Goal: Task Accomplishment & Management: Complete application form

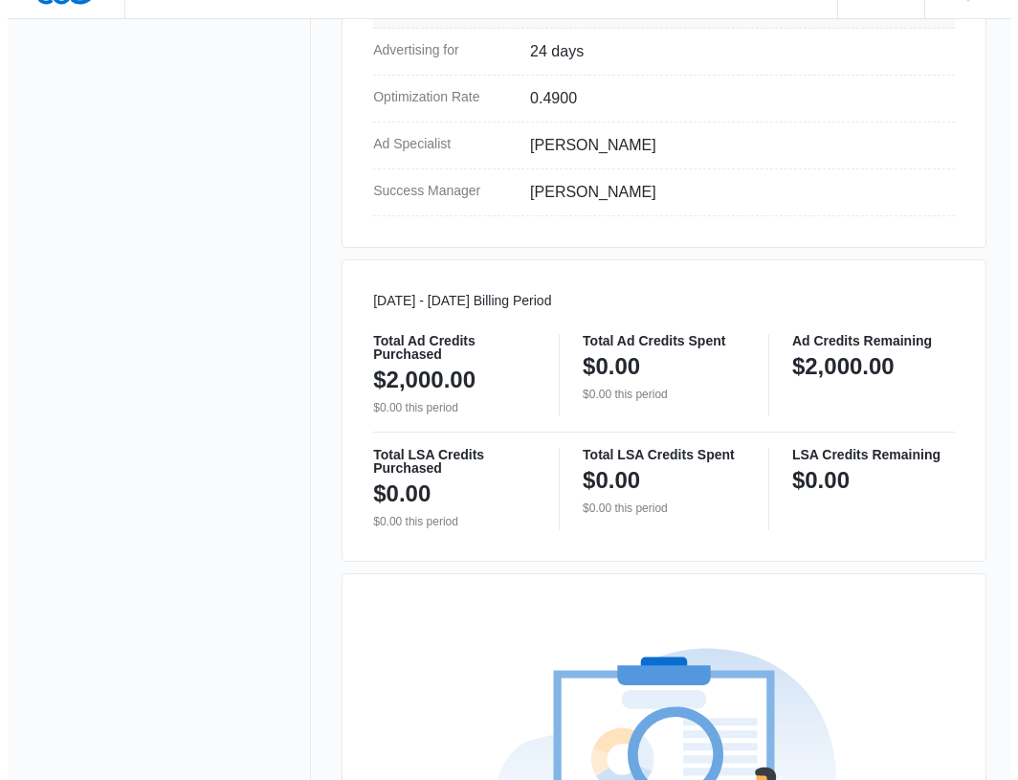
scroll to position [1162, 0]
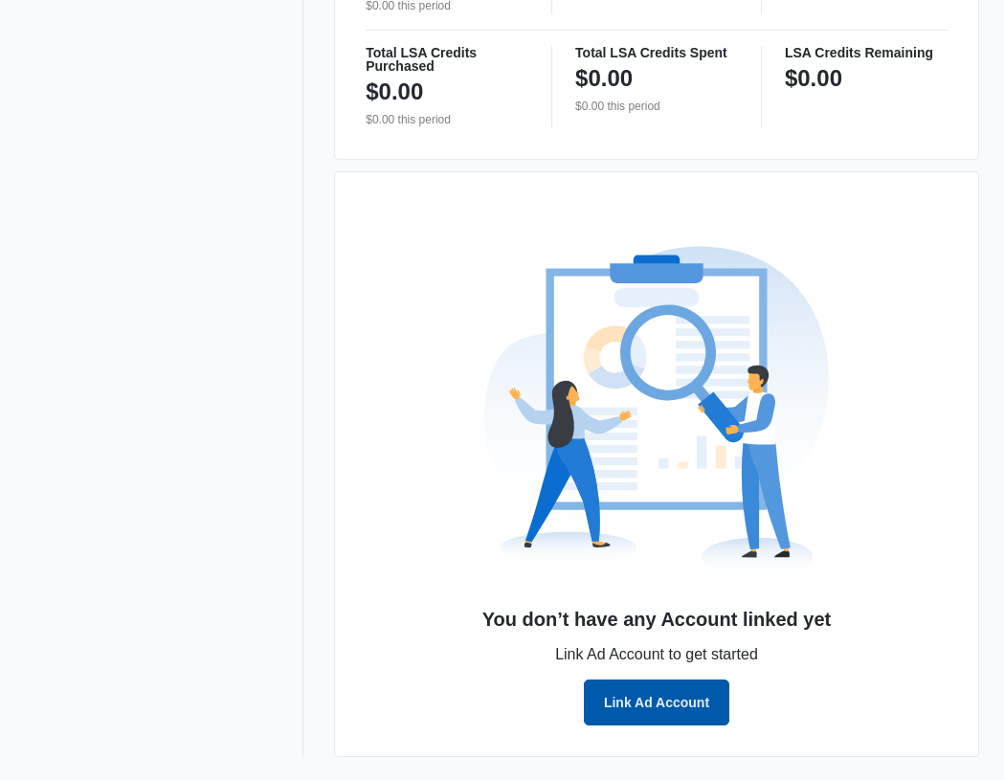
click at [683, 699] on button "Link Ad Account" at bounding box center [656, 702] width 145 height 46
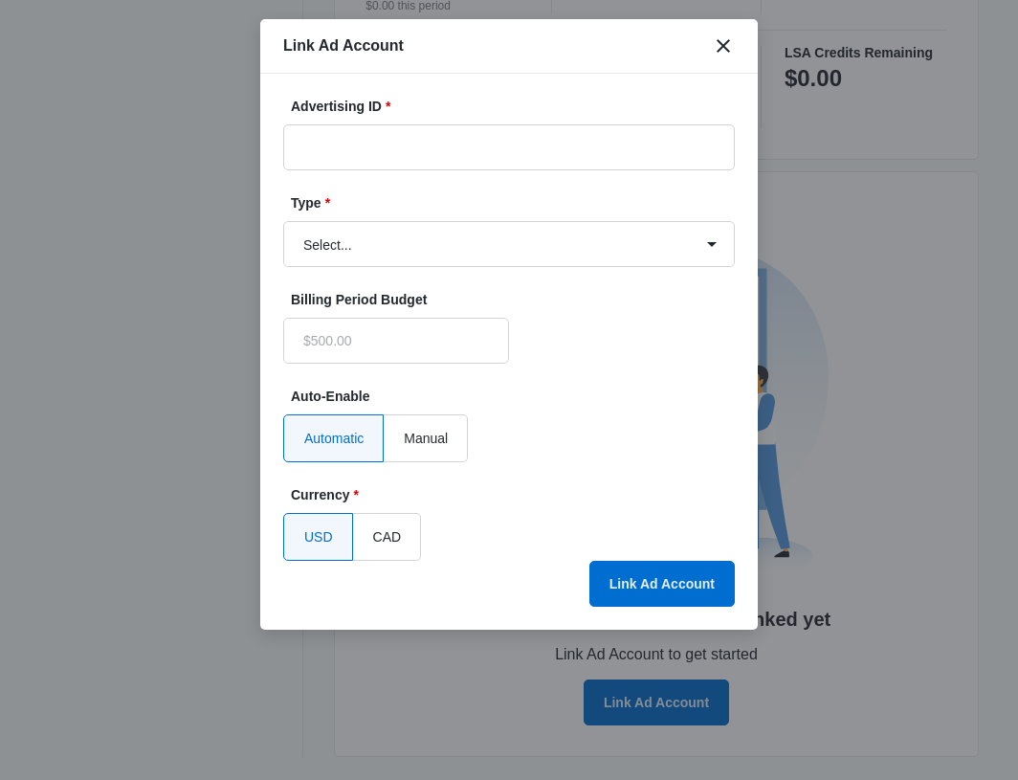
type input "$0.00"
click at [497, 102] on label "Advertising ID *" at bounding box center [517, 107] width 452 height 20
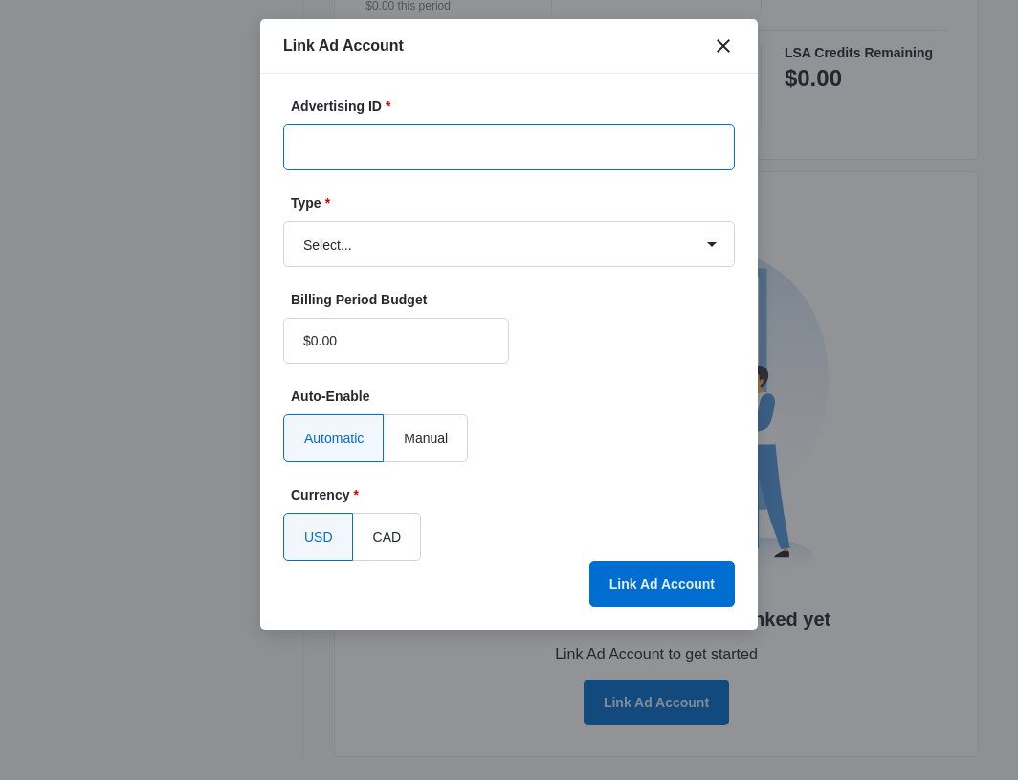
click at [497, 124] on input "Advertising ID *" at bounding box center [509, 147] width 452 height 46
click at [480, 144] on input "Advertising ID *" at bounding box center [509, 147] width 452 height 46
click at [467, 146] on input "Advertising ID *" at bounding box center [509, 147] width 452 height 46
paste input "568-616-3976"
type input "568-616-3976"
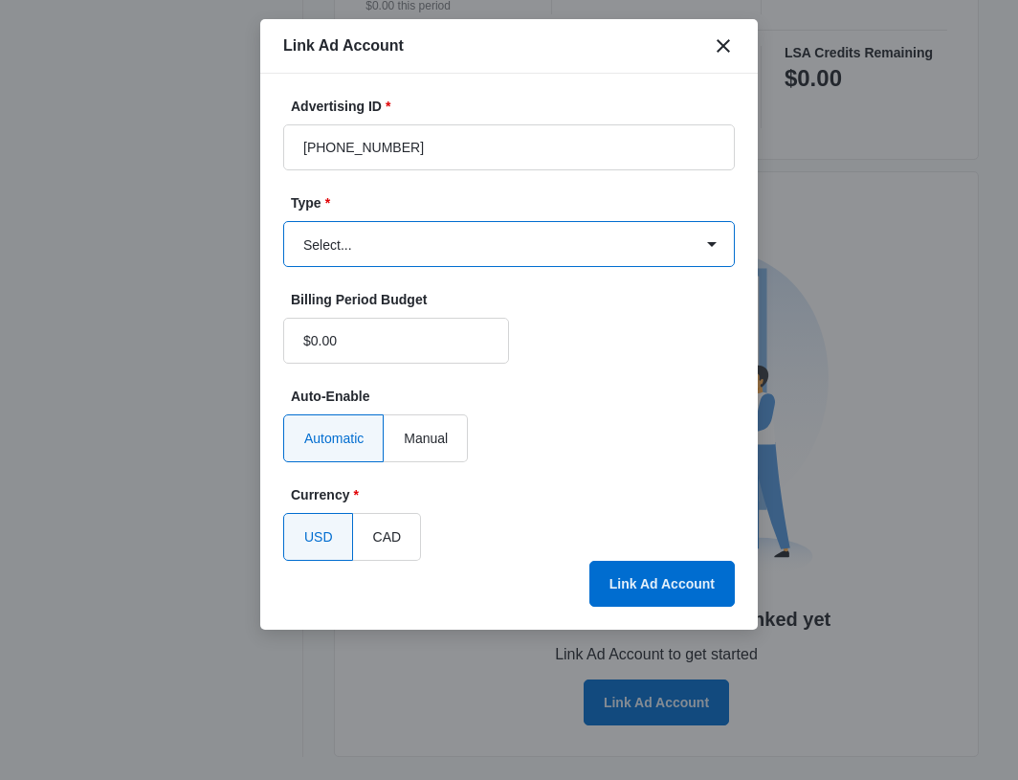
click at [505, 227] on select "Select... Bing Ads Facebook Ads Google Ads" at bounding box center [509, 244] width 452 height 46
select select "google"
click at [283, 221] on select "Select... Bing Ads Facebook Ads Google Ads" at bounding box center [509, 244] width 452 height 46
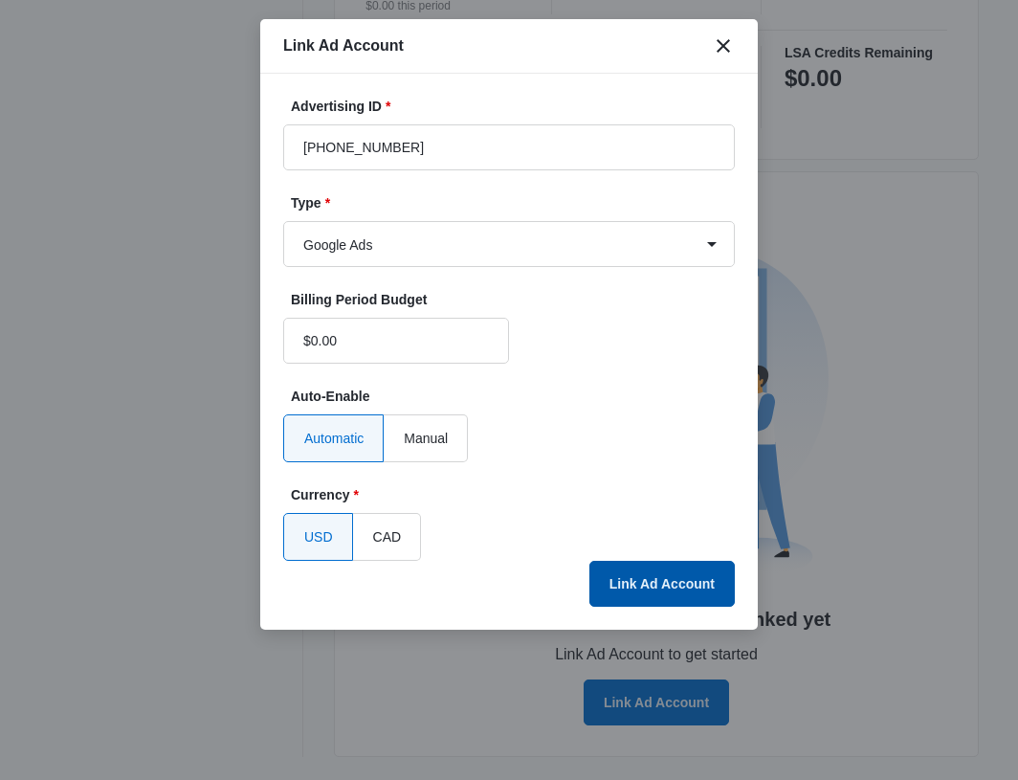
click at [647, 575] on button "Link Ad Account" at bounding box center [661, 584] width 145 height 46
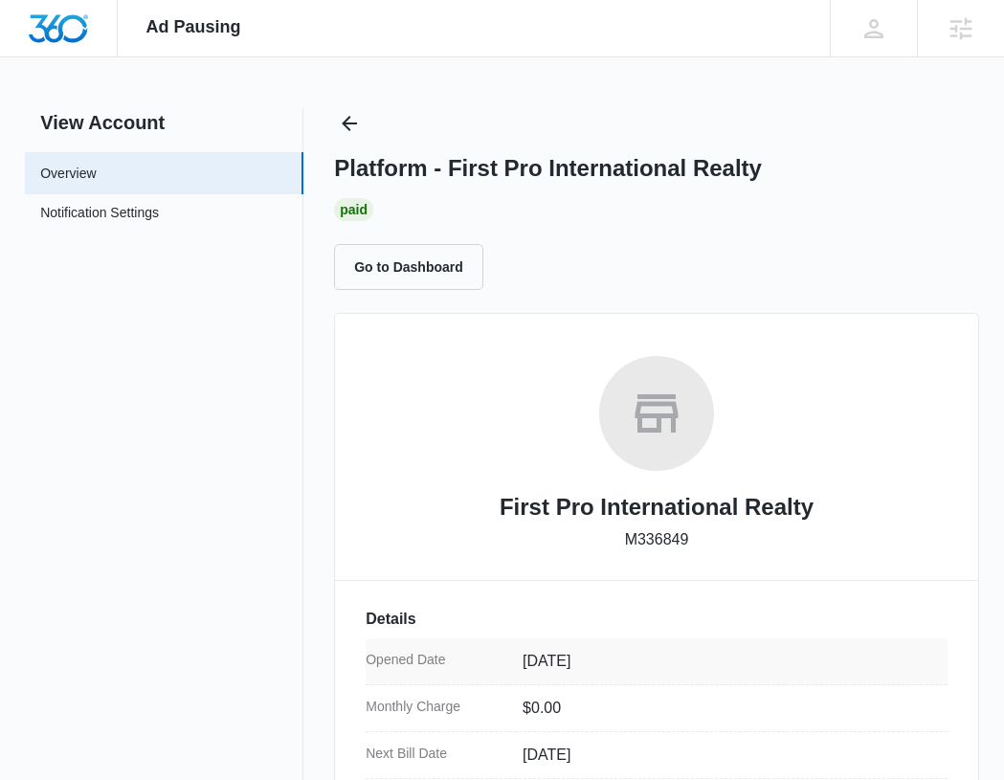
scroll to position [0, 0]
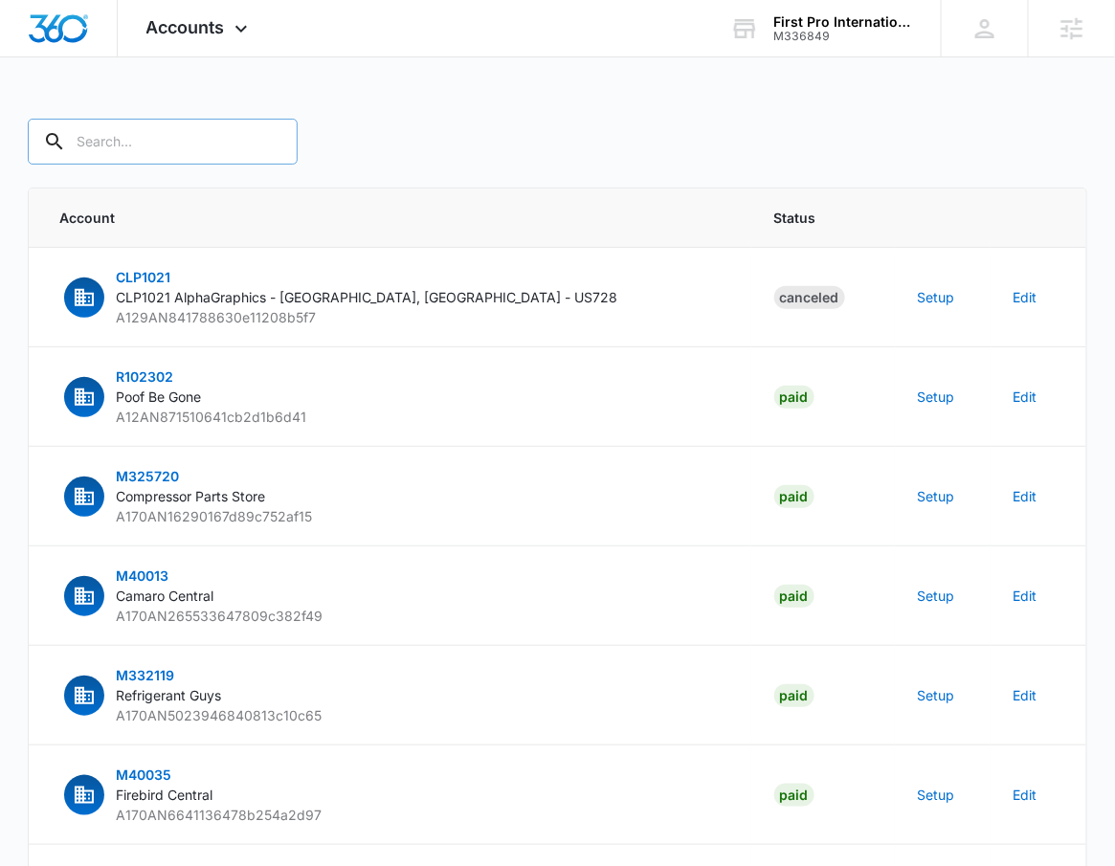
click at [106, 164] on input "text" at bounding box center [163, 142] width 270 height 46
type input "M336849"
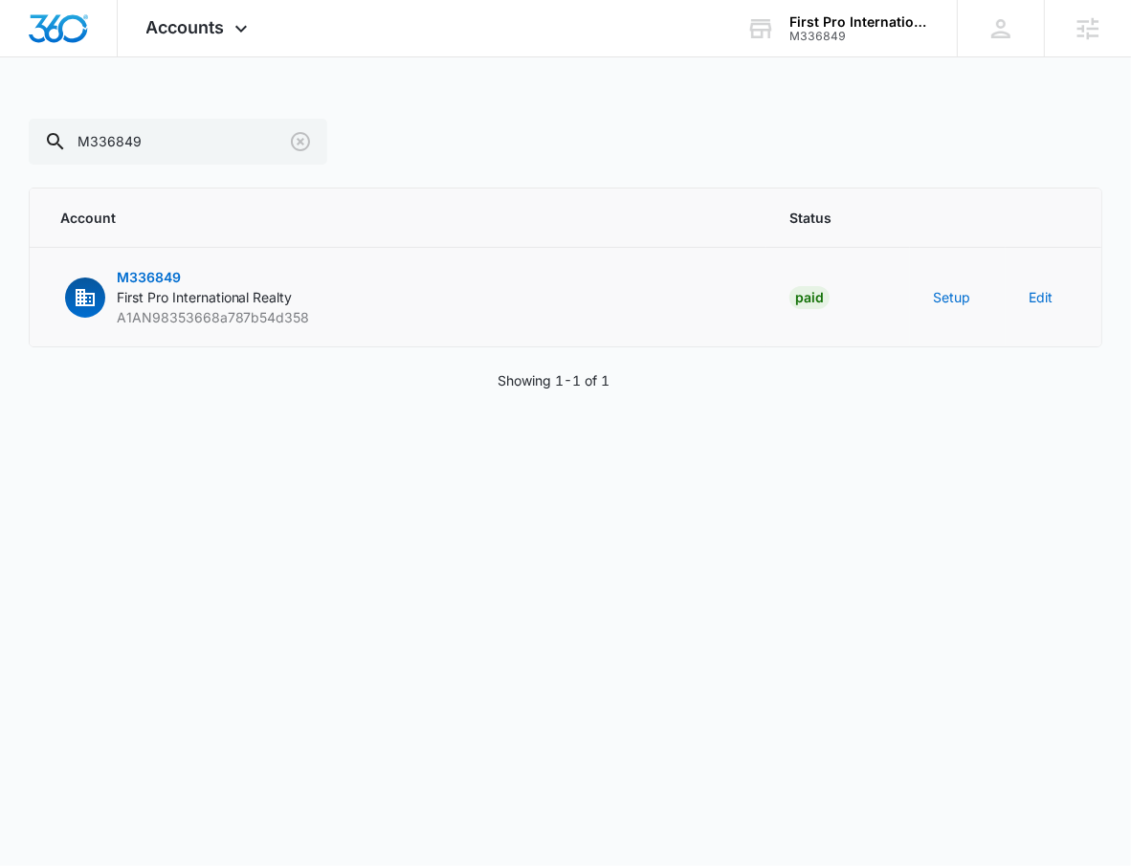
click at [952, 282] on td "Setup" at bounding box center [958, 297] width 96 height 99
click at [952, 303] on button "Setup" at bounding box center [951, 297] width 37 height 20
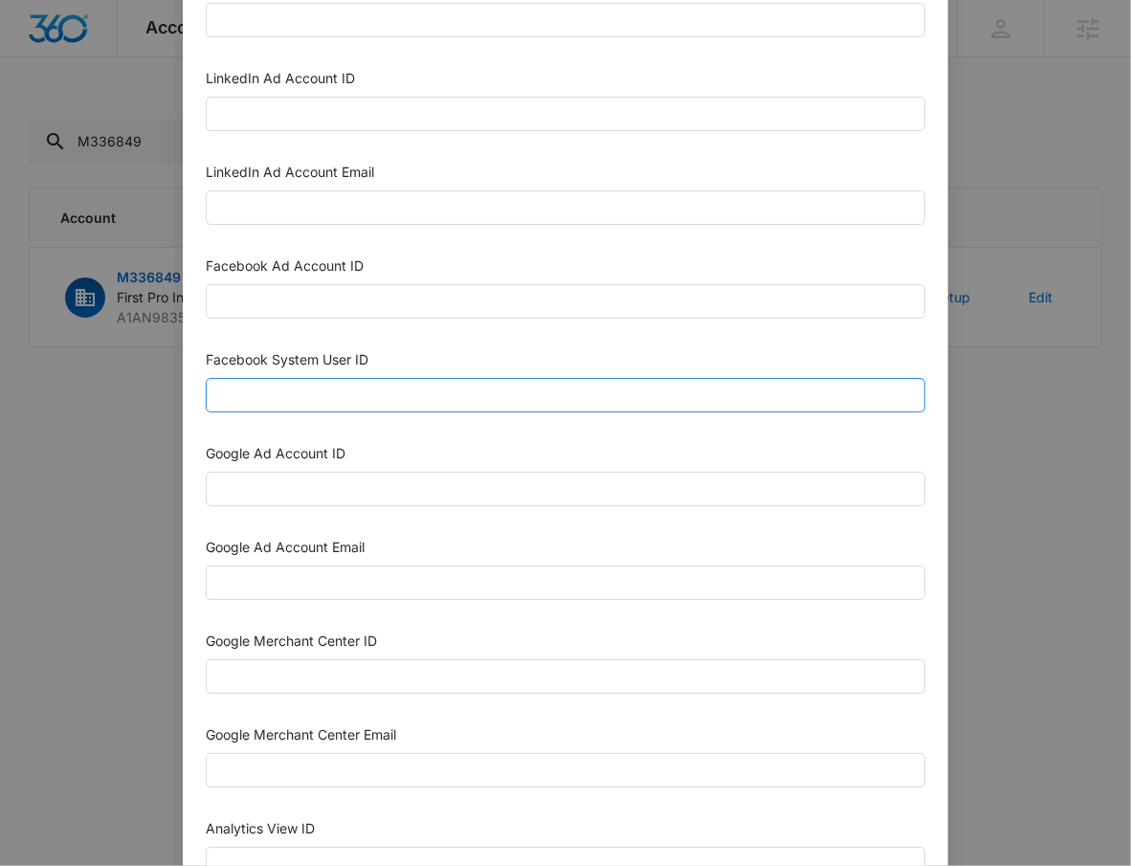
scroll to position [215, 0]
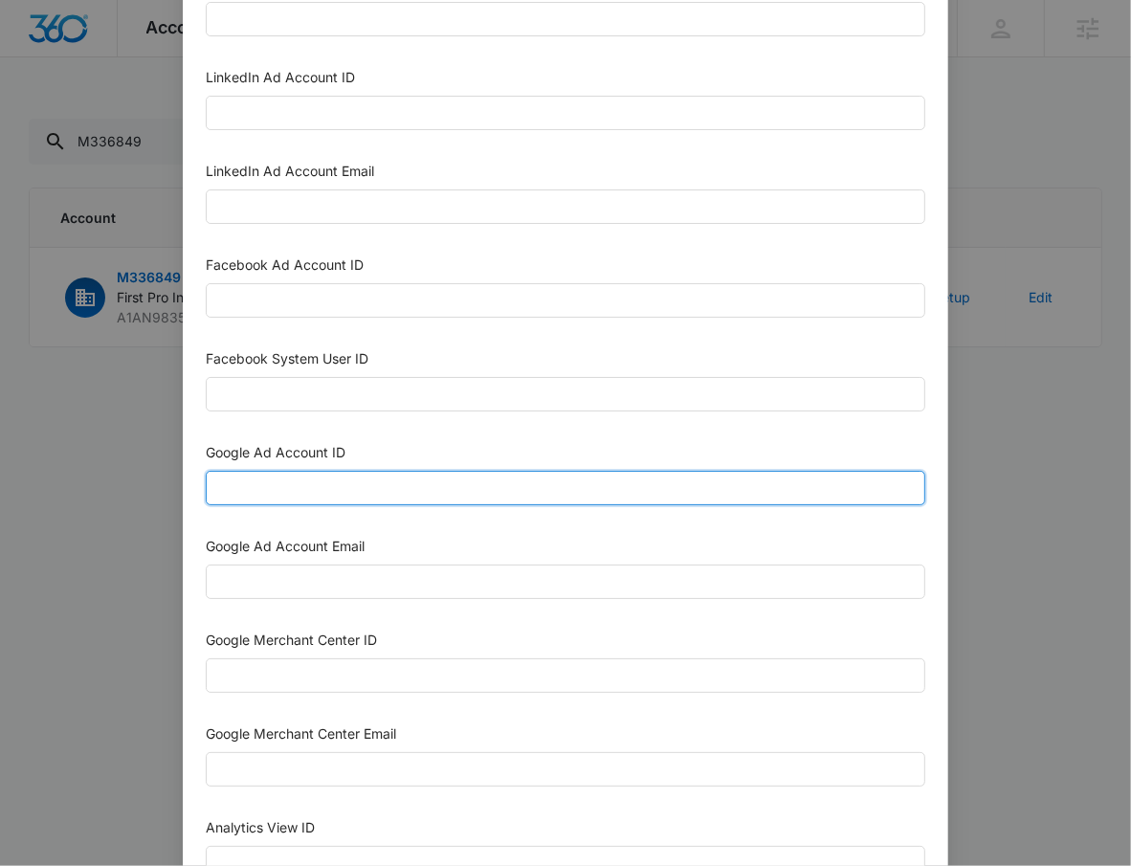
click at [320, 484] on input "Google Ad Account ID" at bounding box center [565, 488] width 719 height 34
paste input "568-616-3976"
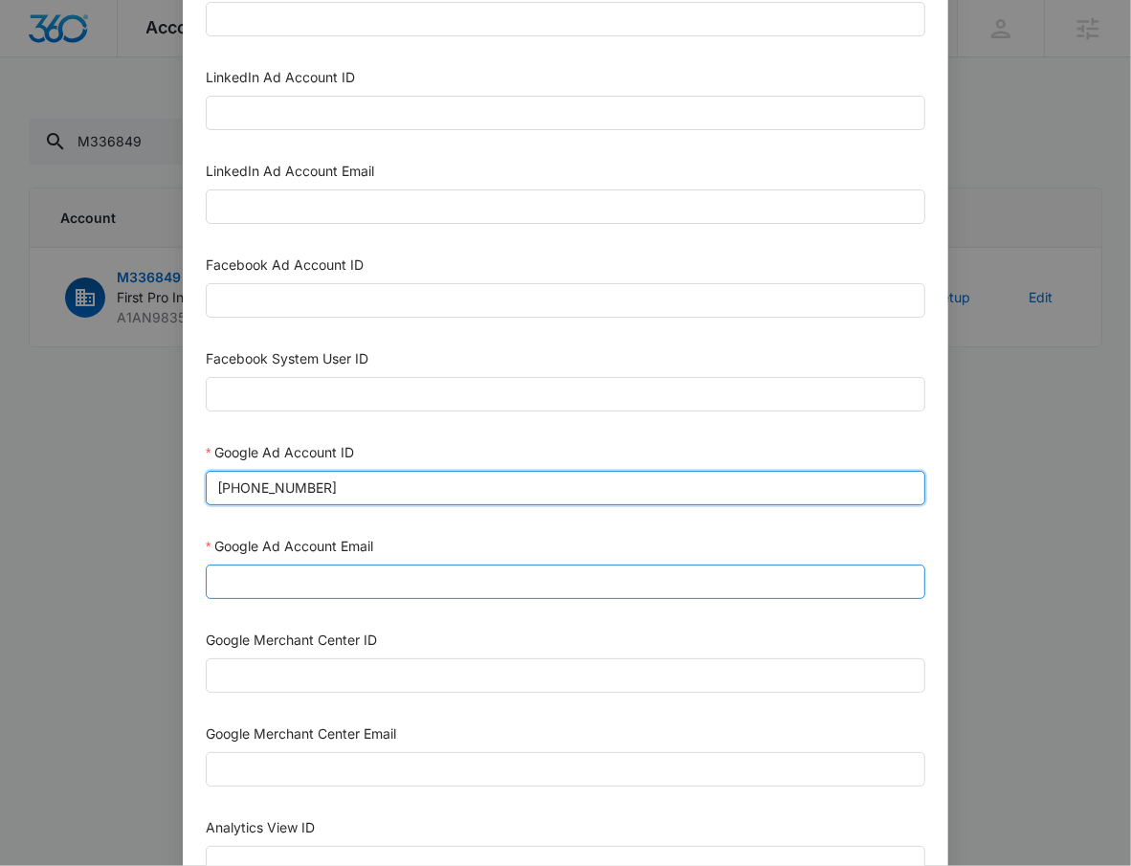
type input "568-616-3976"
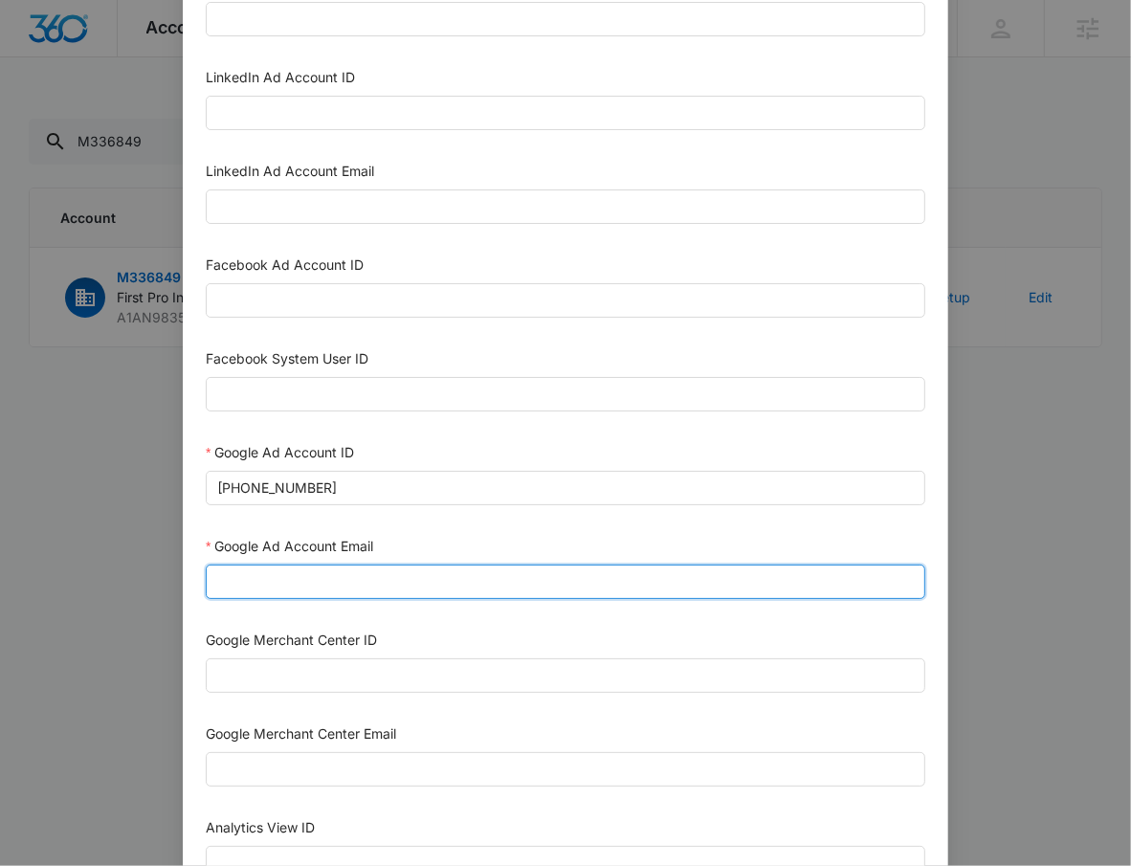
click at [333, 578] on input "Google Ad Account Email" at bounding box center [565, 581] width 719 height 34
click at [378, 580] on input "testEmail@madwire.com" at bounding box center [565, 581] width 719 height 34
type input "m360+accounts1020@madwiremedia.com"
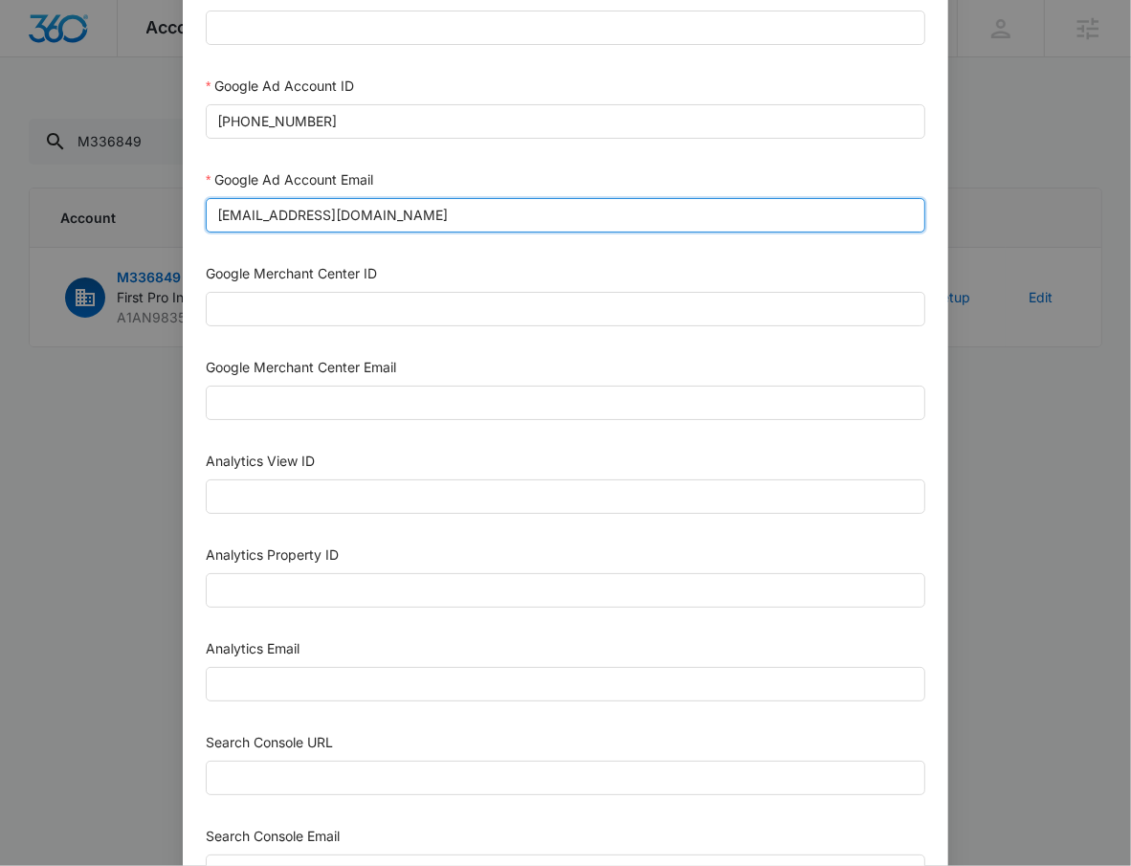
scroll to position [584, 0]
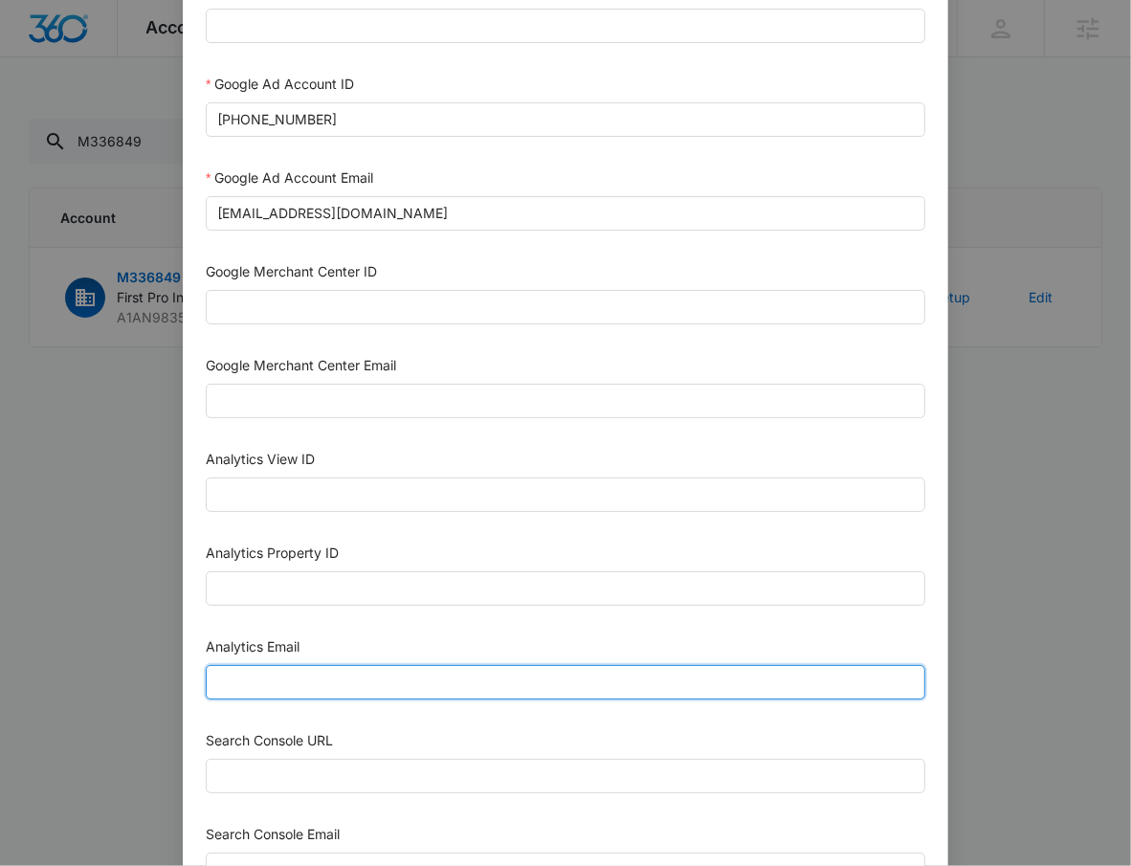
click at [333, 677] on input "Analytics Email" at bounding box center [565, 682] width 719 height 34
paste input "m360+accounts1020@madwiremedia.com"
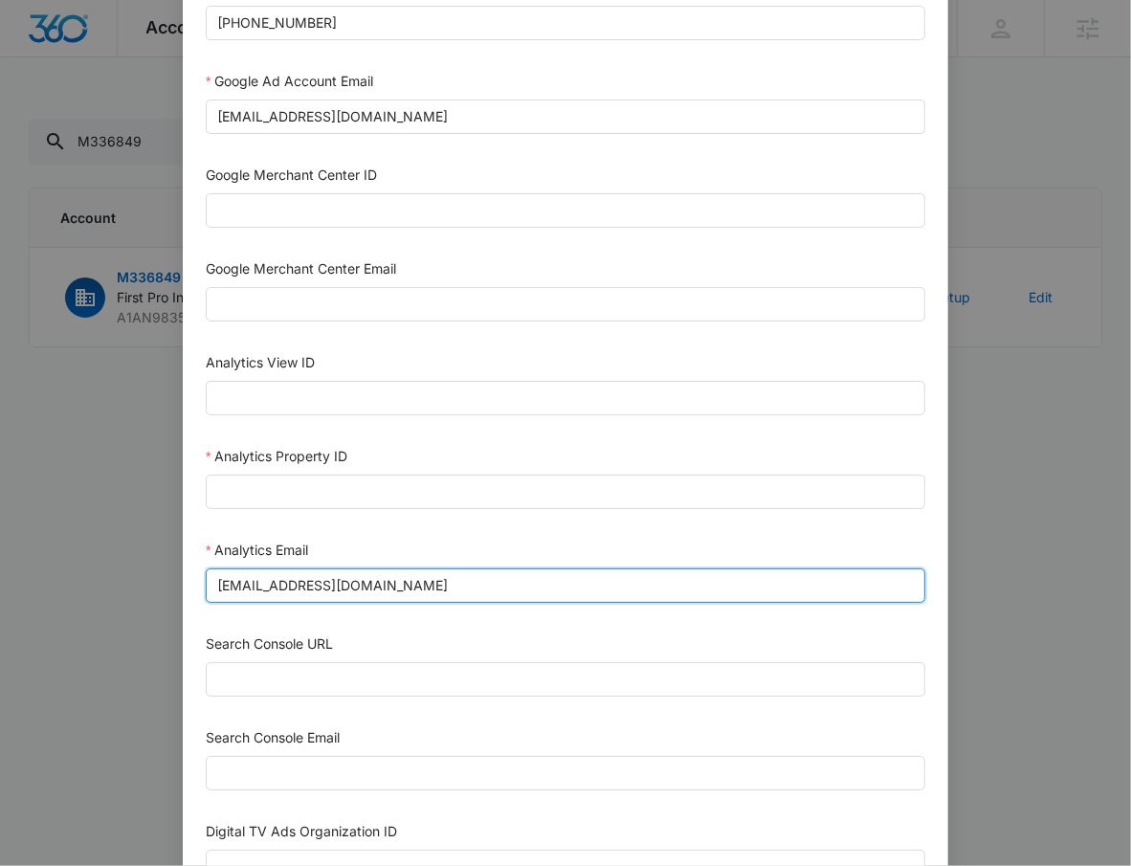
scroll to position [787, 0]
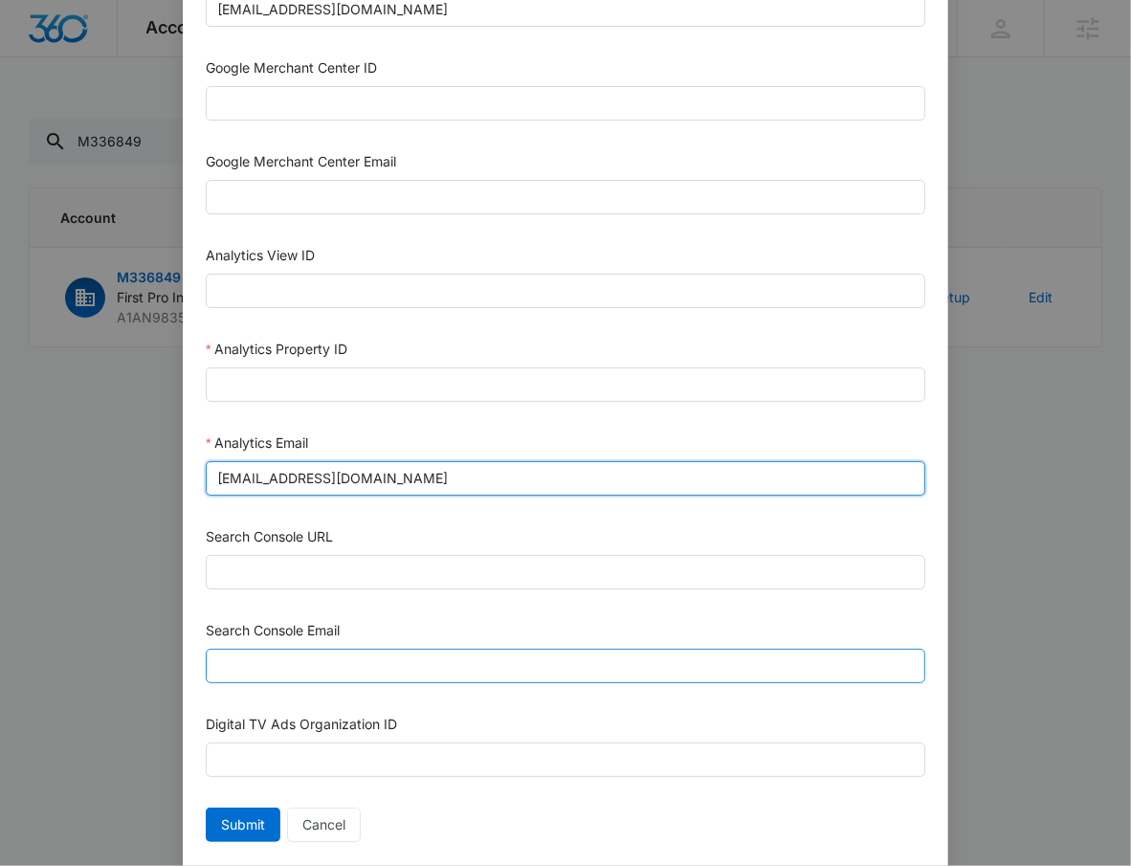
type input "m360+accounts1020@madwiremedia.com"
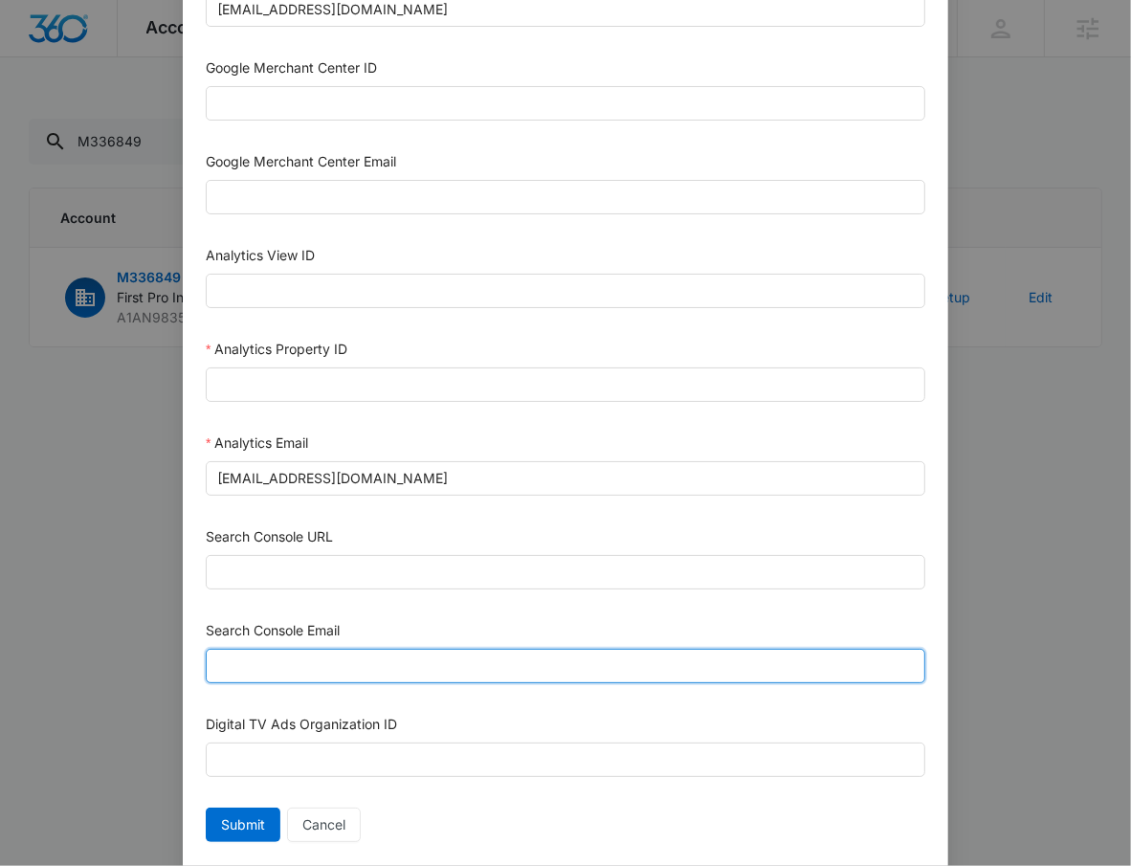
click at [338, 656] on input "Search Console Email" at bounding box center [565, 666] width 719 height 34
paste input "m360+accounts1020@madwiremedia.com"
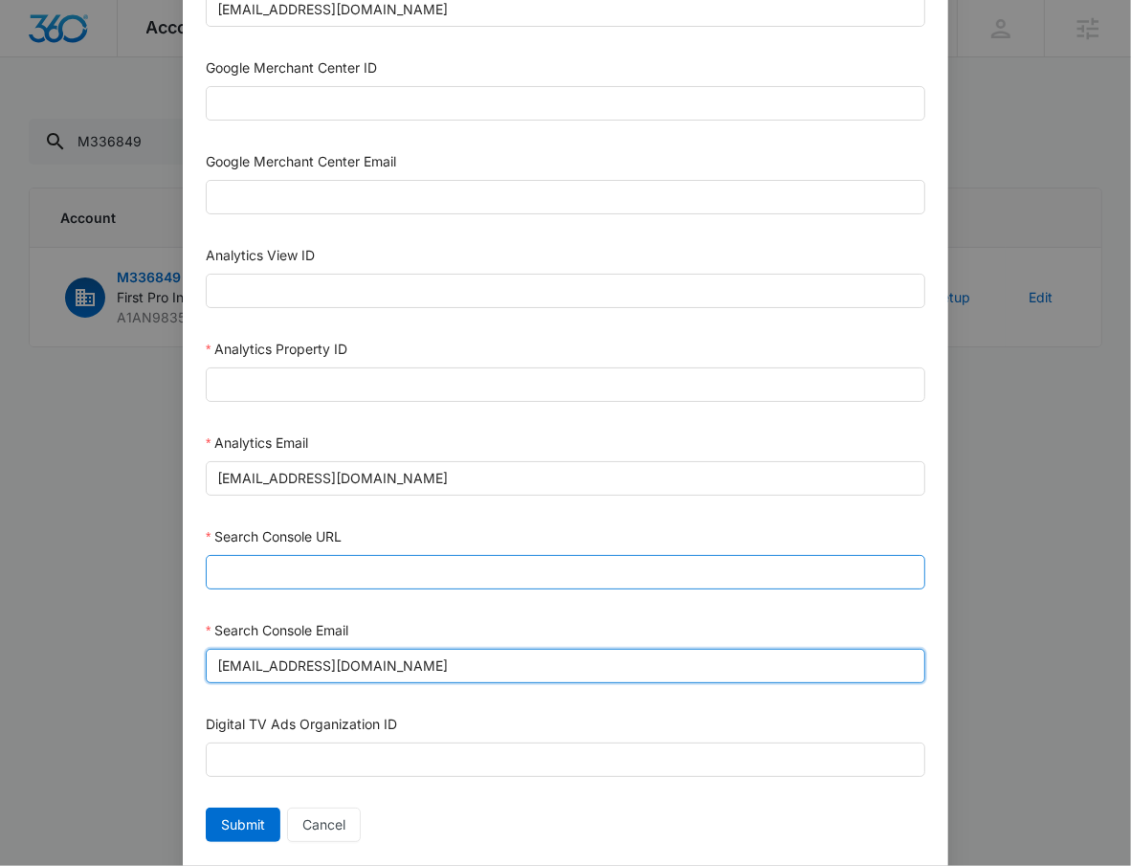
type input "m360+accounts1020@madwiremedia.com"
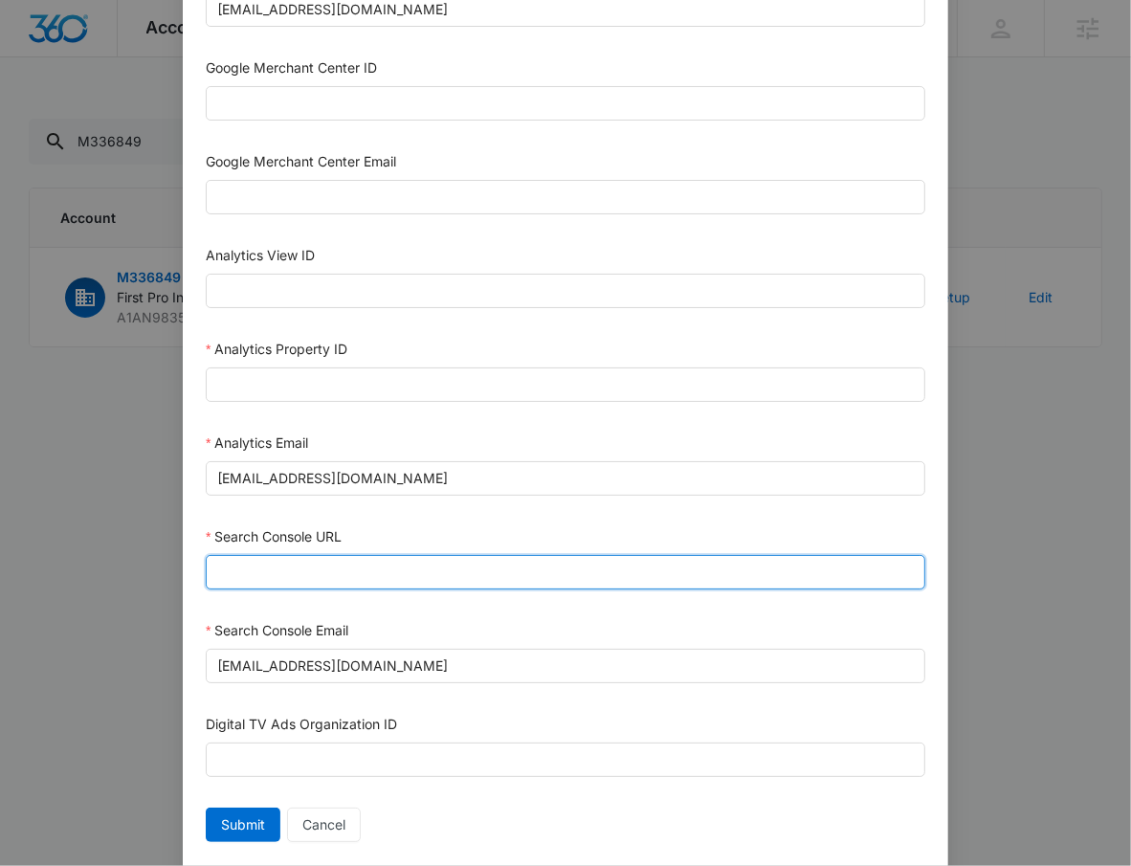
click at [344, 585] on input "Search Console URL" at bounding box center [565, 572] width 719 height 34
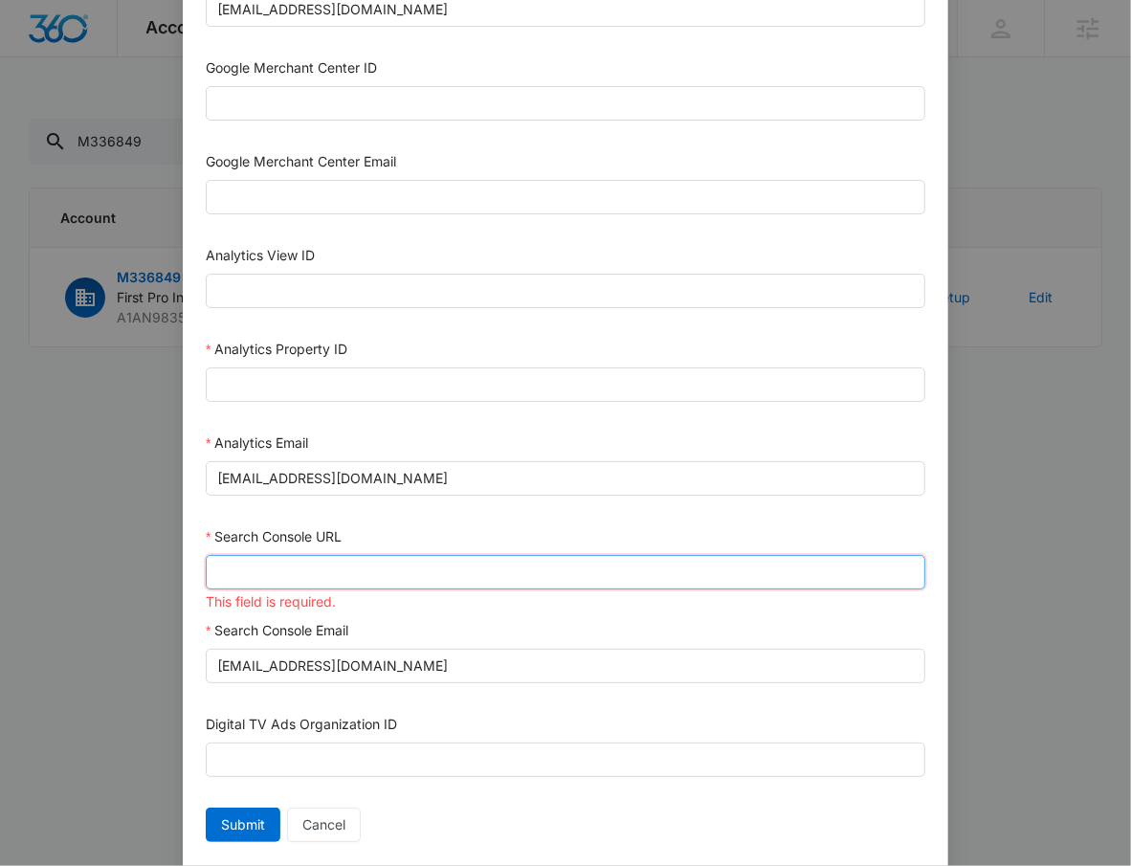
click at [282, 576] on input "Search Console URL" at bounding box center [565, 572] width 719 height 34
paste input "https://raquelsellsmiami.com/"
type input "https://raquelsellsmiami.com/"
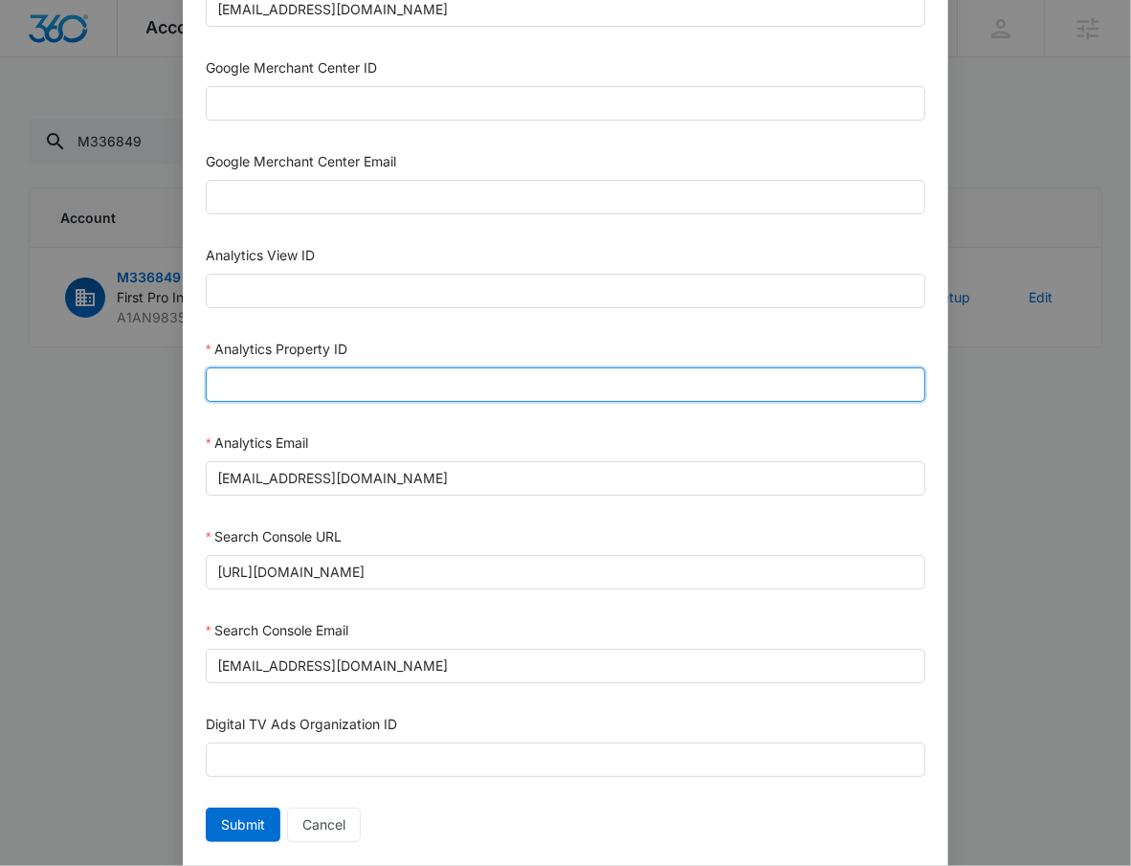
click at [359, 397] on input "Analytics Property ID" at bounding box center [565, 384] width 719 height 34
paste input "505080417"
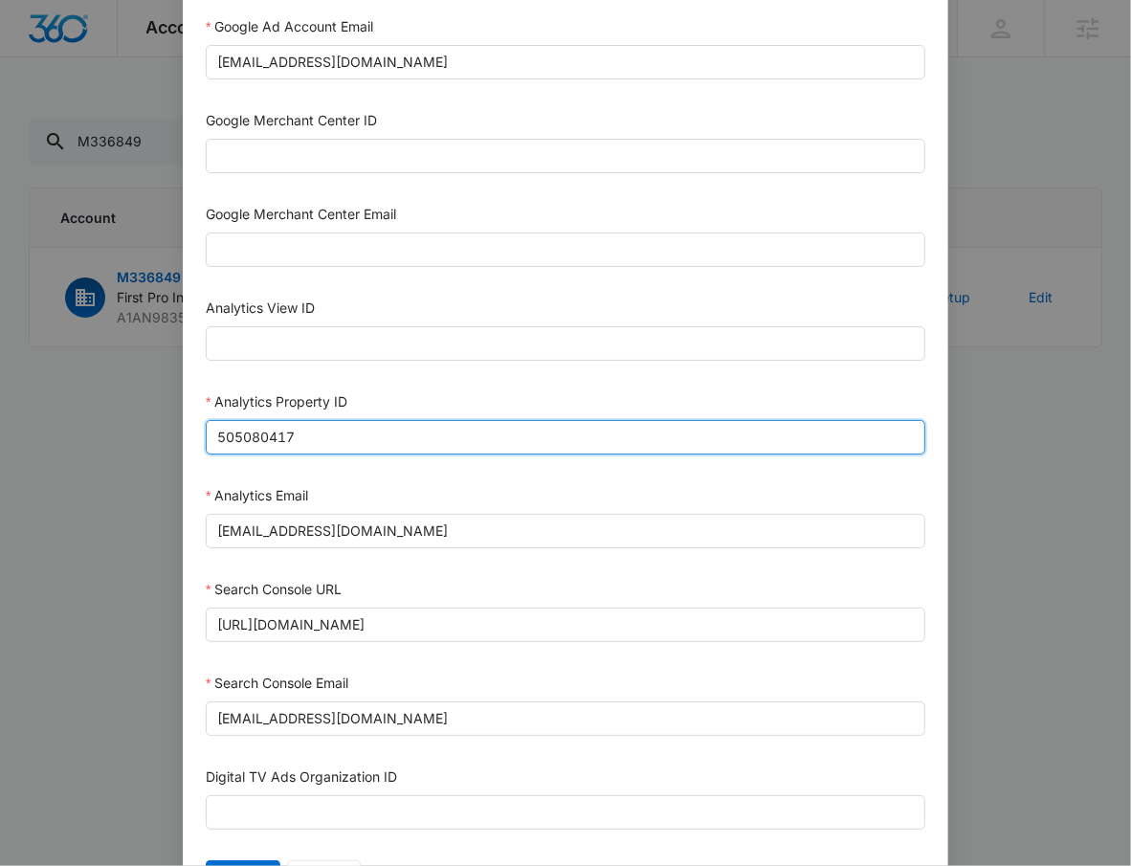
scroll to position [842, 0]
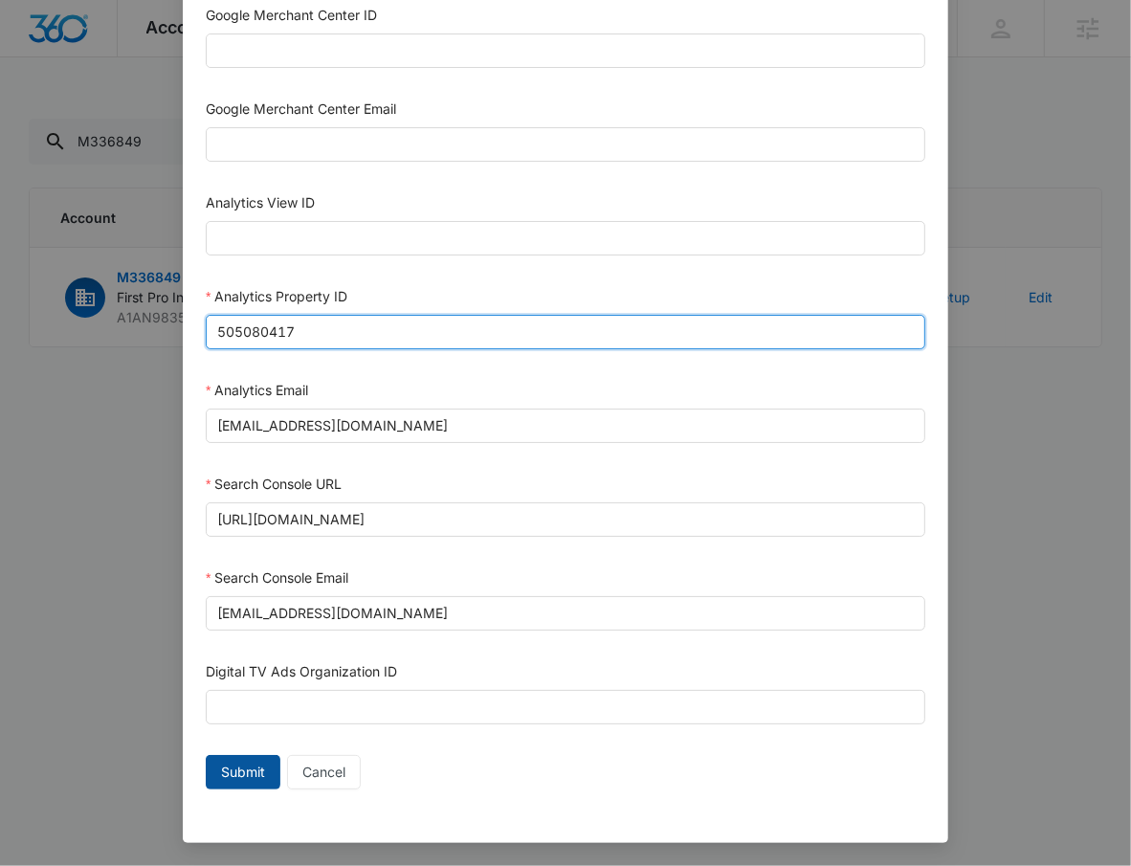
type input "505080417"
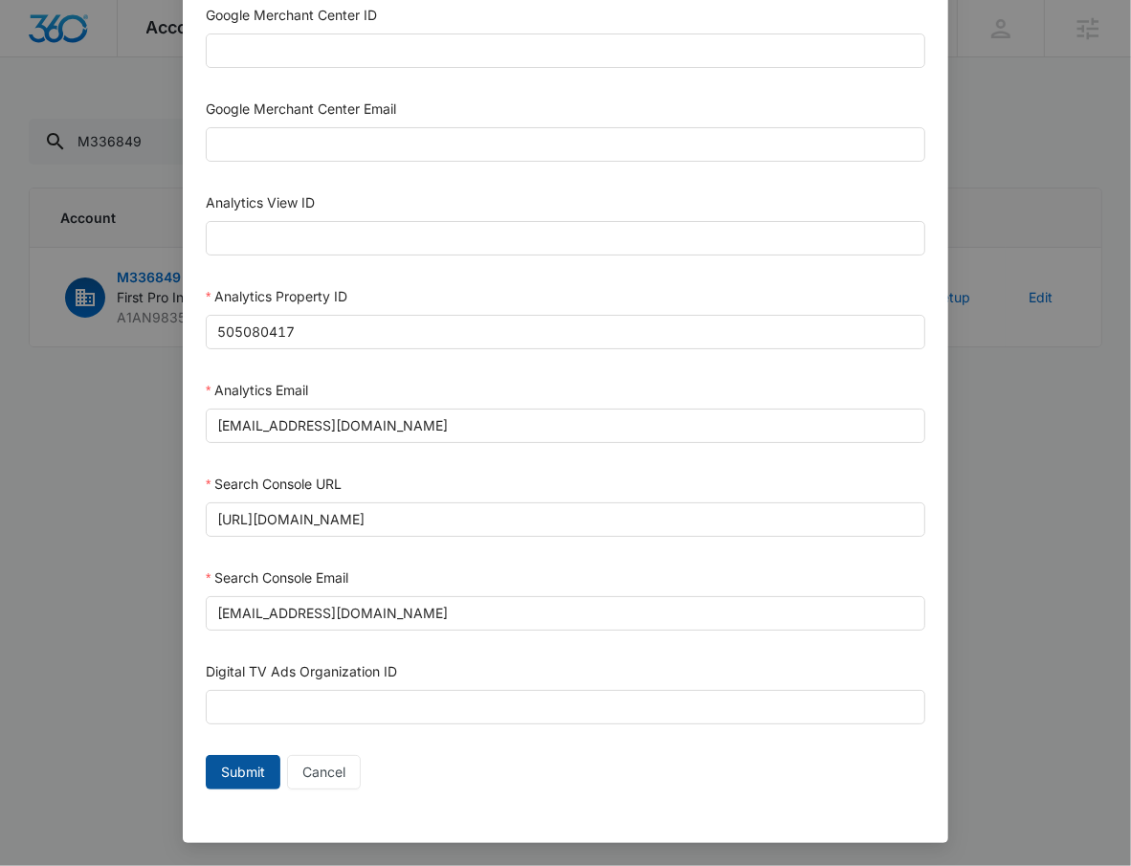
click at [230, 782] on span "Submit" at bounding box center [243, 772] width 44 height 21
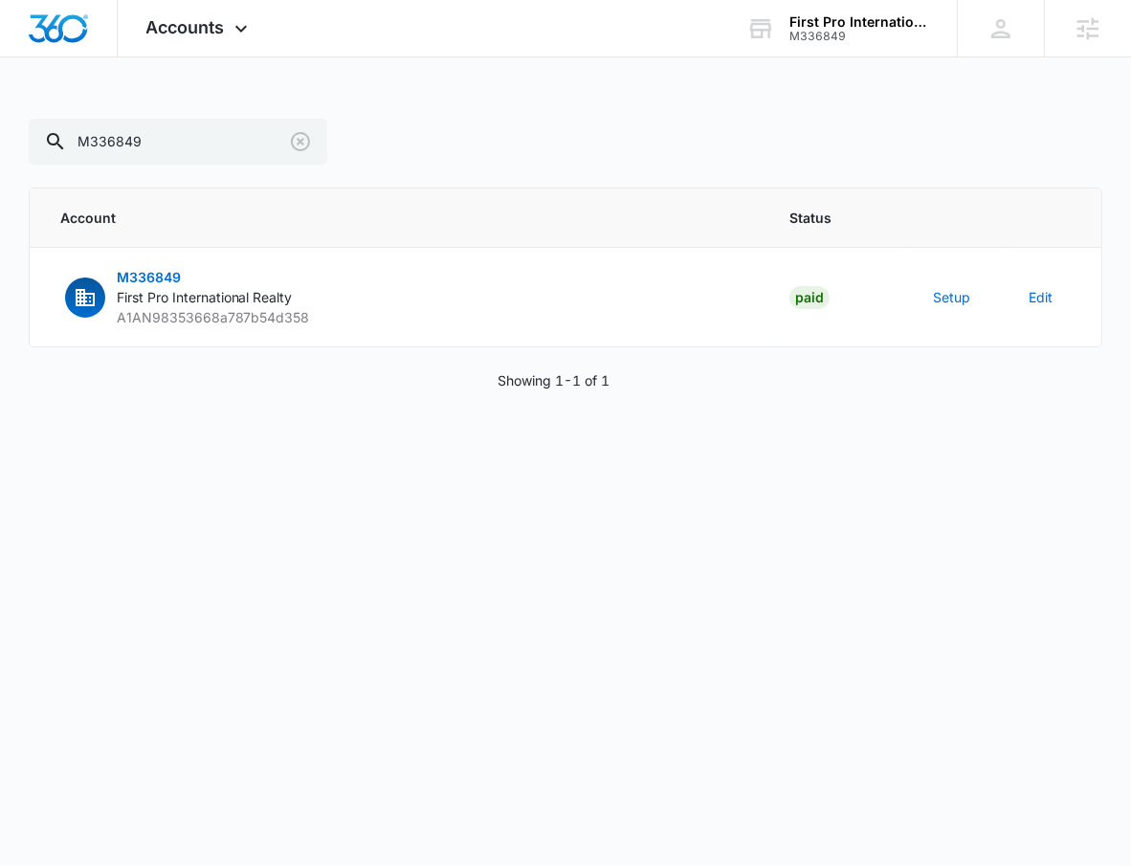
scroll to position [823, 0]
click at [964, 293] on button "Setup" at bounding box center [951, 297] width 37 height 20
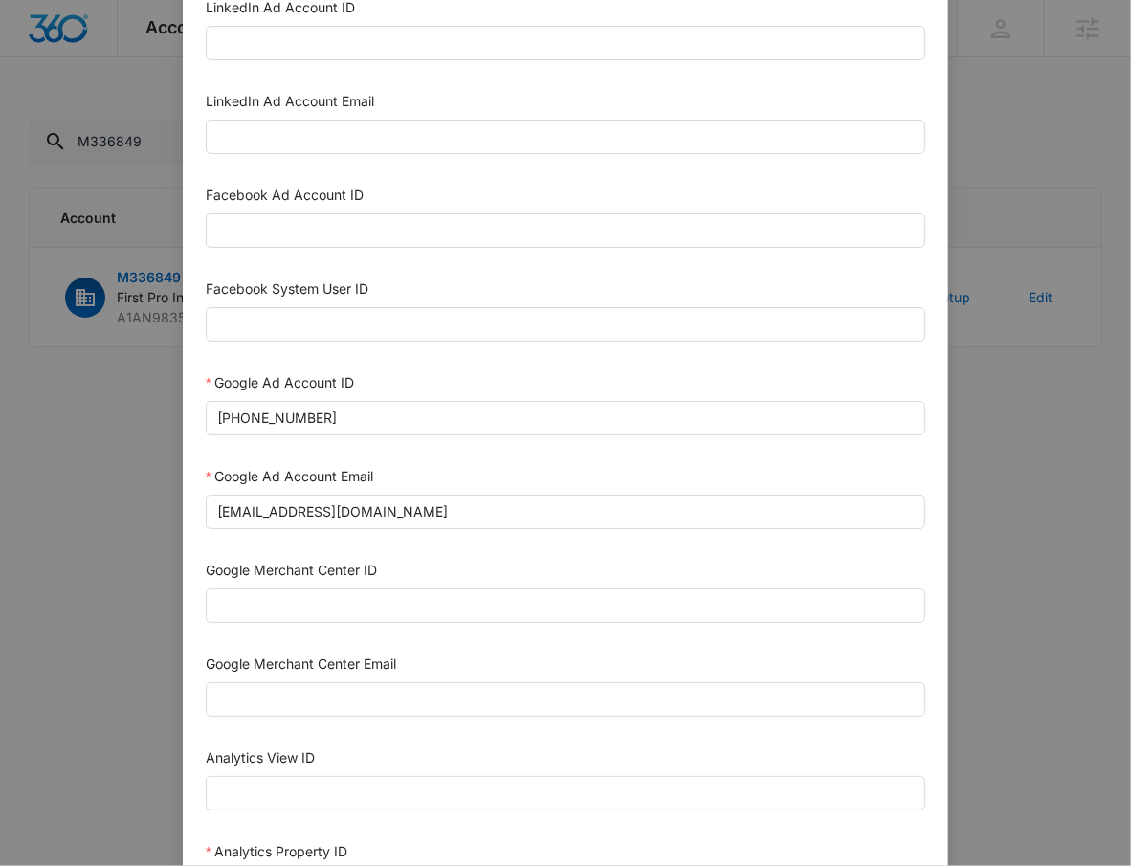
scroll to position [842, 0]
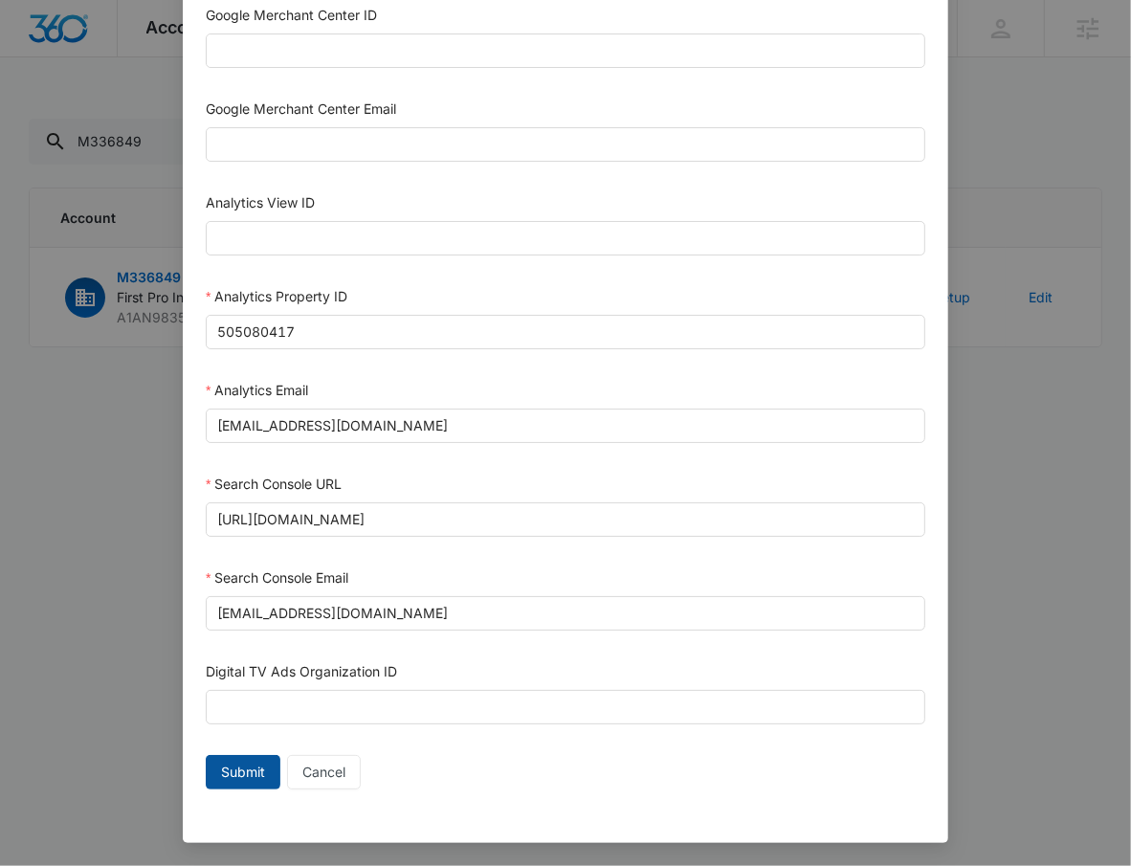
click at [225, 769] on span "Submit" at bounding box center [243, 772] width 44 height 21
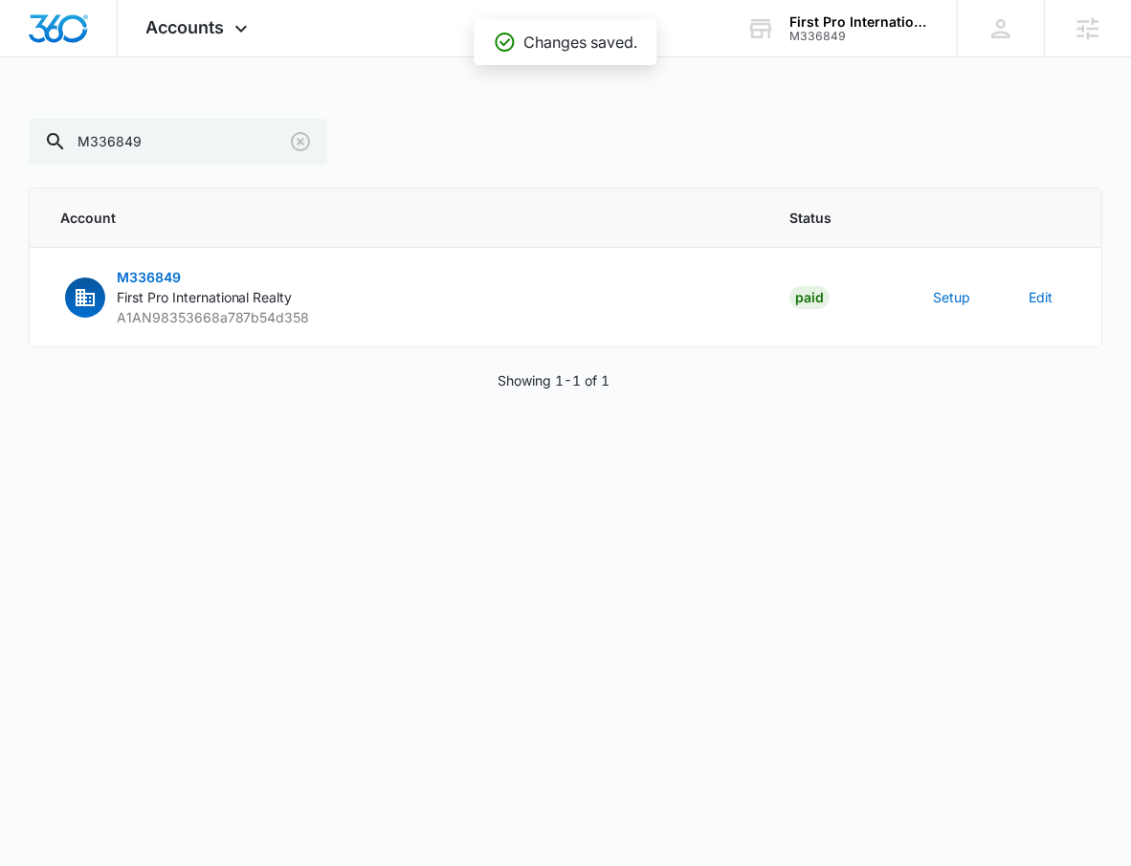
scroll to position [823, 0]
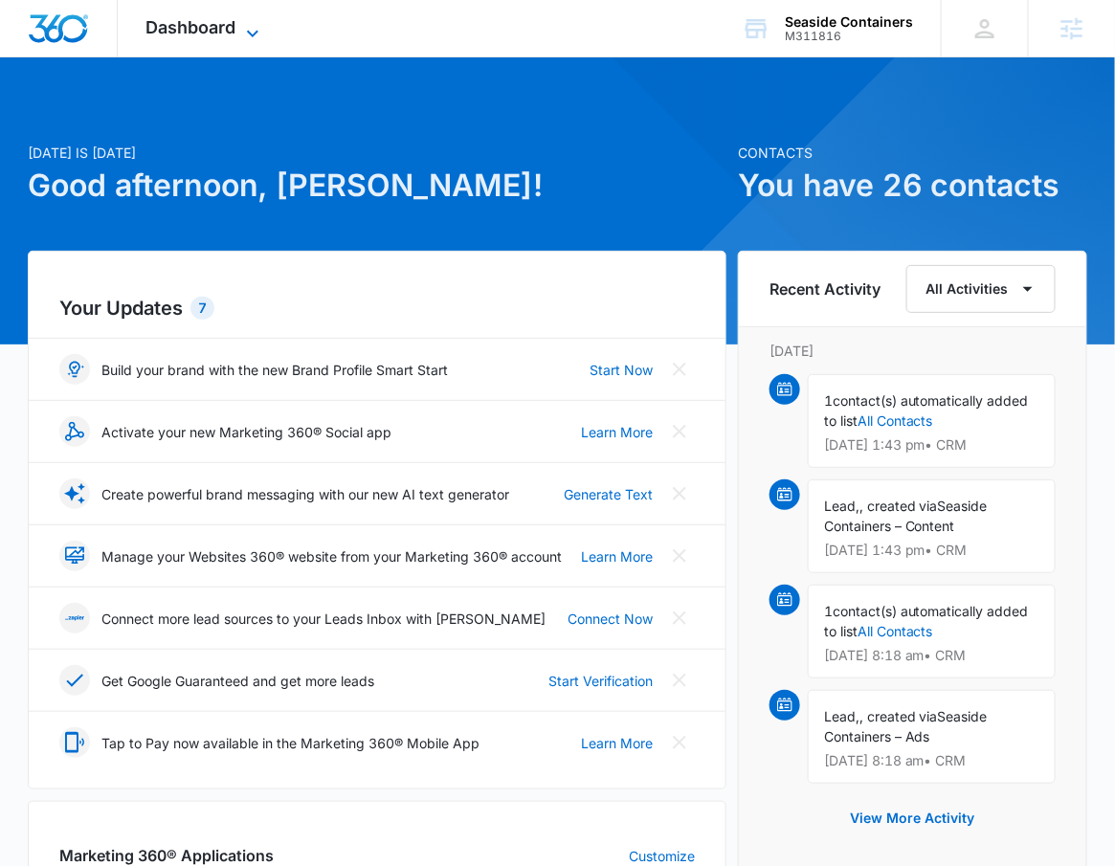
click at [246, 27] on icon at bounding box center [252, 33] width 23 height 23
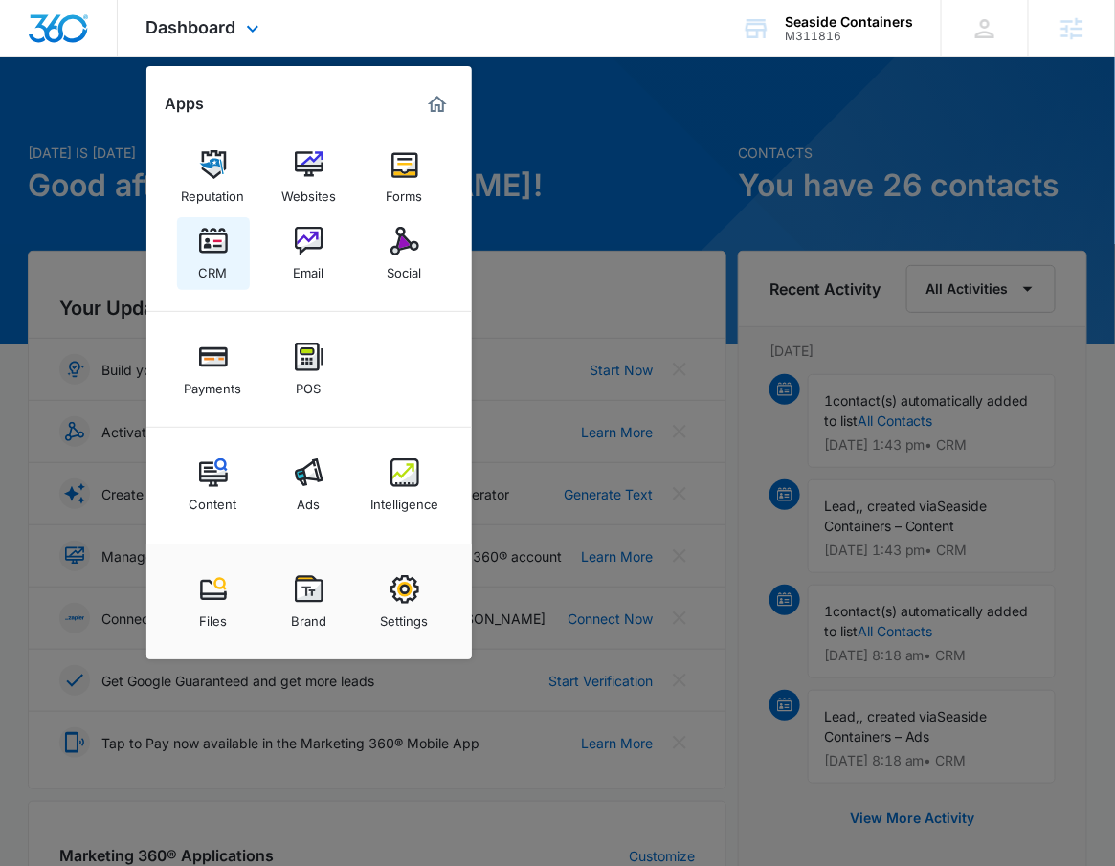
drag, startPoint x: 197, startPoint y: 253, endPoint x: 202, endPoint y: 274, distance: 21.6
click at [251, 256] on div "Reputation Websites Forms CRM Email Social" at bounding box center [308, 216] width 325 height 192
click at [208, 267] on div "CRM" at bounding box center [213, 267] width 29 height 25
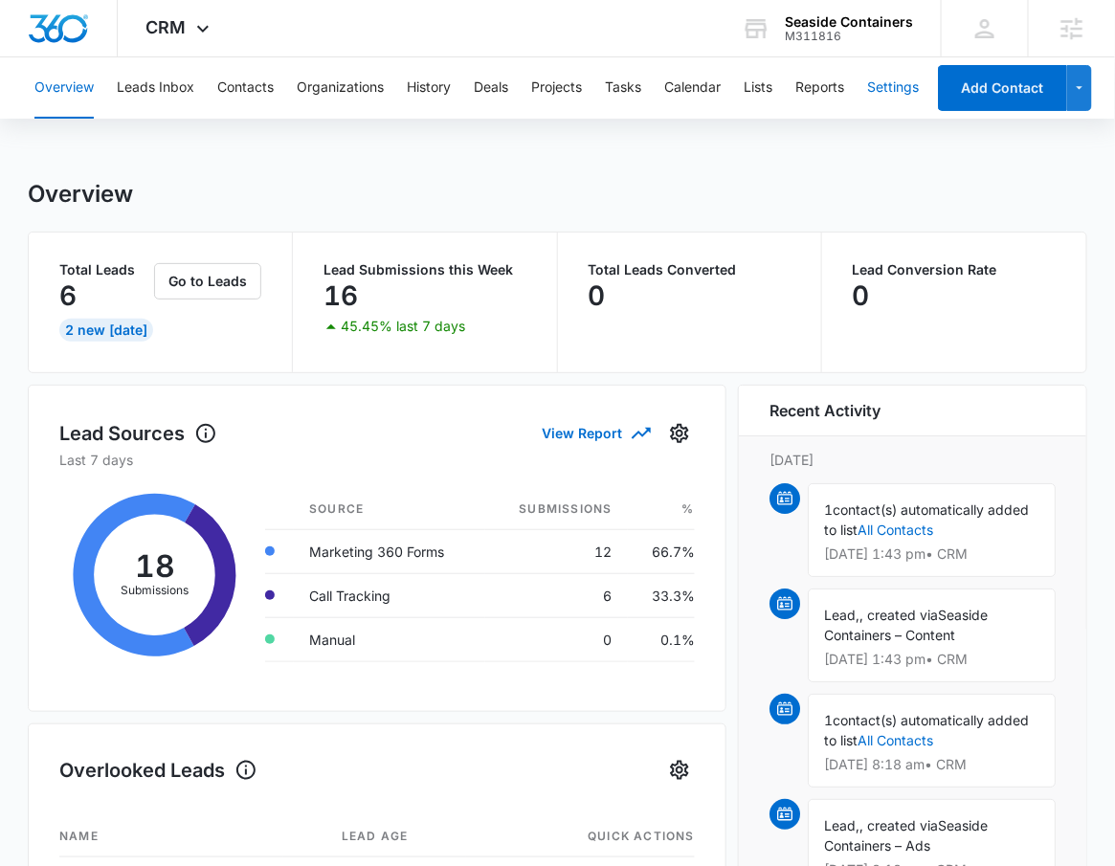
click at [872, 82] on button "Settings" at bounding box center [893, 87] width 52 height 61
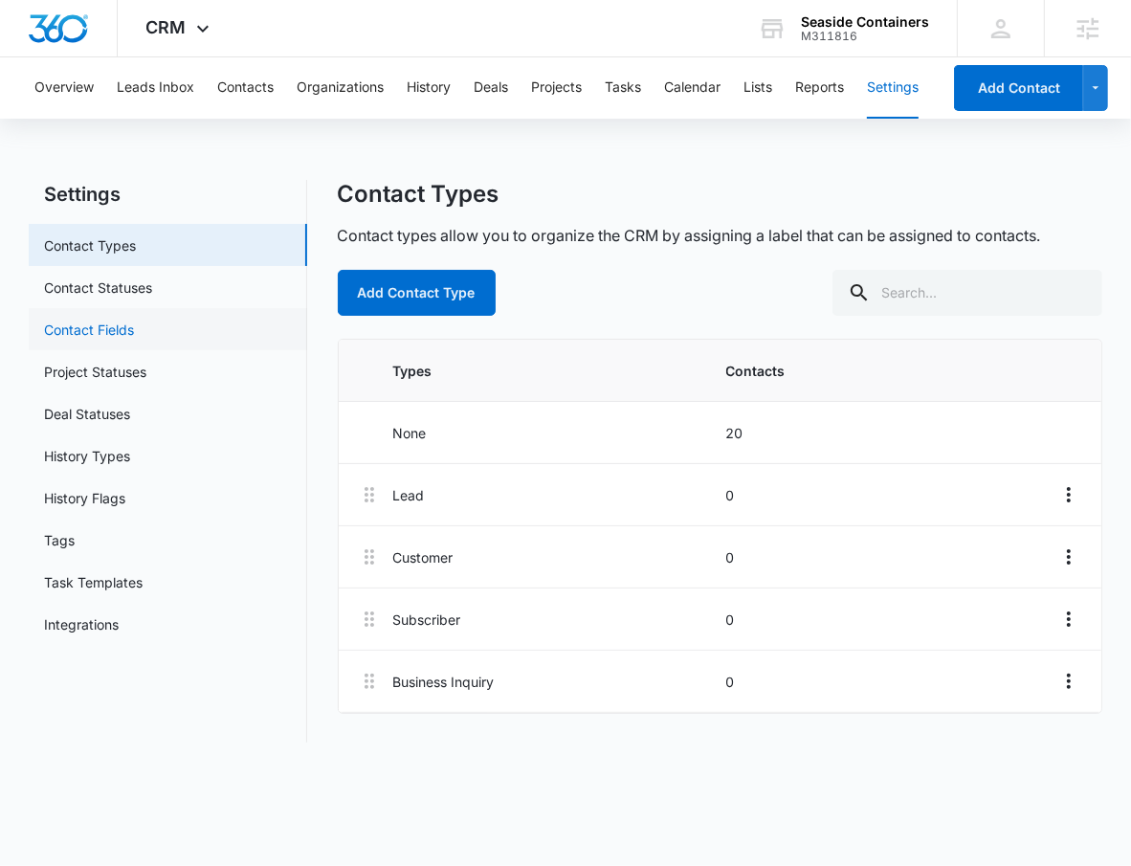
click at [108, 320] on link "Contact Fields" at bounding box center [89, 330] width 90 height 20
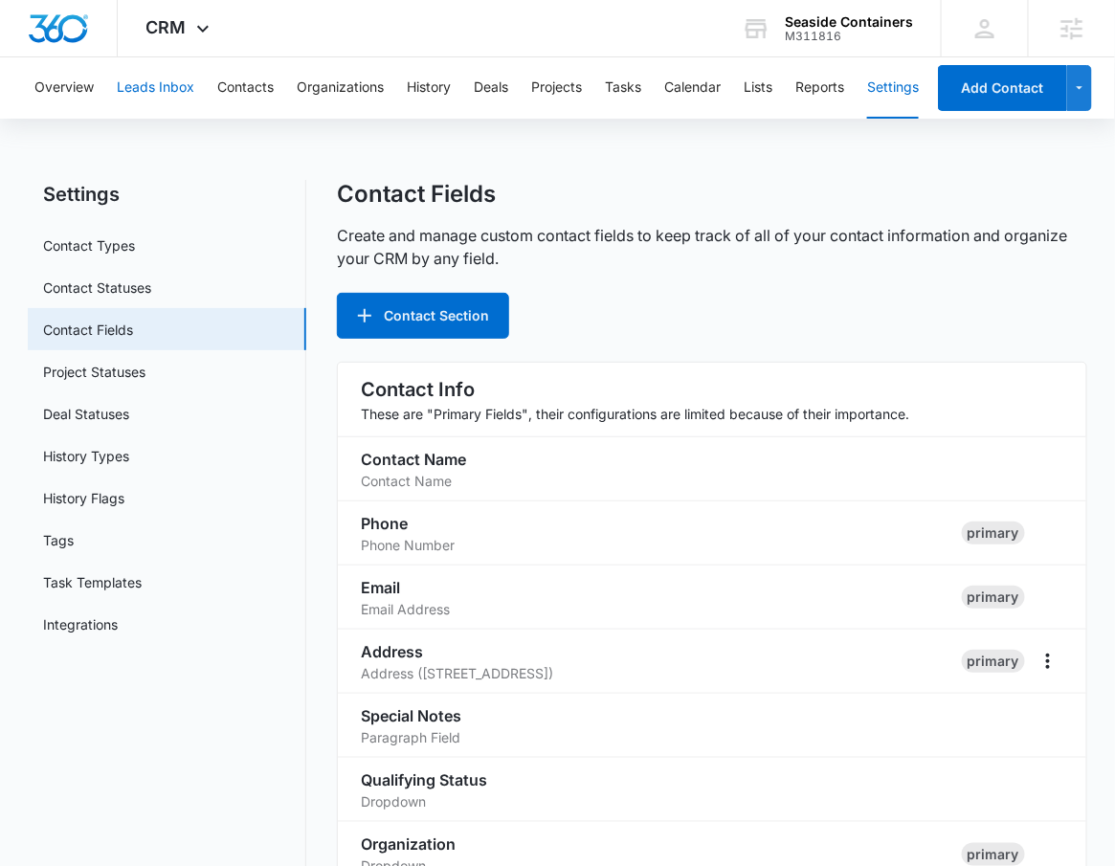
click at [161, 78] on button "Leads Inbox" at bounding box center [155, 87] width 77 height 61
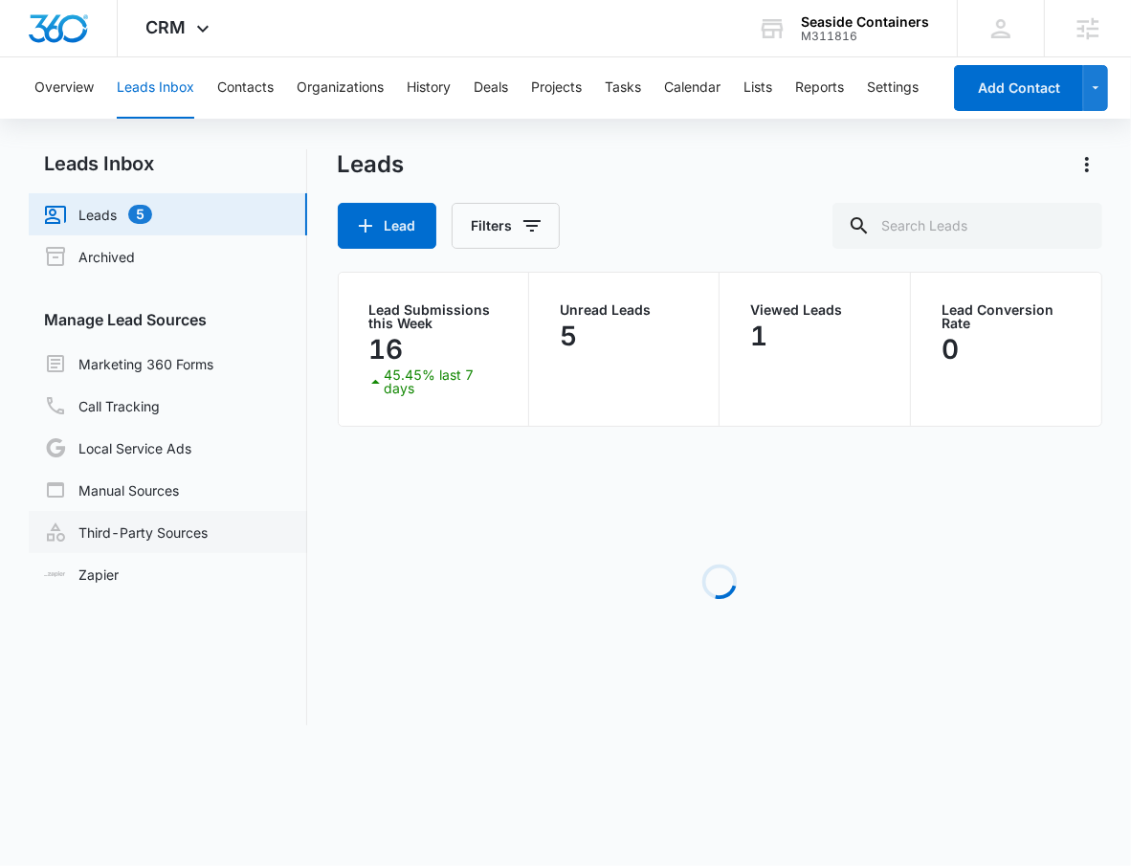
click at [180, 533] on link "Third-Party Sources" at bounding box center [126, 531] width 164 height 23
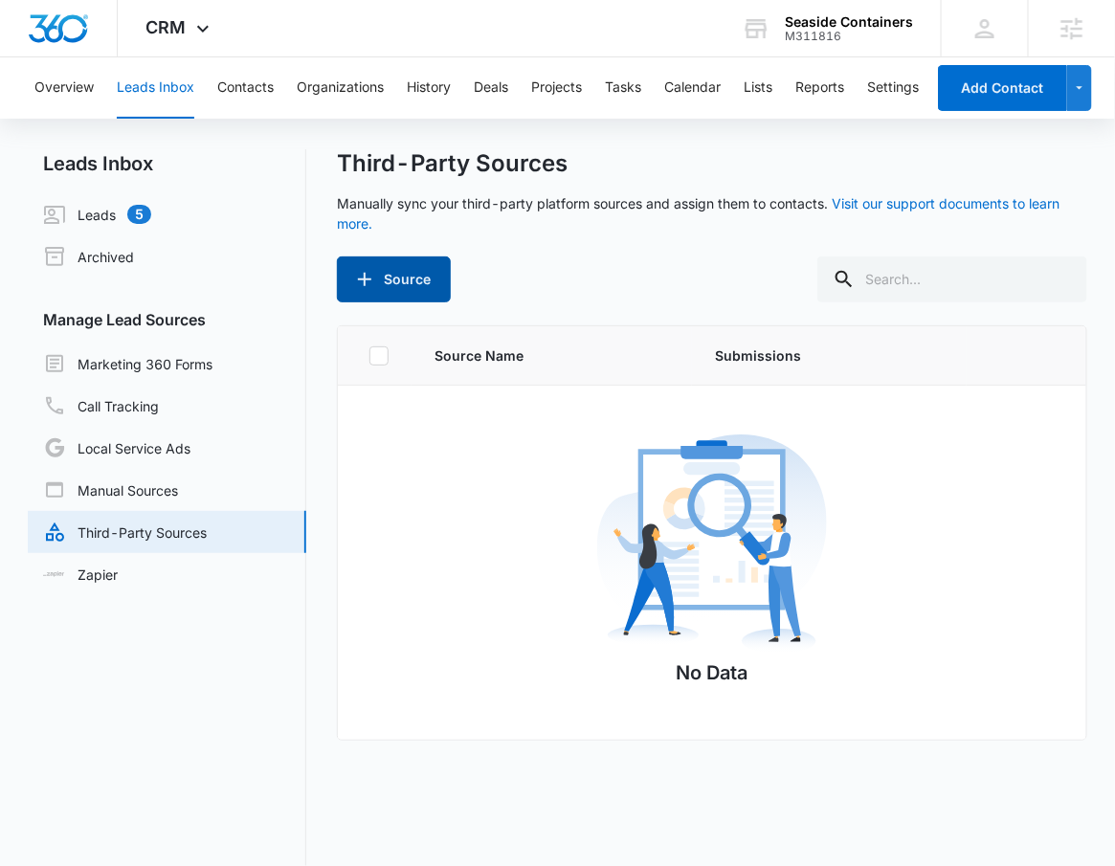
click at [431, 270] on button "Source" at bounding box center [394, 279] width 114 height 46
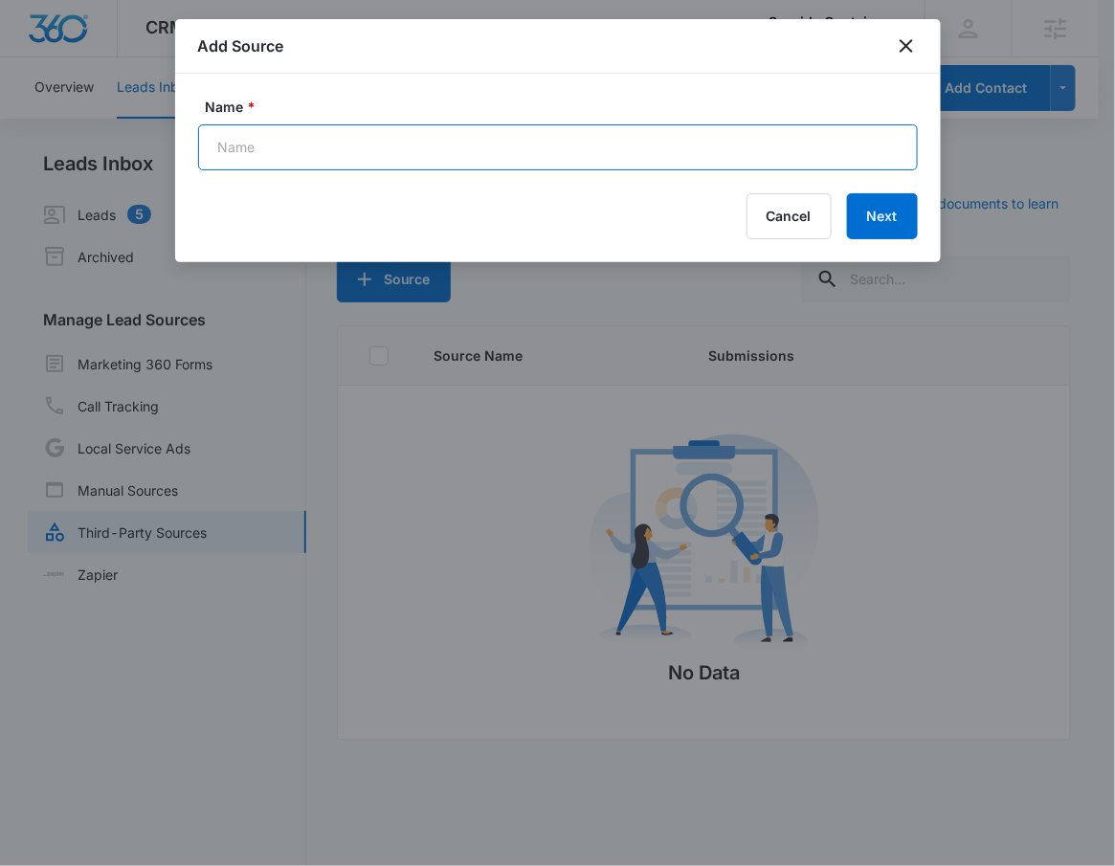
click at [314, 148] on input "Name *" at bounding box center [557, 147] width 719 height 46
type input "Facebook - Lead Ads"
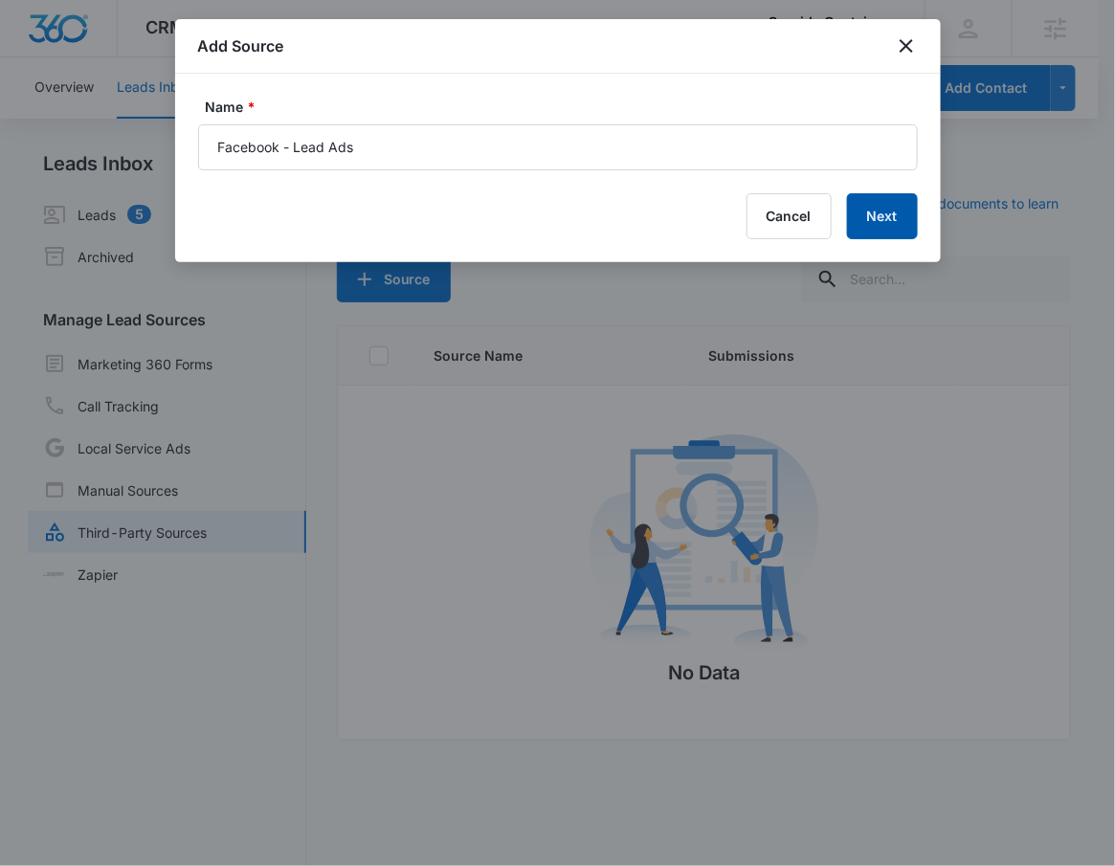
click at [898, 212] on button "Next" at bounding box center [882, 216] width 71 height 46
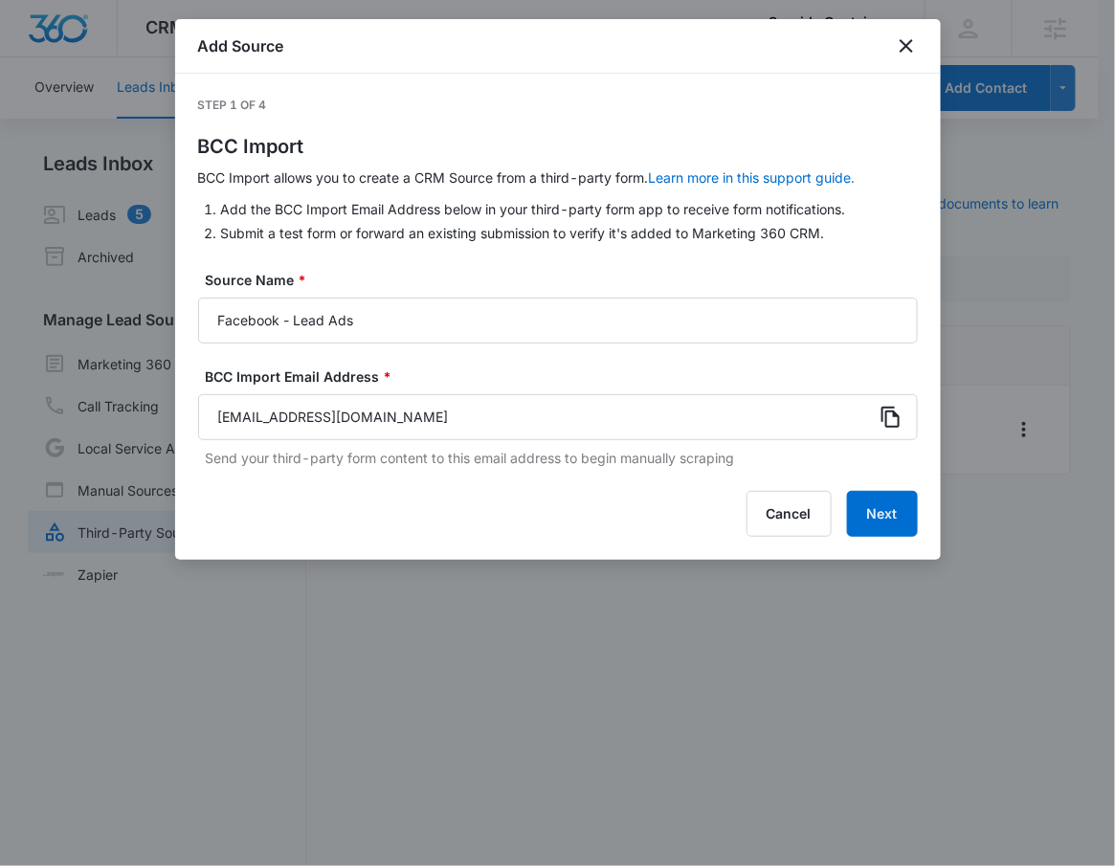
click at [896, 410] on icon at bounding box center [890, 417] width 23 height 23
click at [875, 532] on button "Next" at bounding box center [882, 514] width 71 height 46
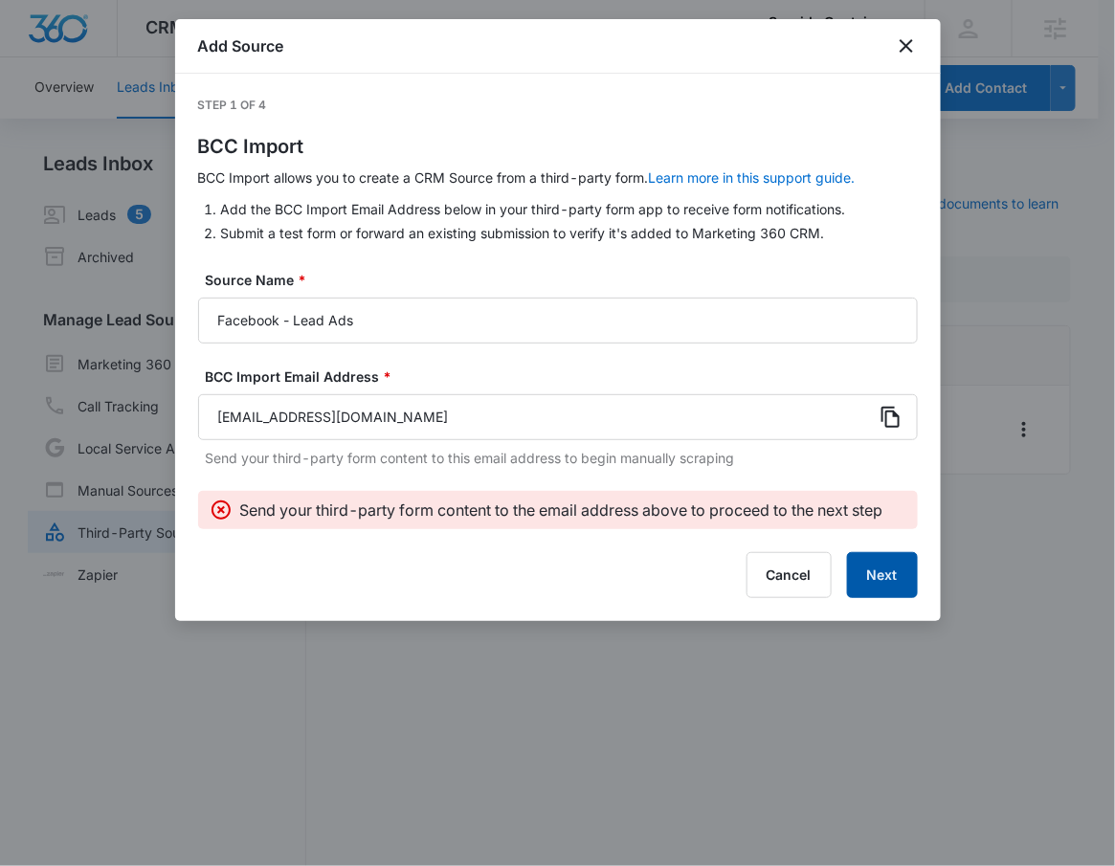
click at [880, 577] on button "Next" at bounding box center [882, 575] width 71 height 46
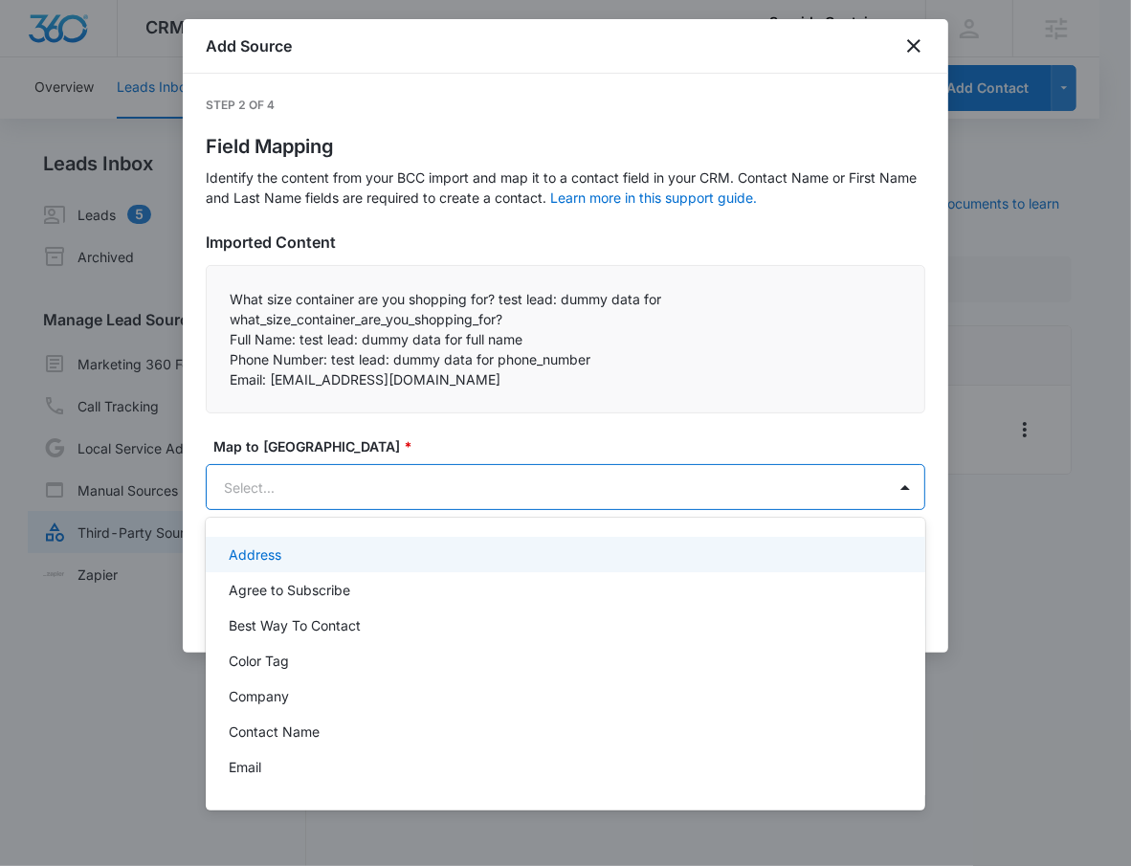
click at [327, 489] on body "CRM Apps Reputation Websites Forms CRM Email Social Payments POS Content Ads In…" at bounding box center [565, 433] width 1131 height 866
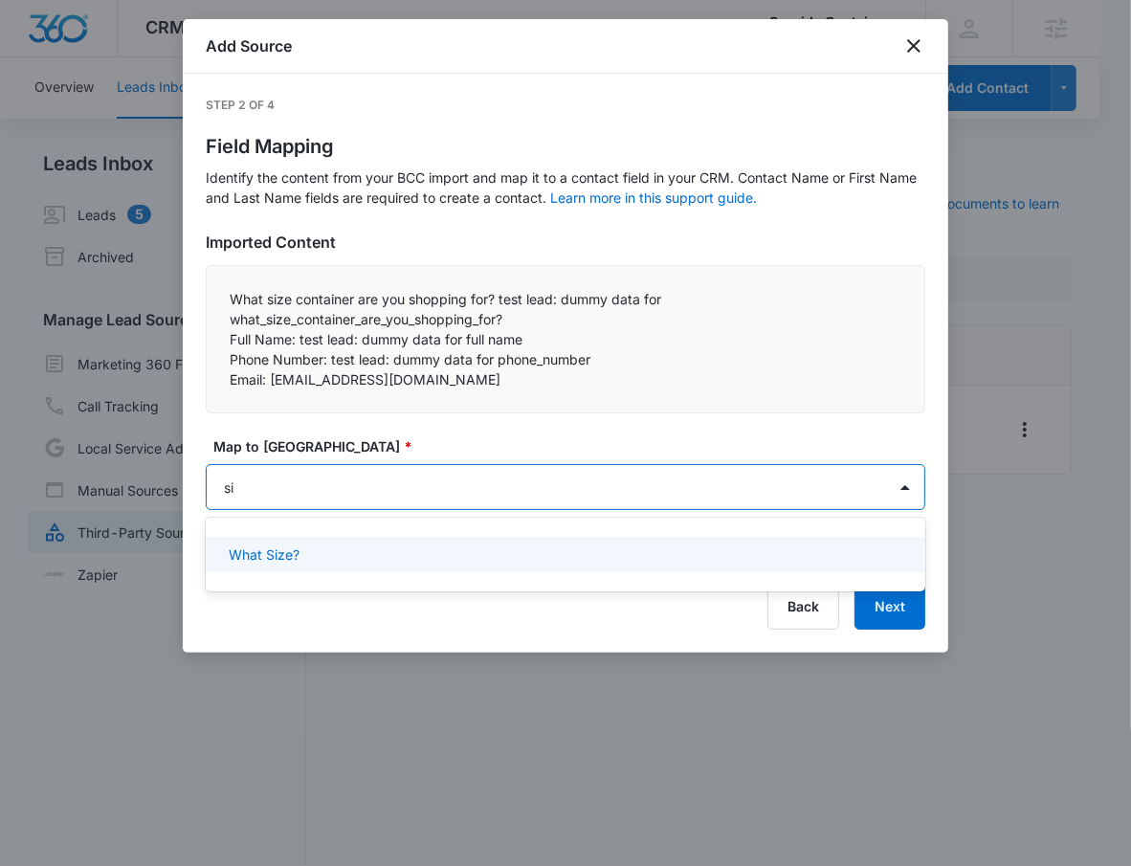
type input "siz"
click at [317, 544] on div "What Size?" at bounding box center [564, 554] width 670 height 20
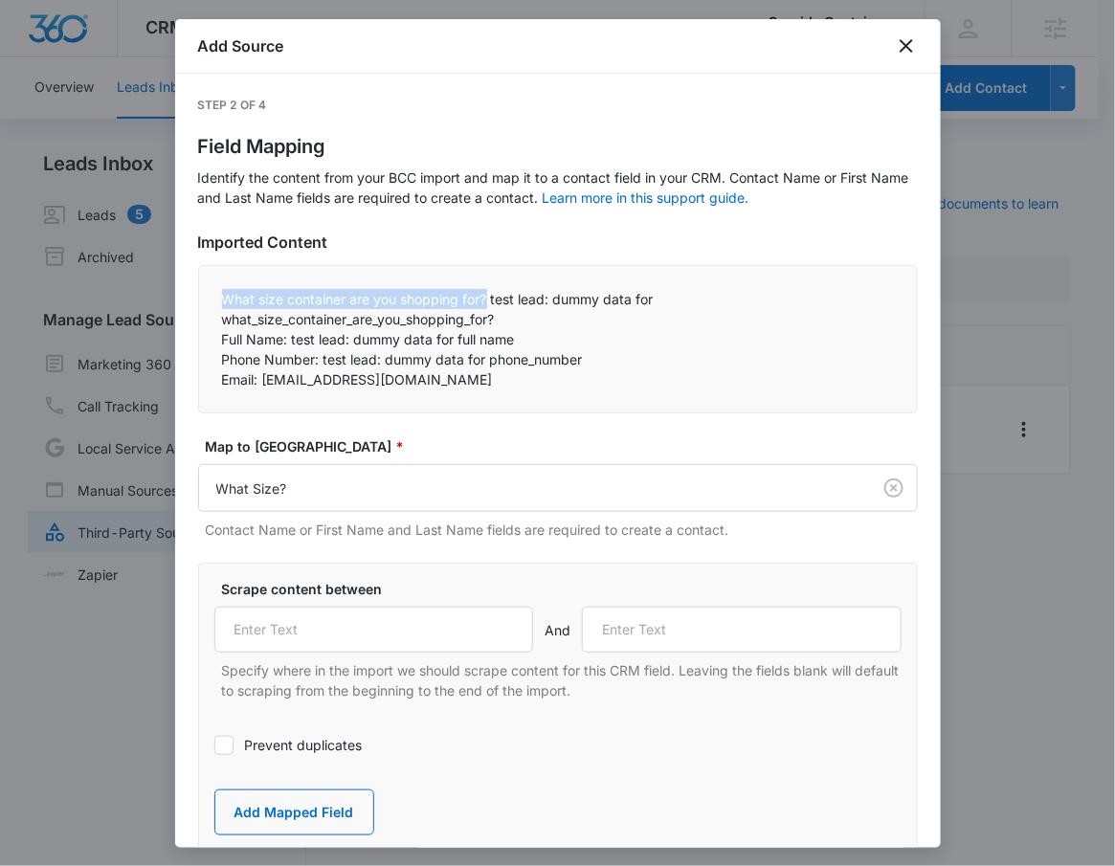
drag, startPoint x: 227, startPoint y: 301, endPoint x: 489, endPoint y: 298, distance: 262.2
click at [489, 298] on p "What size container are you shopping for? test lead: dummy data for what_size_c…" at bounding box center [558, 309] width 672 height 40
copy p "What size container are you shopping for?"
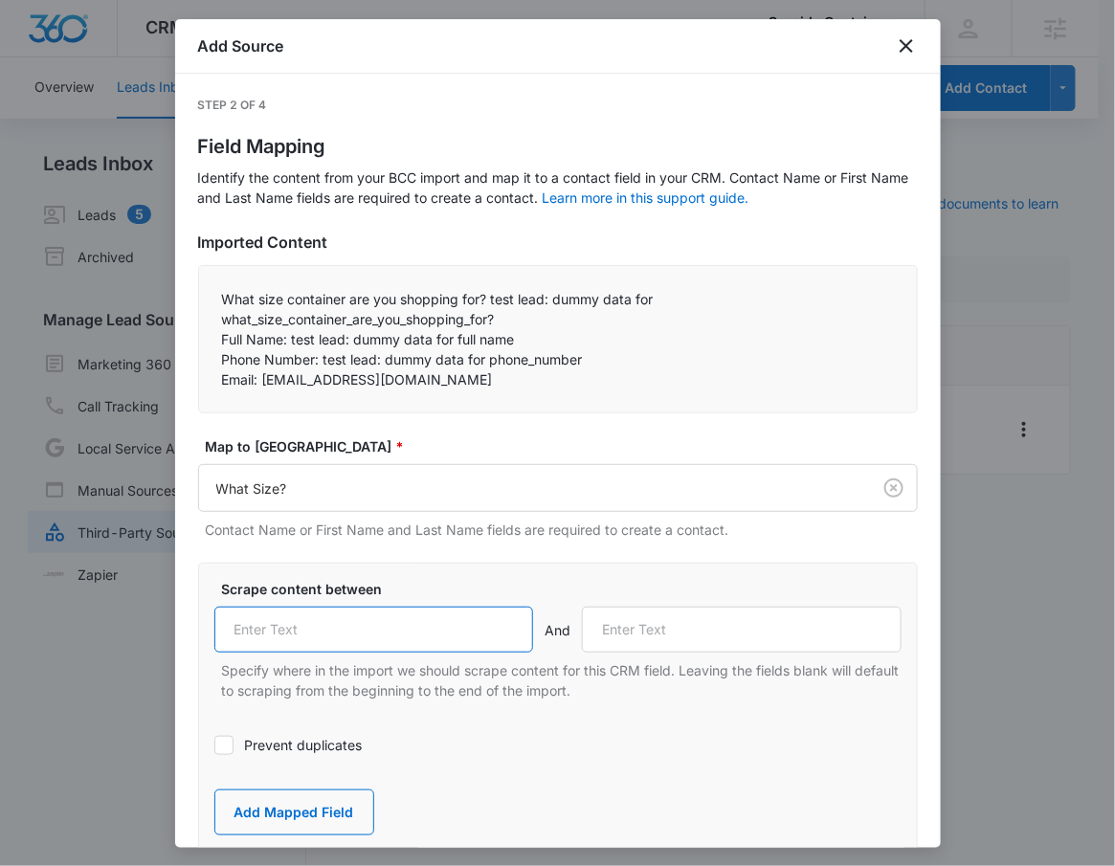
click at [418, 637] on input "text" at bounding box center [374, 630] width 320 height 46
paste input "What size container are you shopping for?"
type input "What size container are you shopping for?"
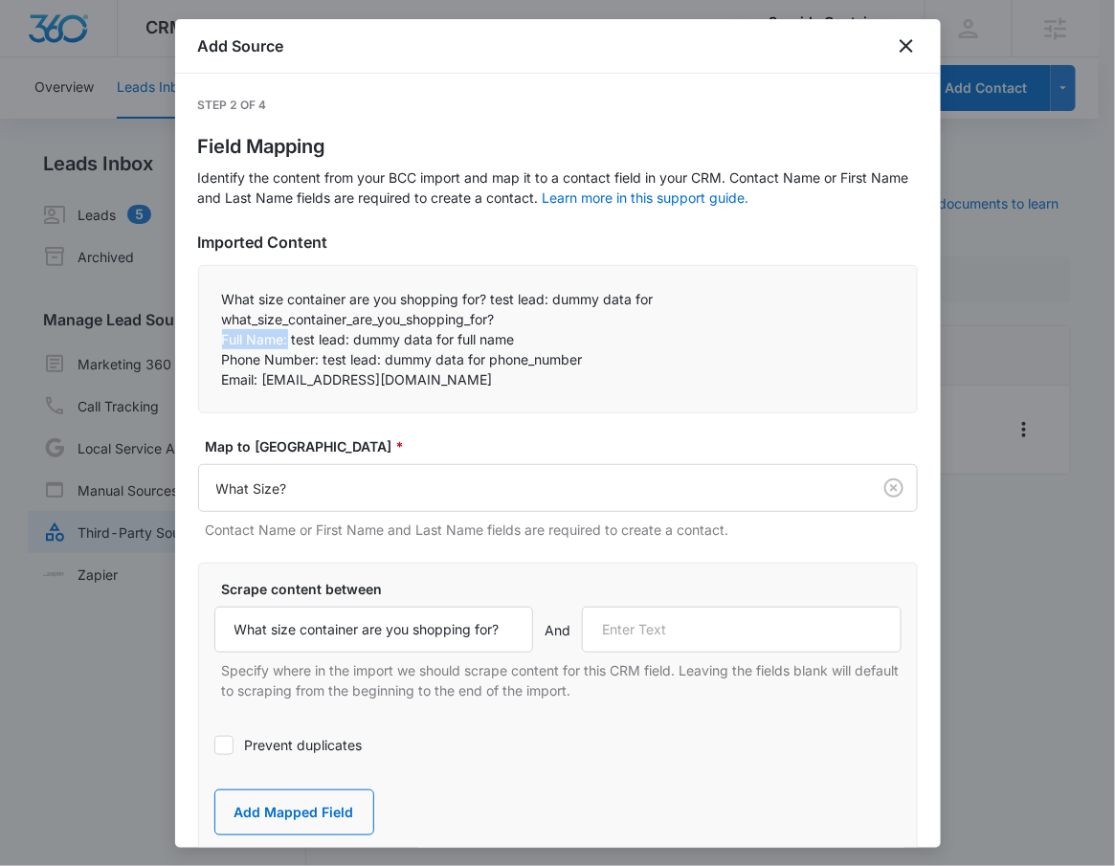
drag, startPoint x: 223, startPoint y: 342, endPoint x: 289, endPoint y: 336, distance: 66.3
click at [289, 336] on p "Full Name: test lead: dummy data for full name" at bounding box center [558, 339] width 672 height 20
copy p "Full Name:"
click at [720, 618] on input "text" at bounding box center [742, 630] width 320 height 46
paste input "Full Name:"
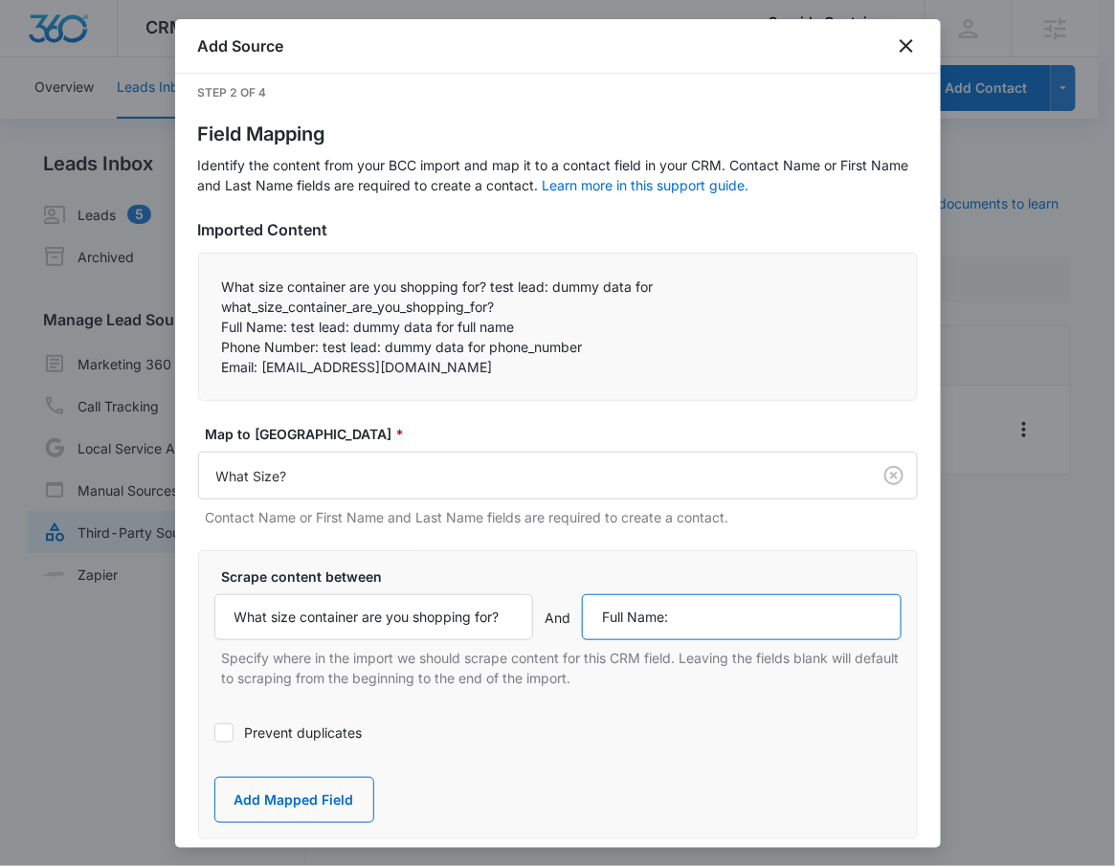
scroll to position [30, 0]
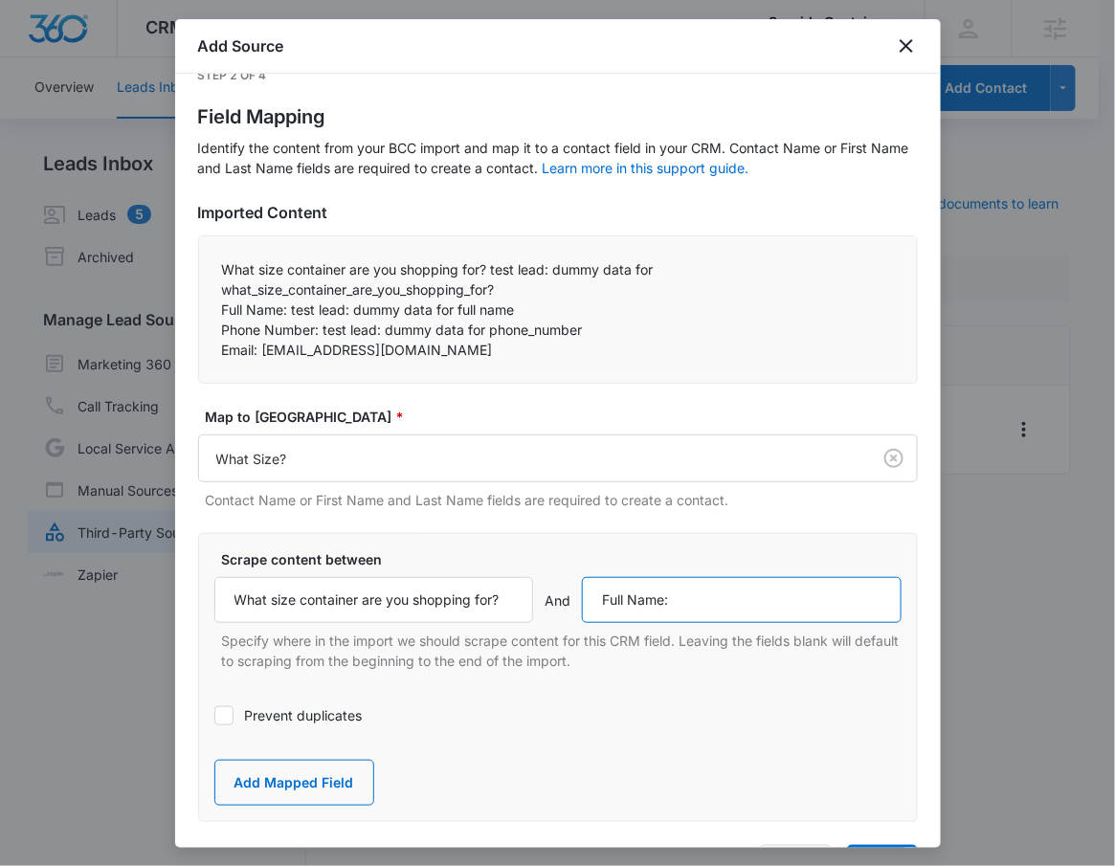
type input "Full Name:"
click at [293, 830] on div "Imported Content What size container are you shopping for? test lead: dummy dat…" at bounding box center [557, 546] width 719 height 690
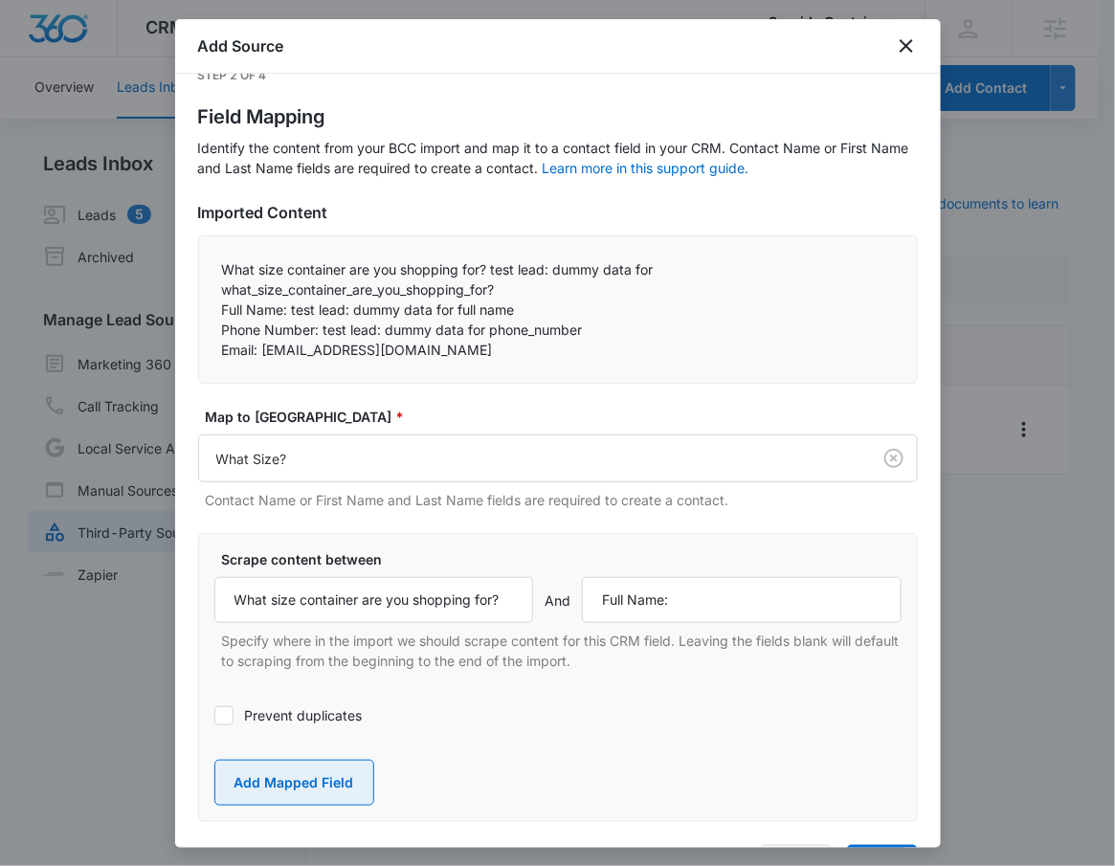
click at [295, 792] on button "Add Mapped Field" at bounding box center [294, 783] width 160 height 46
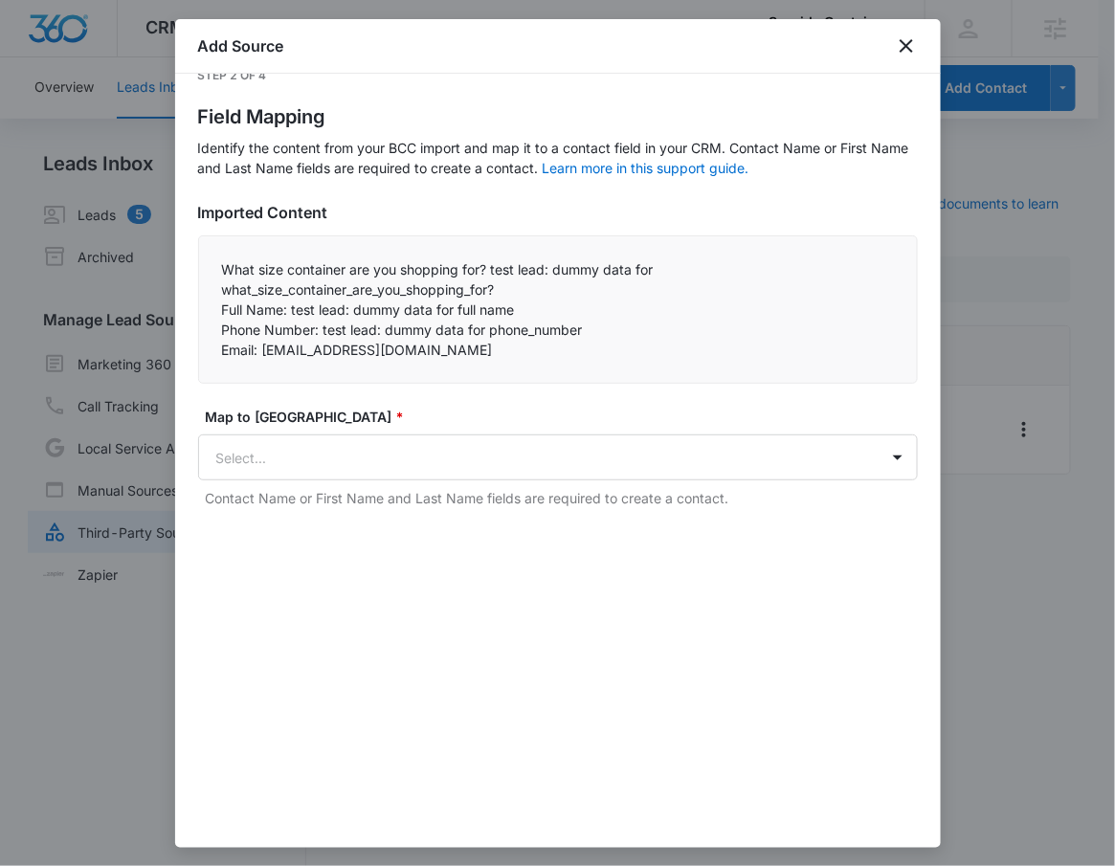
scroll to position [0, 0]
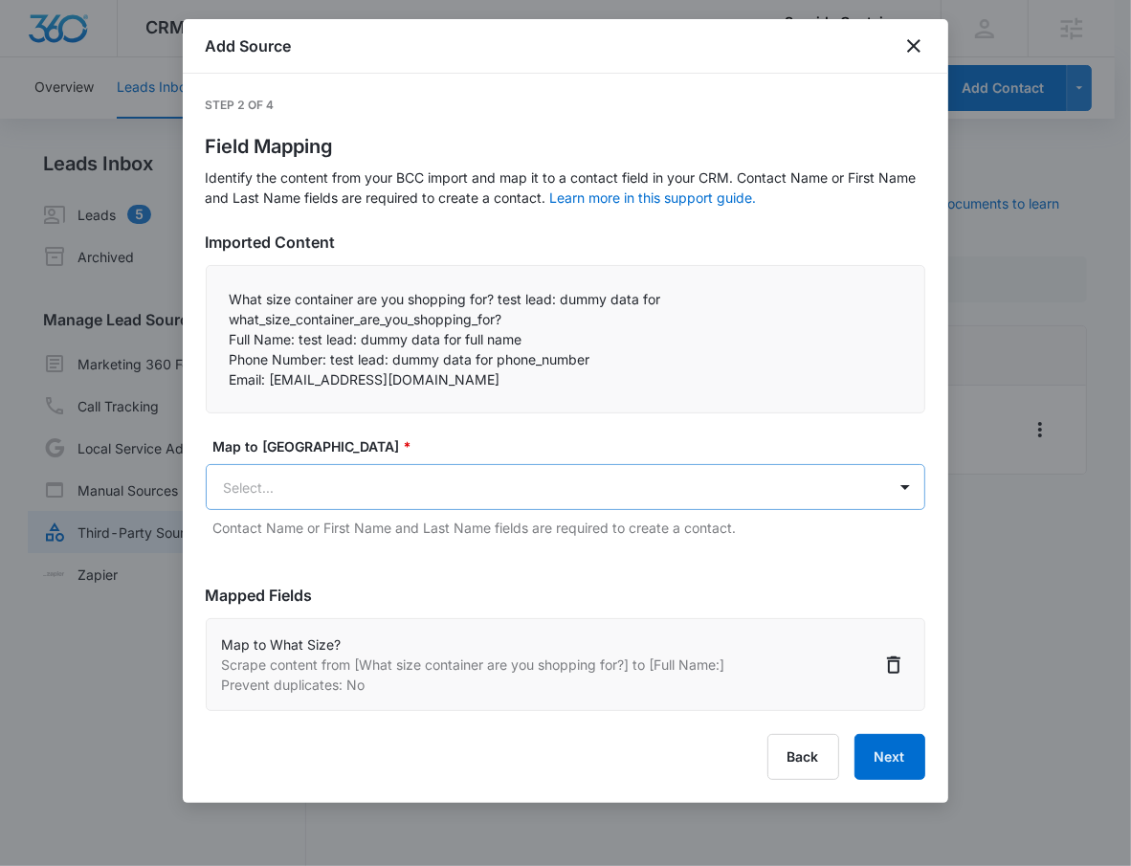
click at [357, 482] on body "CRM Apps Reputation Websites Forms CRM Email Social Payments POS Content Ads In…" at bounding box center [565, 444] width 1131 height 889
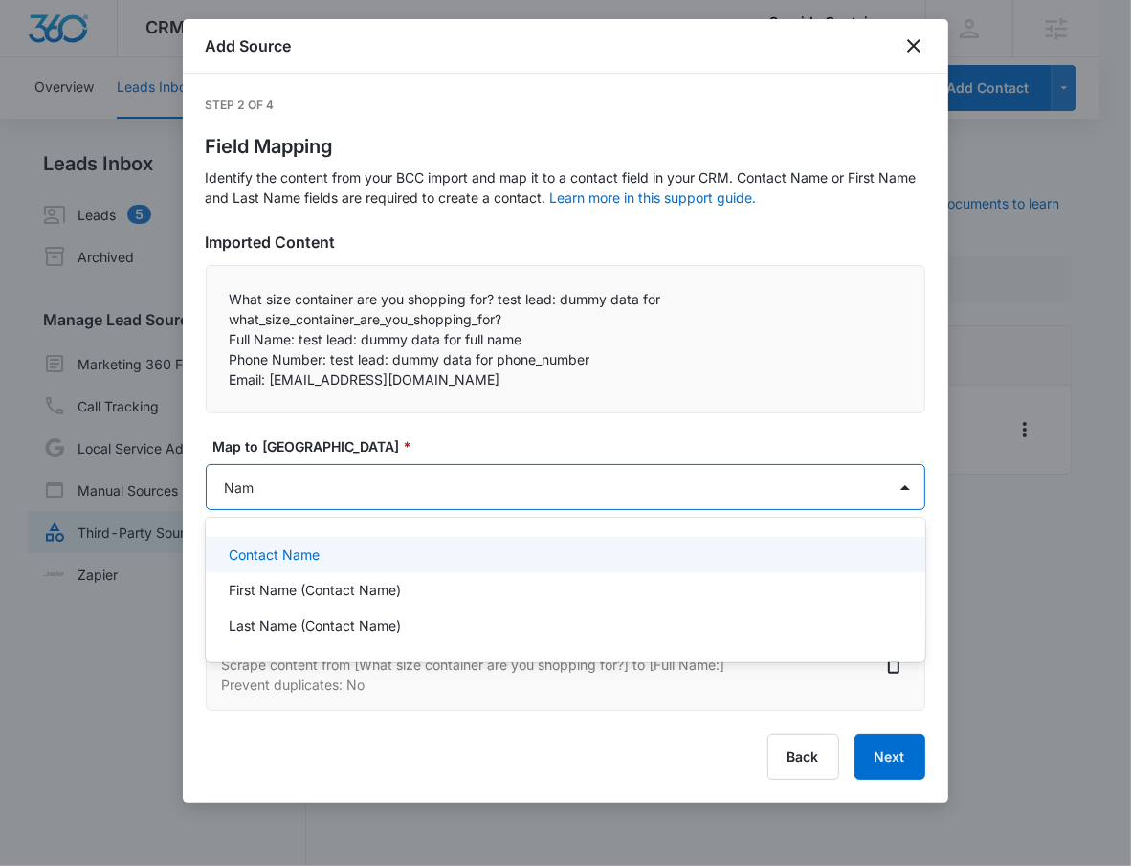
type input "Name"
click at [406, 544] on div "Contact Name" at bounding box center [564, 554] width 670 height 20
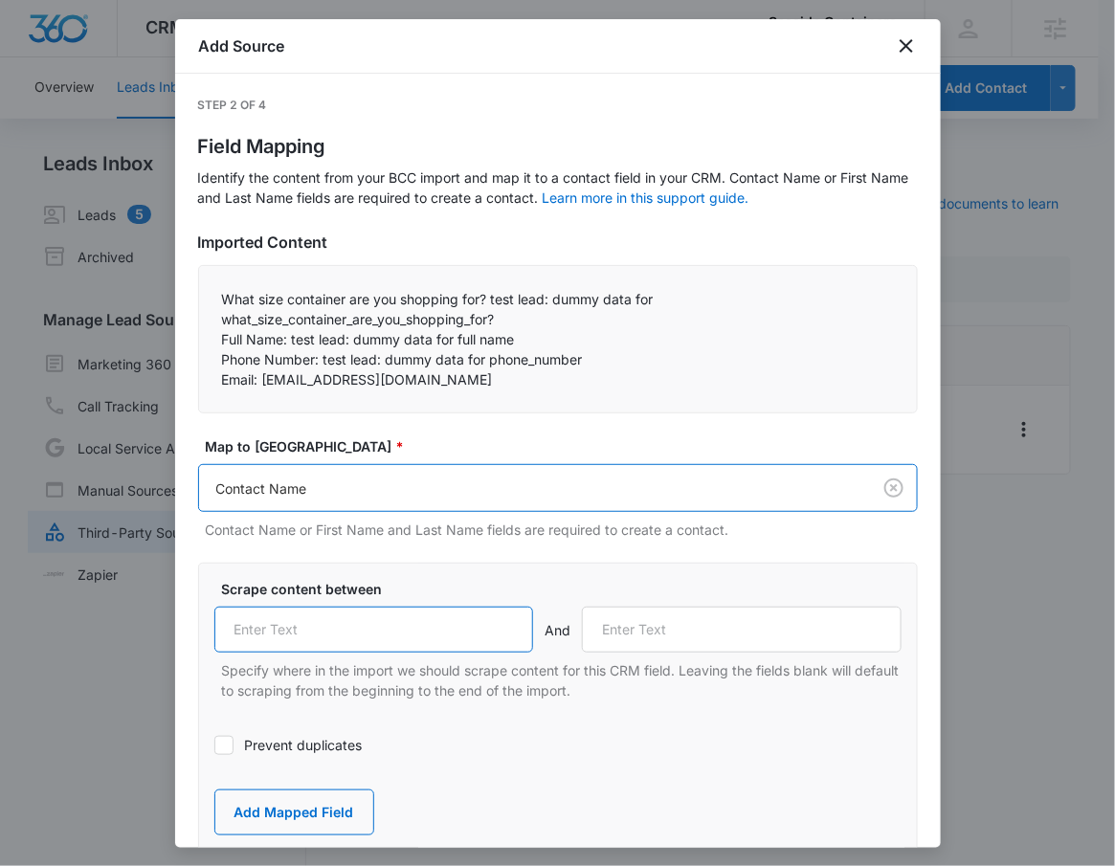
click at [355, 639] on input "text" at bounding box center [374, 630] width 320 height 46
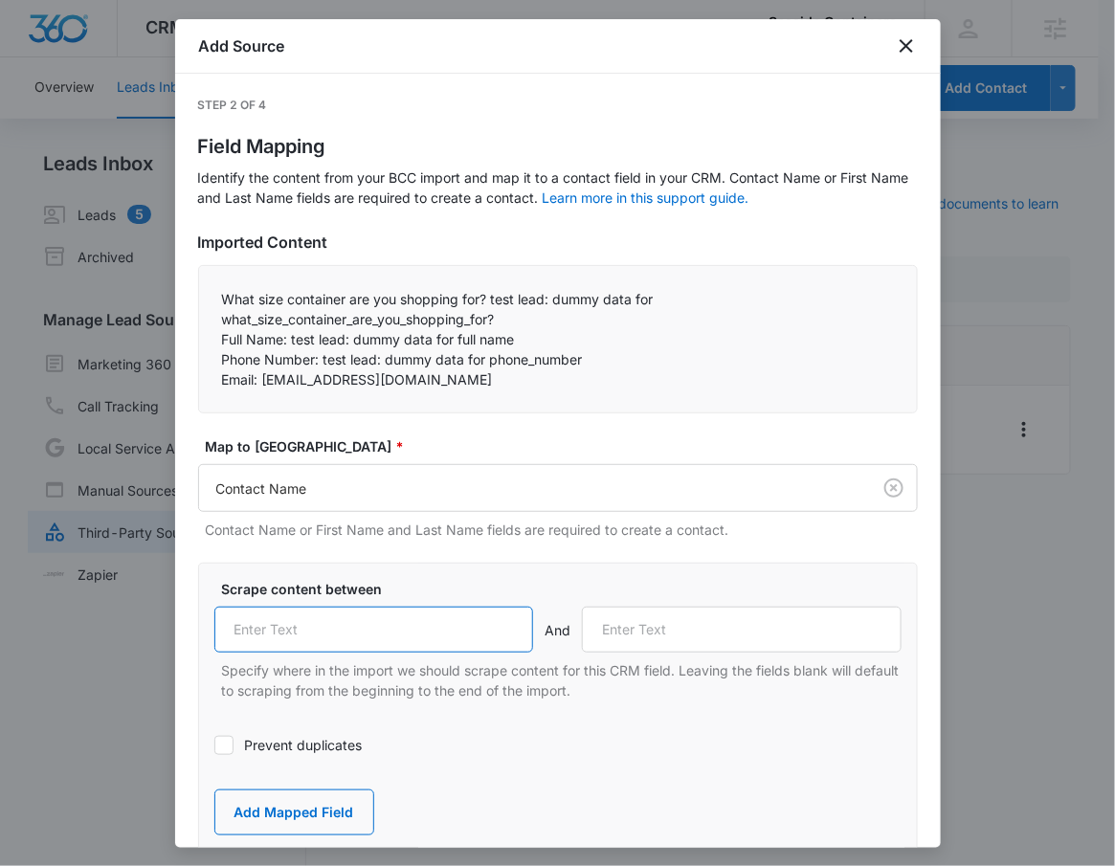
paste input "Full Name:"
type input "Full Name:"
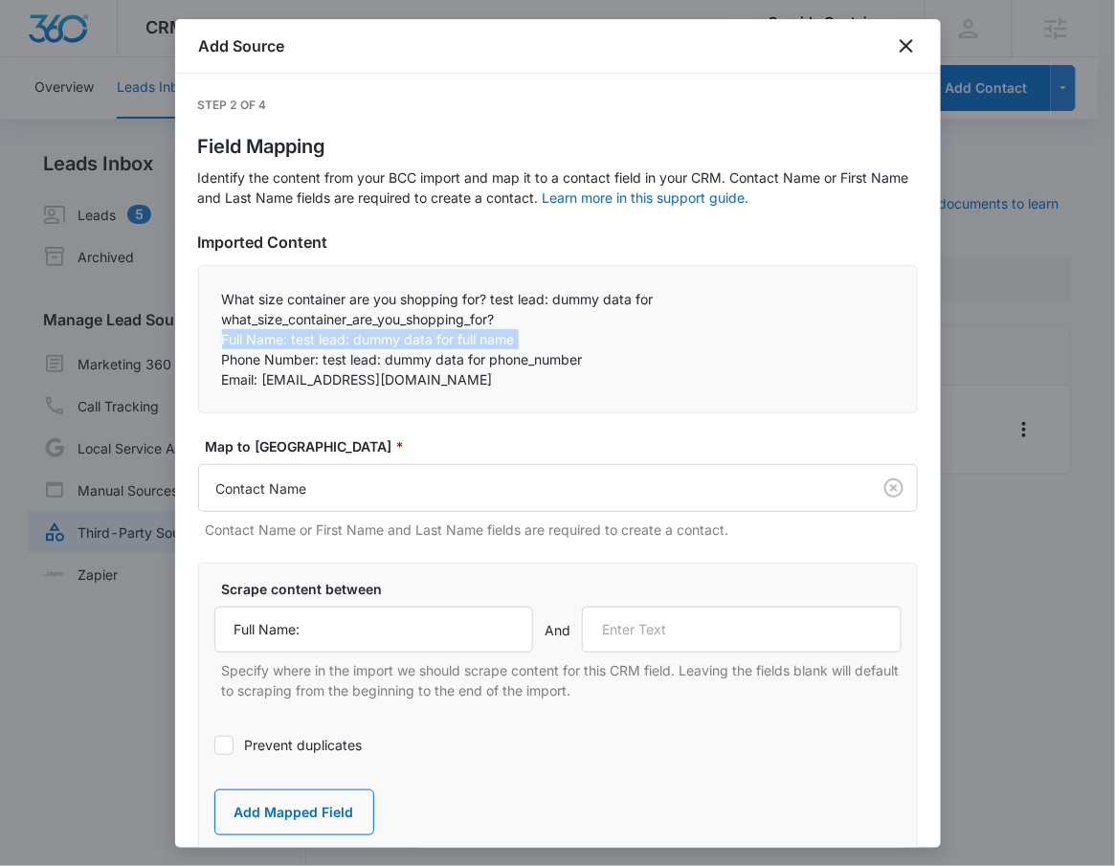
drag, startPoint x: 208, startPoint y: 352, endPoint x: 210, endPoint y: 367, distance: 15.6
click at [210, 359] on div "What size container are you shopping for? test lead: dummy data for what_size_c…" at bounding box center [557, 339] width 719 height 148
click at [212, 365] on div "What size container are you shopping for? test lead: dummy data for what_size_c…" at bounding box center [557, 339] width 719 height 148
drag, startPoint x: 212, startPoint y: 361, endPoint x: 320, endPoint y: 361, distance: 108.1
click at [320, 361] on div "What size container are you shopping for? test lead: dummy data for what_size_c…" at bounding box center [557, 339] width 719 height 148
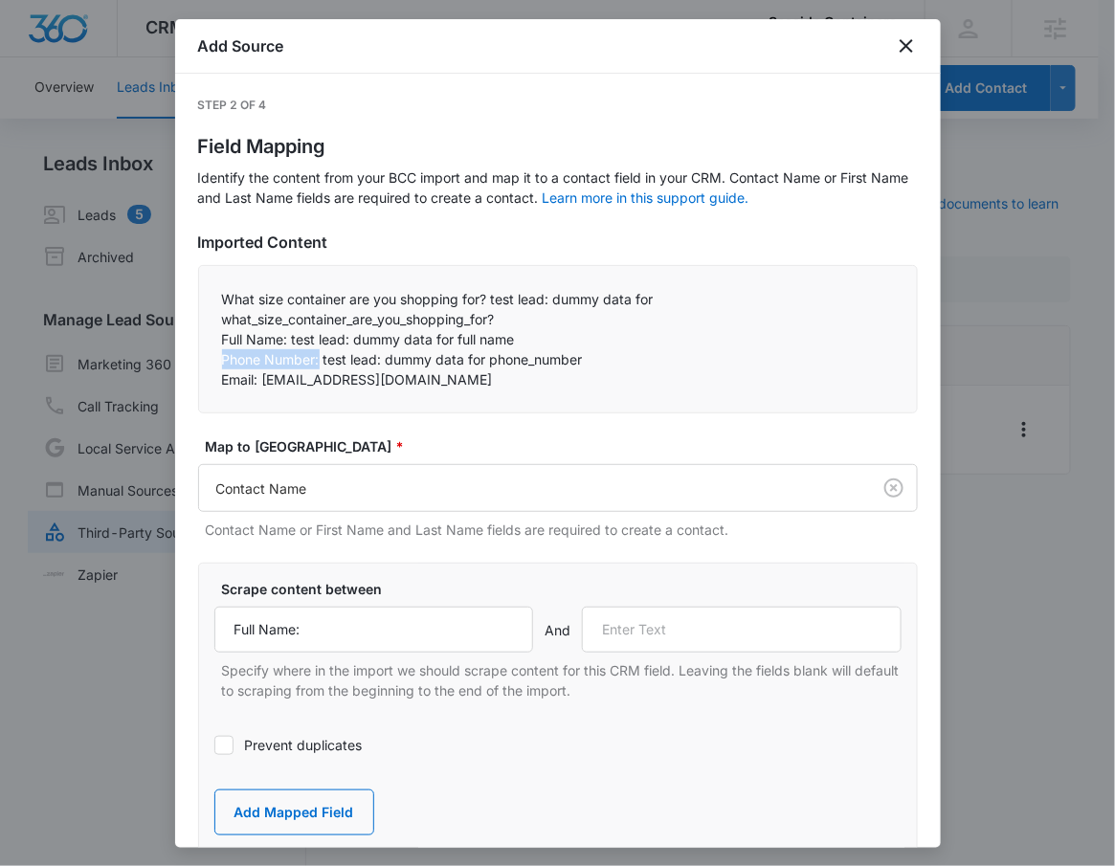
copy p "Phone Number:"
click at [767, 639] on input "text" at bounding box center [742, 630] width 320 height 46
paste input "Phone Number:"
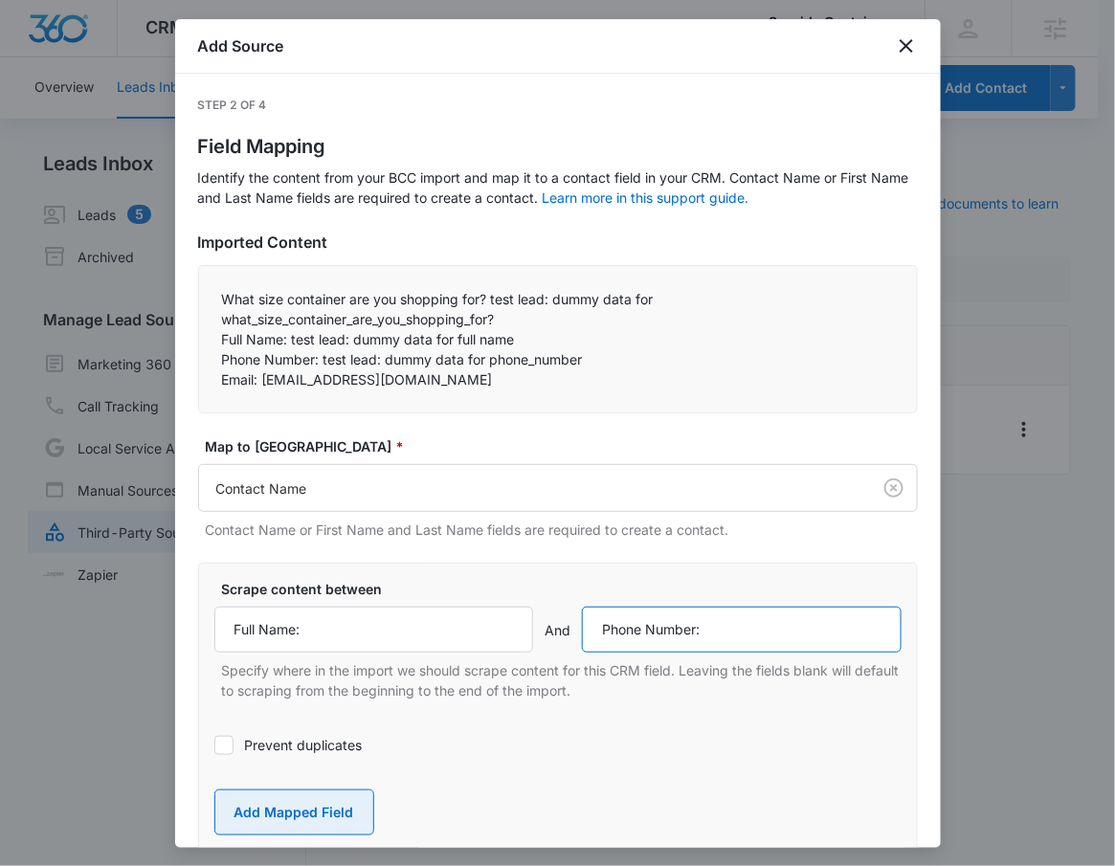
type input "Phone Number:"
click at [289, 801] on button "Add Mapped Field" at bounding box center [294, 812] width 160 height 46
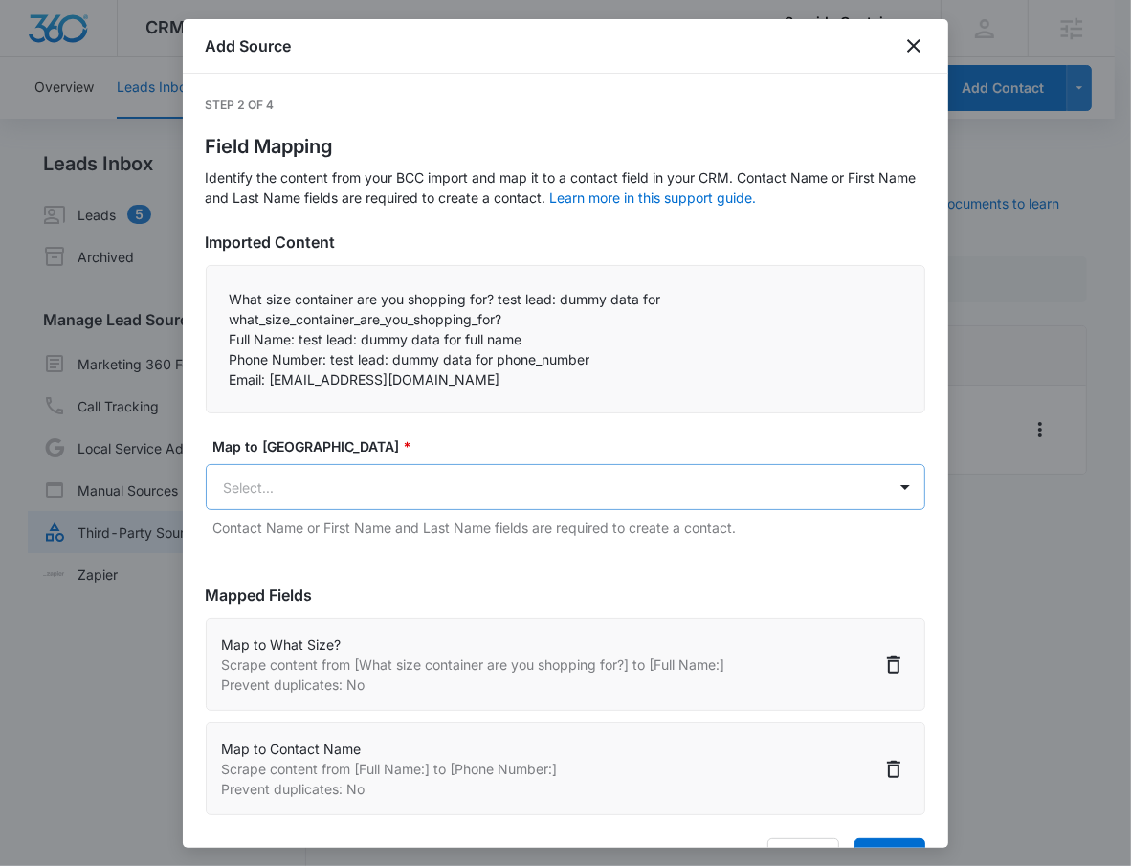
click at [357, 505] on body "CRM Apps Reputation Websites Forms CRM Email Social Payments POS Content Ads In…" at bounding box center [565, 444] width 1131 height 889
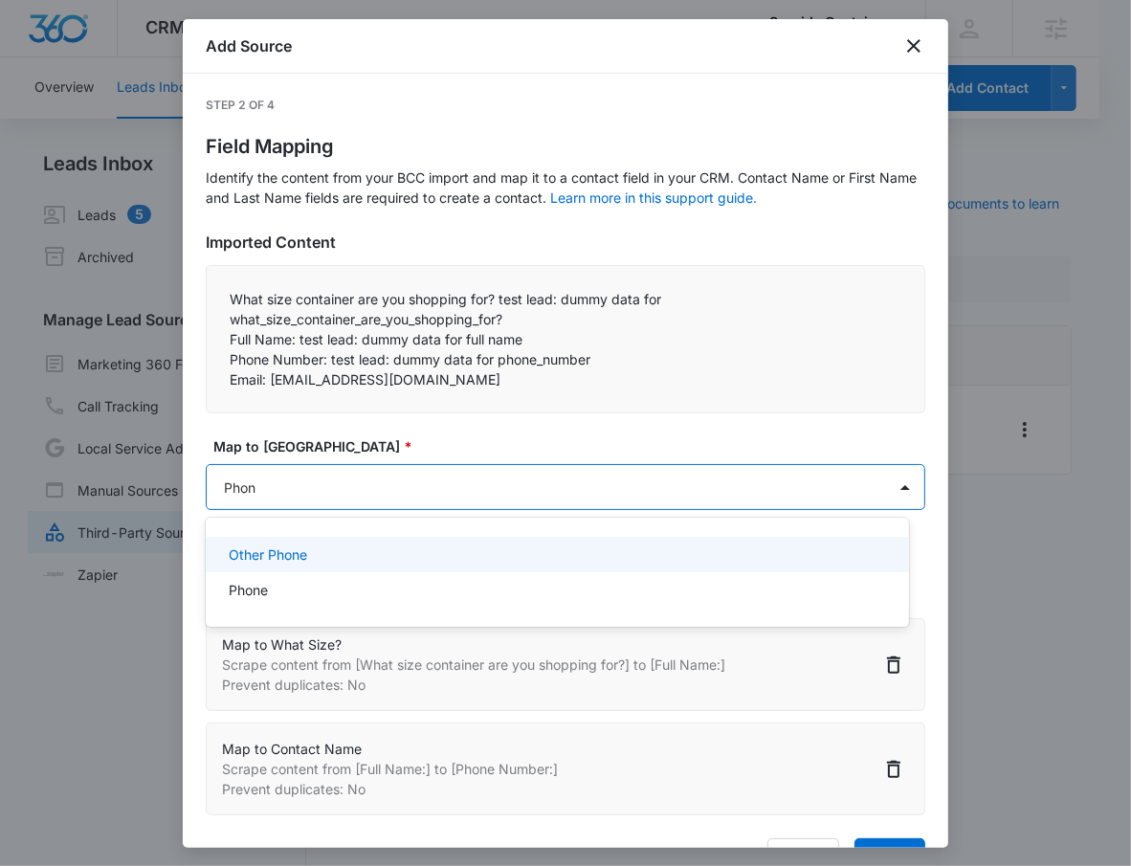
type input "Phone"
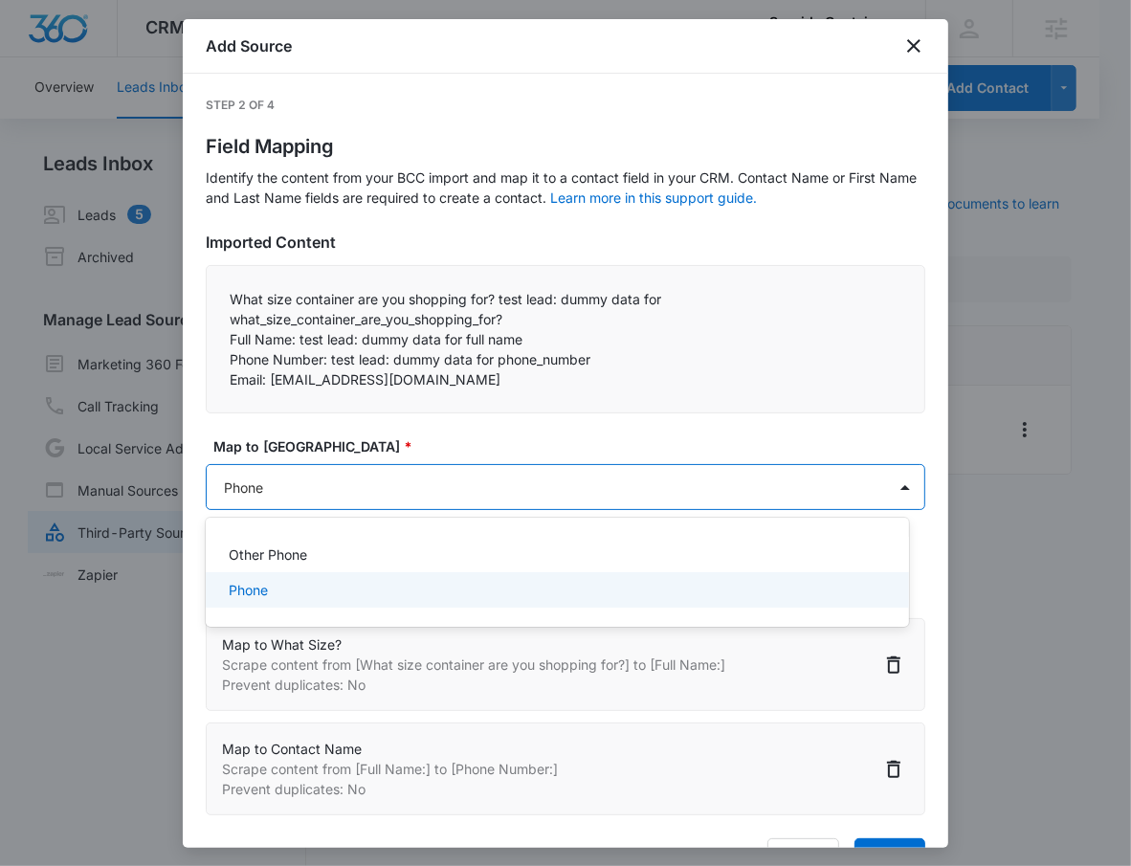
click at [336, 582] on div "Phone" at bounding box center [555, 590] width 653 height 20
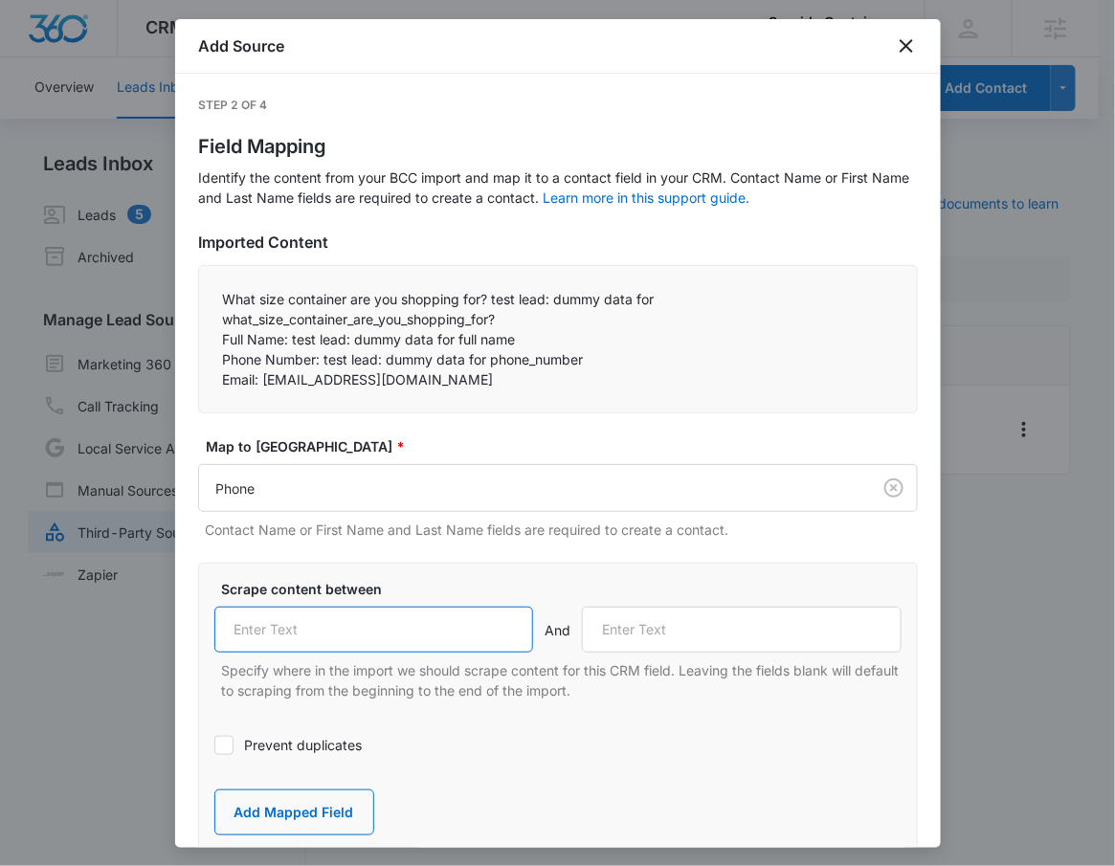
click at [299, 637] on input "text" at bounding box center [374, 630] width 320 height 46
paste input "Phone Number:"
type input "Phone Number:"
drag, startPoint x: 208, startPoint y: 378, endPoint x: 259, endPoint y: 386, distance: 52.4
click at [259, 386] on div "What size container are you shopping for? test lead: dummy data for what_size_c…" at bounding box center [557, 339] width 719 height 148
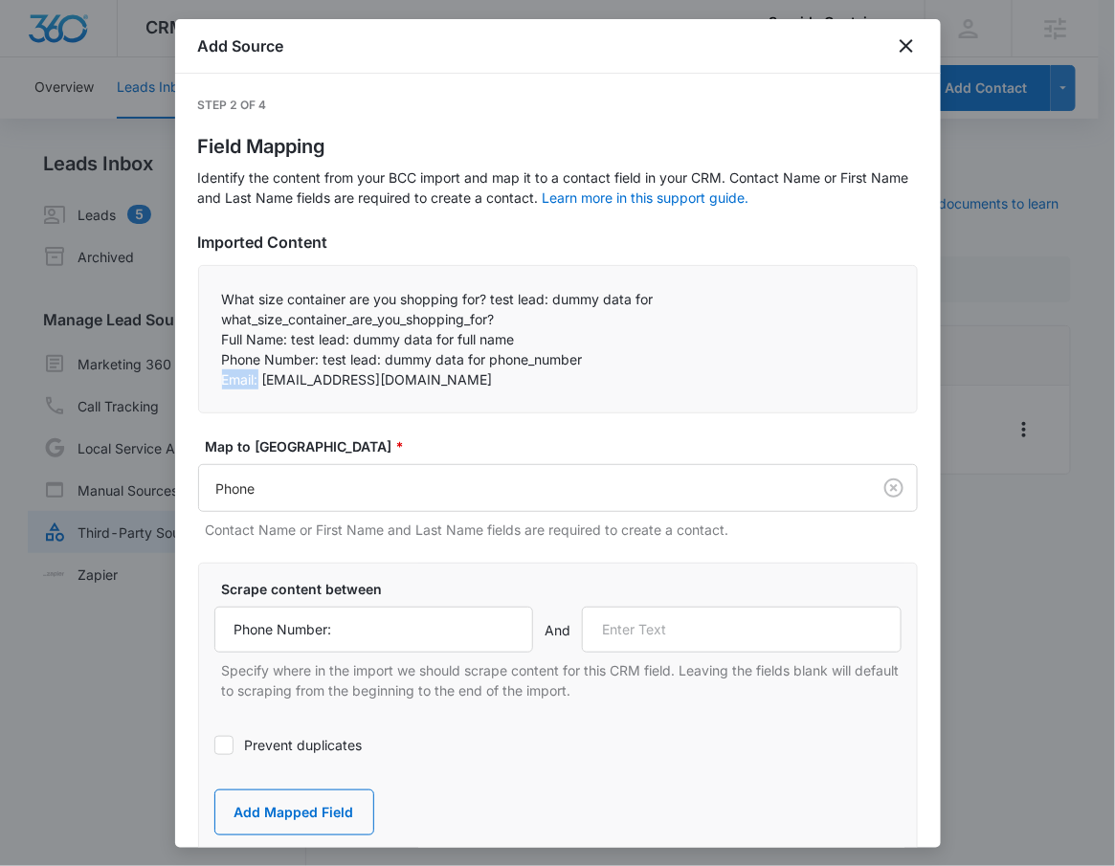
copy p "Email:"
click at [648, 644] on input "text" at bounding box center [742, 630] width 320 height 46
paste input "Email:"
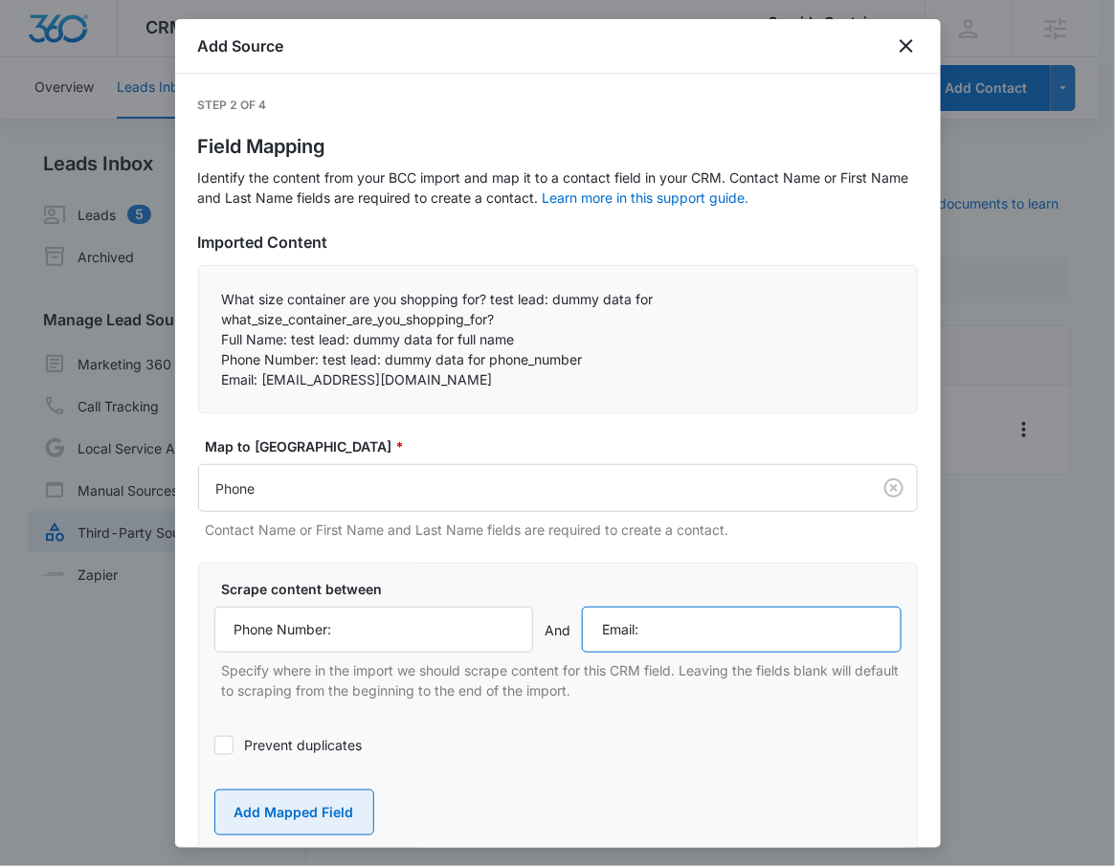
type input "Email:"
click at [280, 816] on button "Add Mapped Field" at bounding box center [294, 812] width 160 height 46
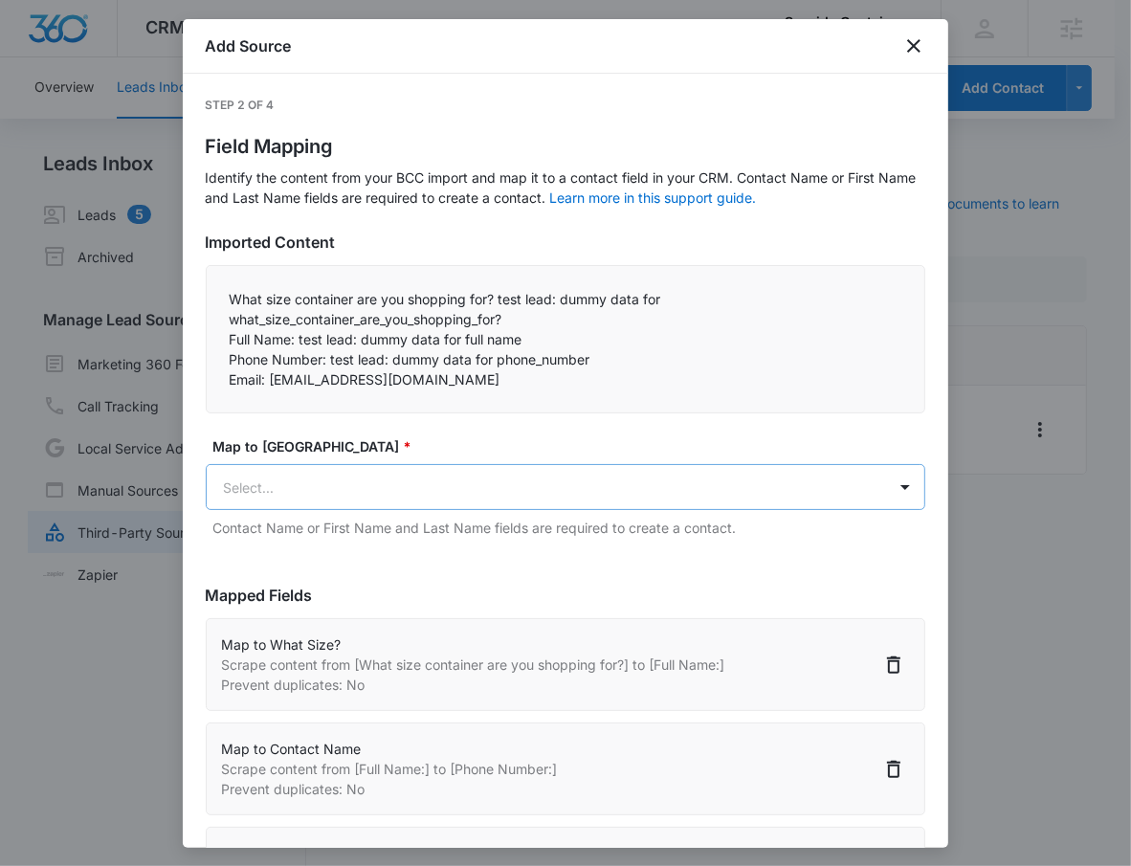
click at [308, 486] on body "CRM Apps Reputation Websites Forms CRM Email Social Payments POS Content Ads In…" at bounding box center [565, 444] width 1131 height 889
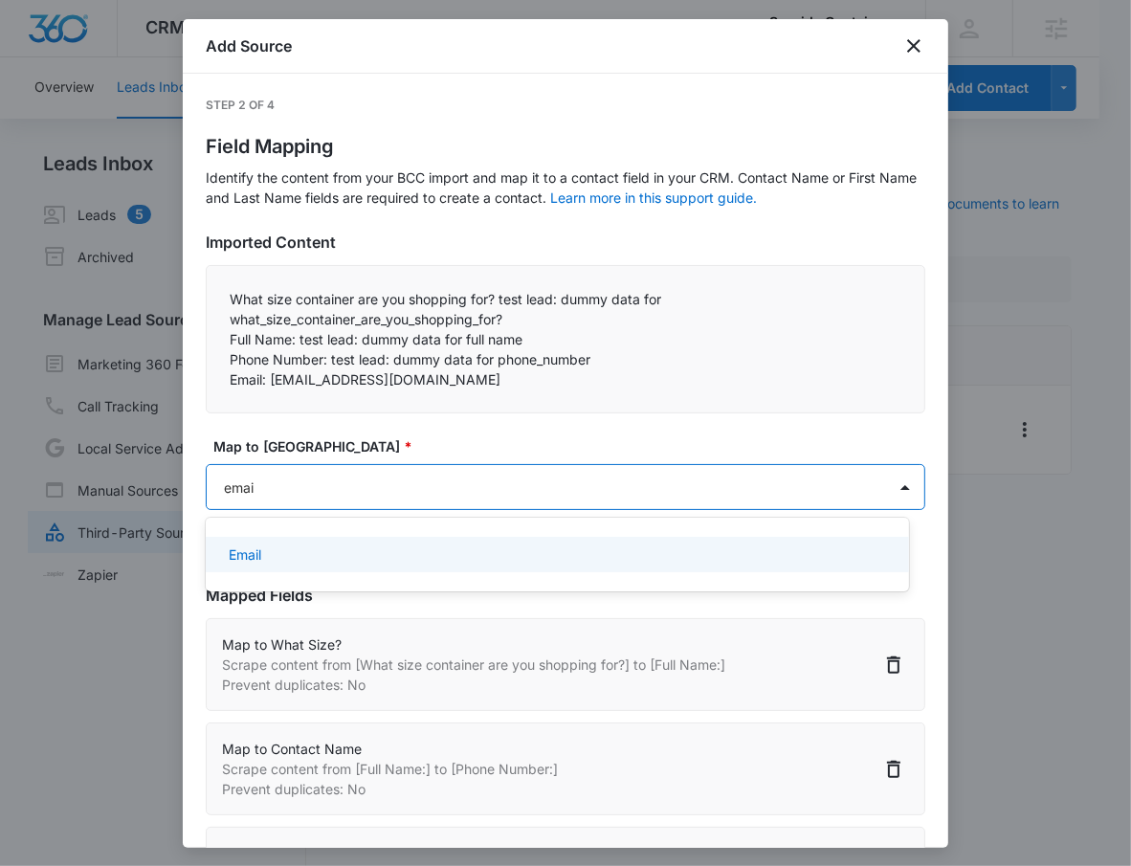
type input "email"
click at [299, 541] on div "Email" at bounding box center [557, 554] width 703 height 35
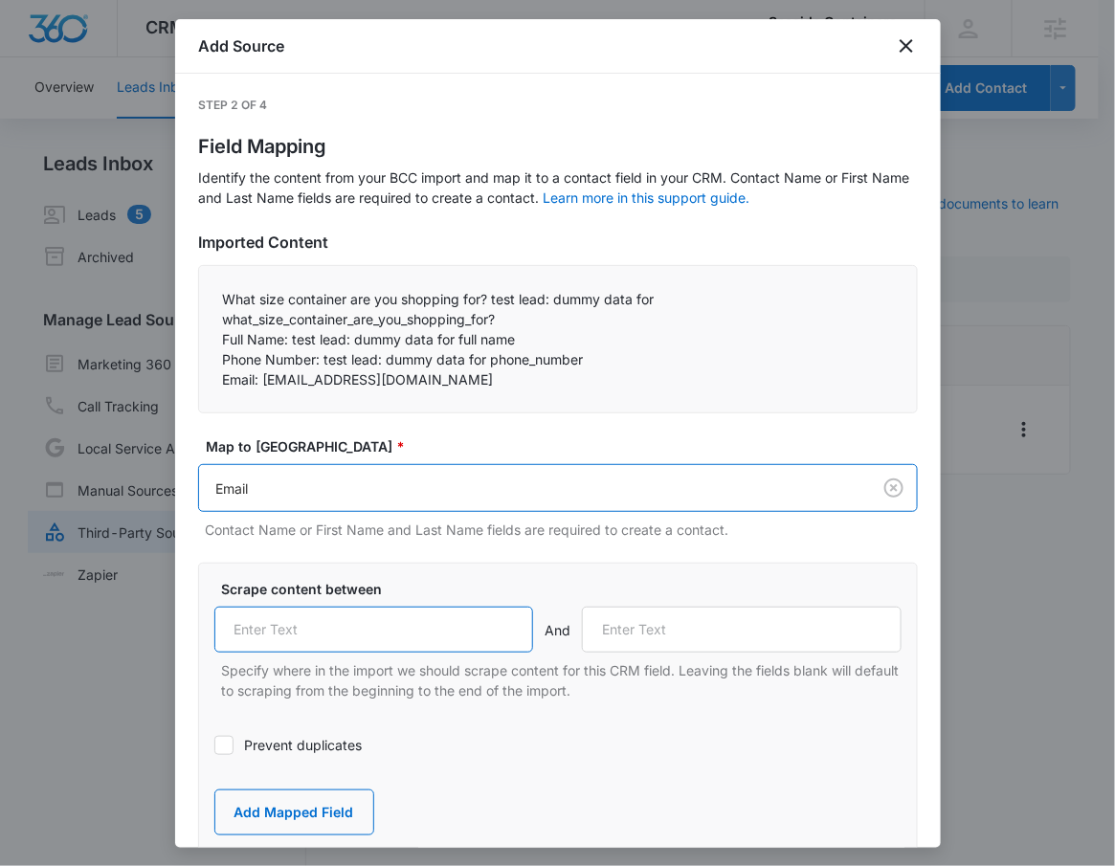
click at [287, 623] on input "text" at bounding box center [374, 630] width 320 height 46
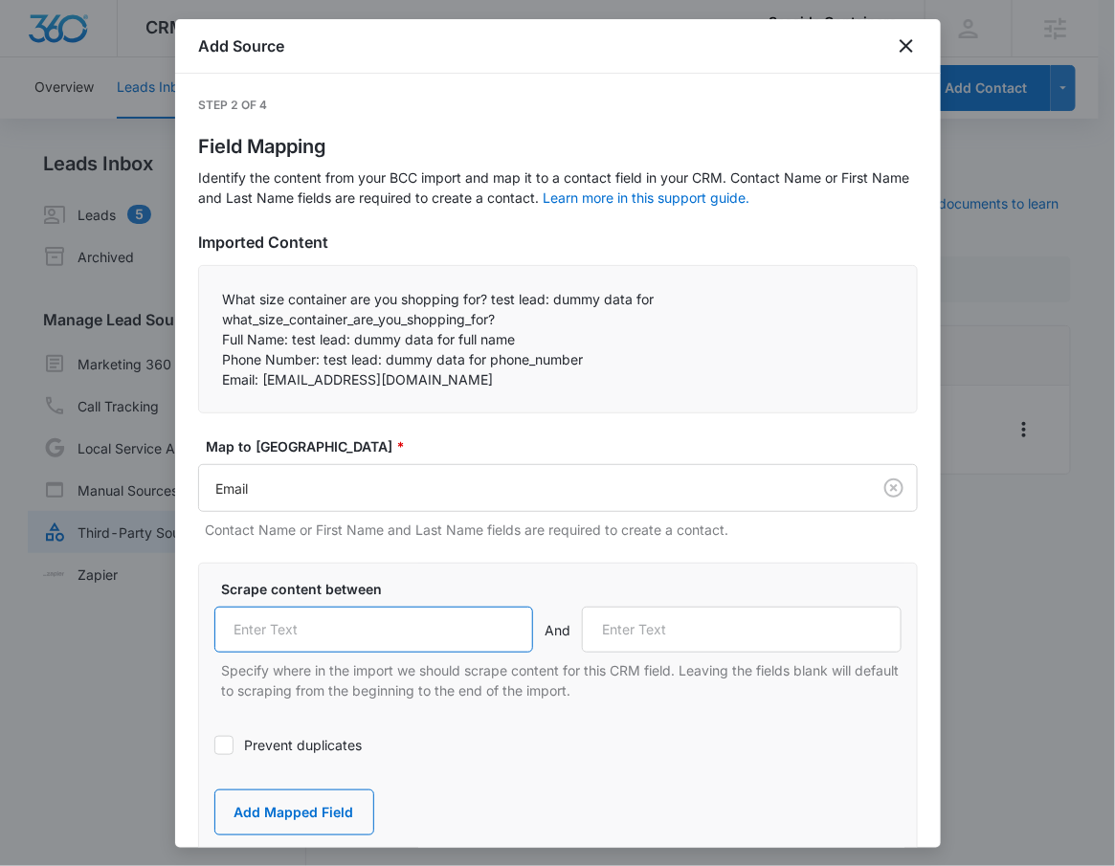
paste input "Email:"
type input "Email:"
click at [263, 729] on div "Prevent duplicates" at bounding box center [557, 744] width 687 height 43
click at [261, 740] on label "Prevent duplicates" at bounding box center [557, 745] width 687 height 20
click at [214, 745] on input "Prevent duplicates" at bounding box center [214, 745] width 0 height 0
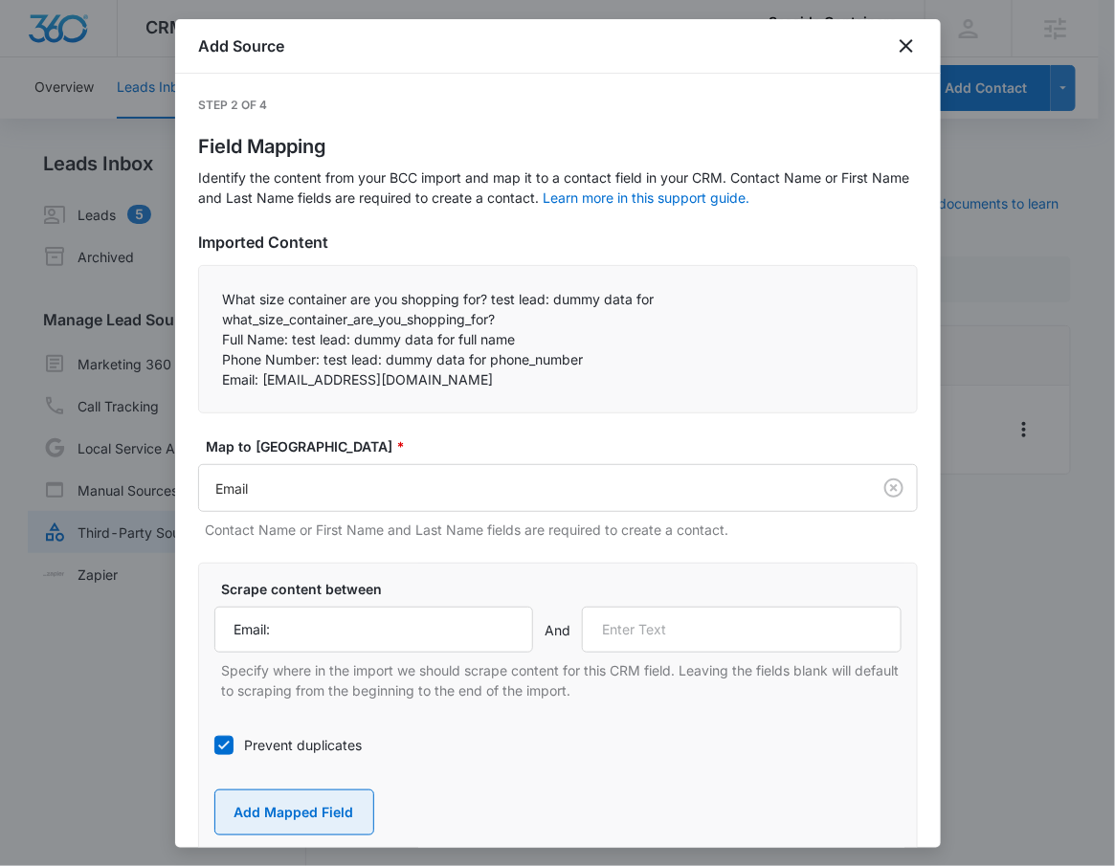
click at [274, 792] on button "Add Mapped Field" at bounding box center [294, 812] width 160 height 46
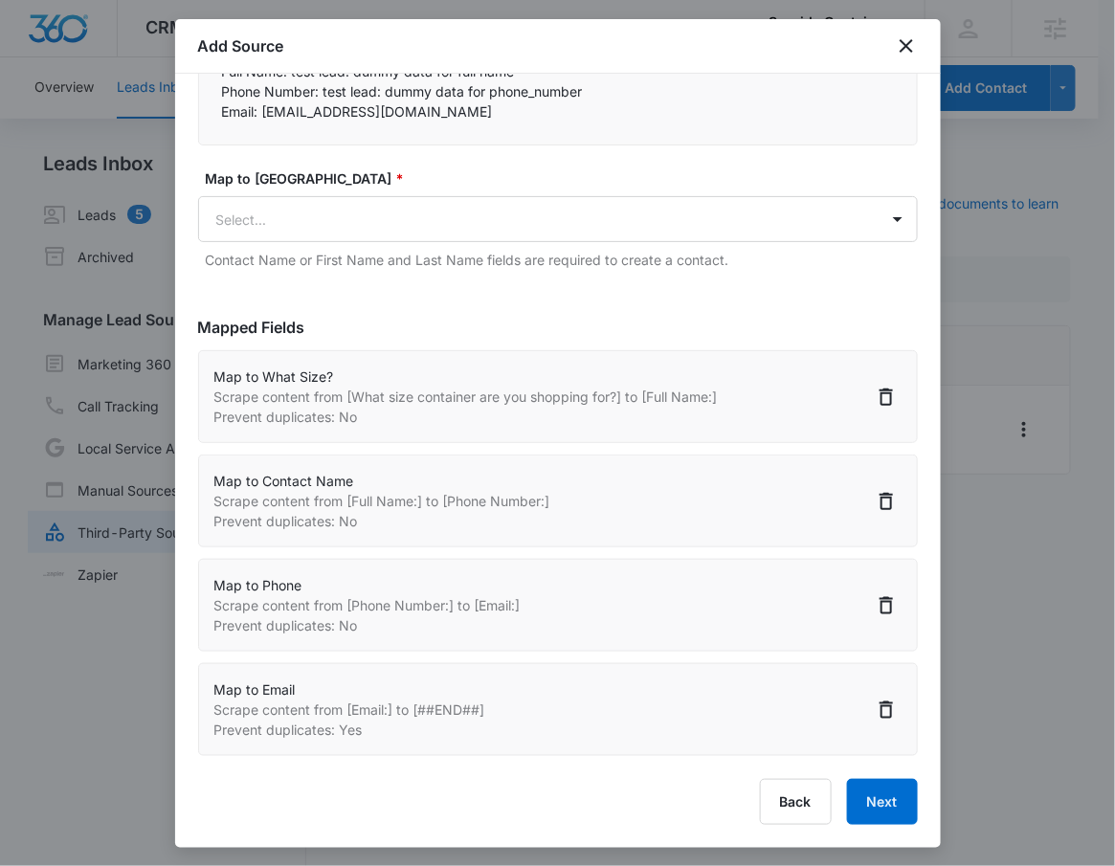
scroll to position [23, 0]
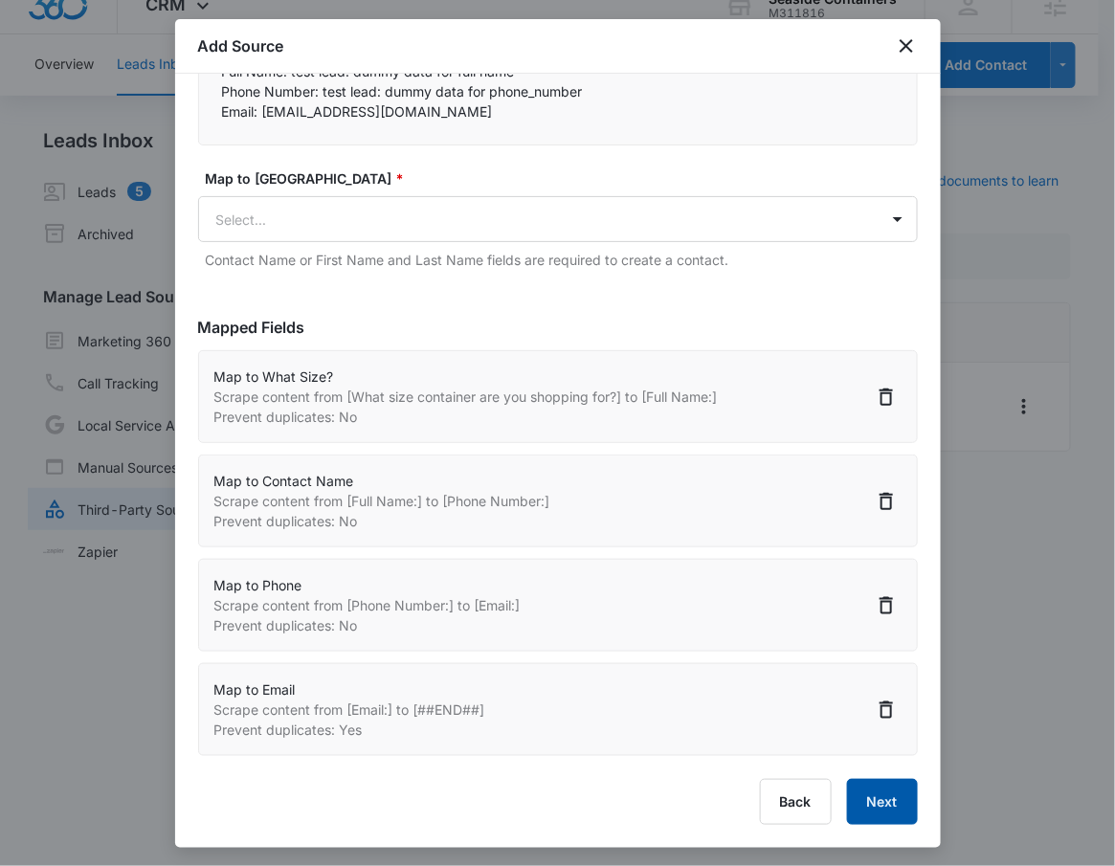
click at [888, 811] on button "Next" at bounding box center [882, 802] width 71 height 46
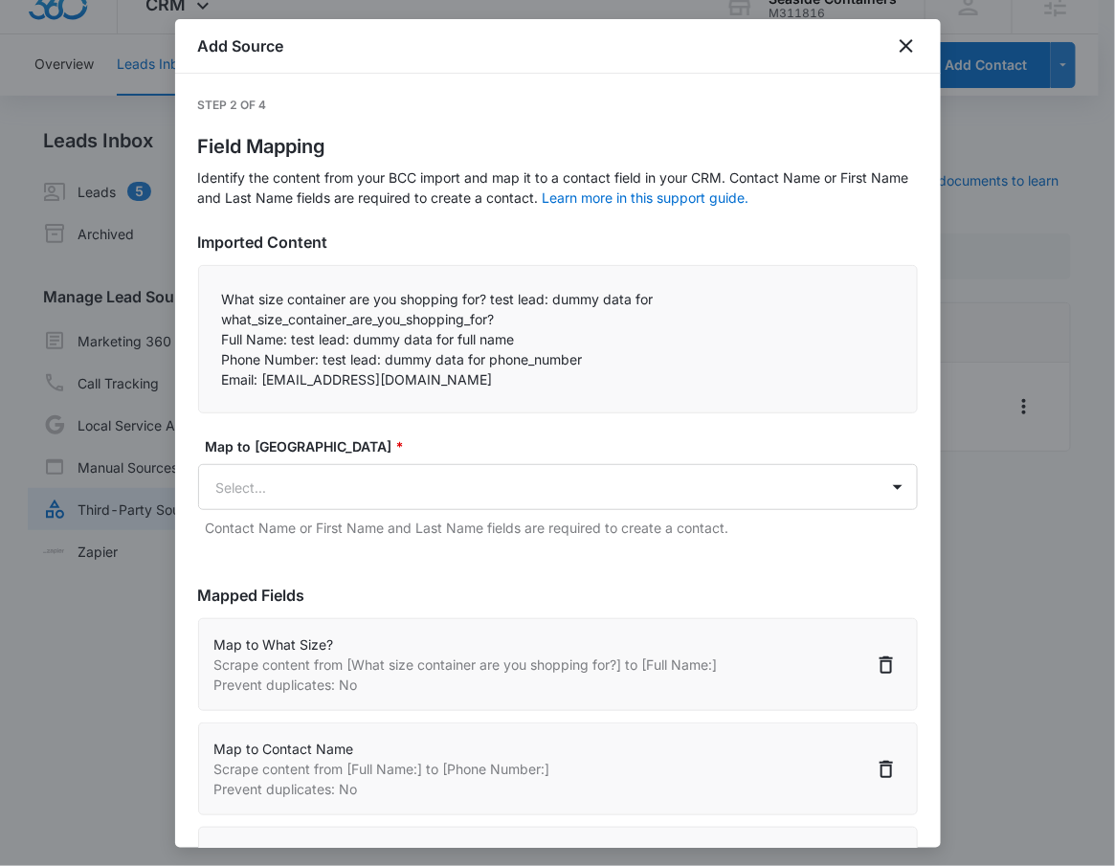
select select "371"
select select "77"
select select "184"
select select "185"
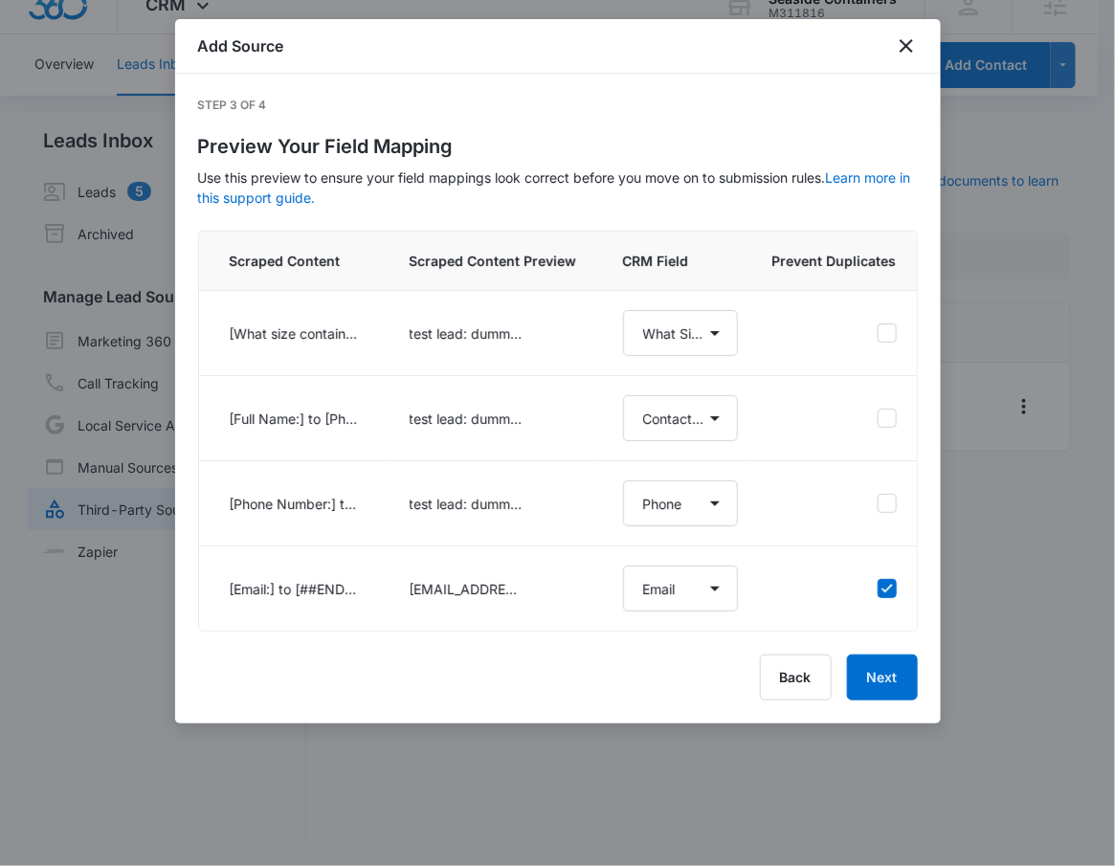
select select "371"
select select "77"
select select "184"
select select "185"
click at [861, 684] on button "Next" at bounding box center [882, 677] width 71 height 46
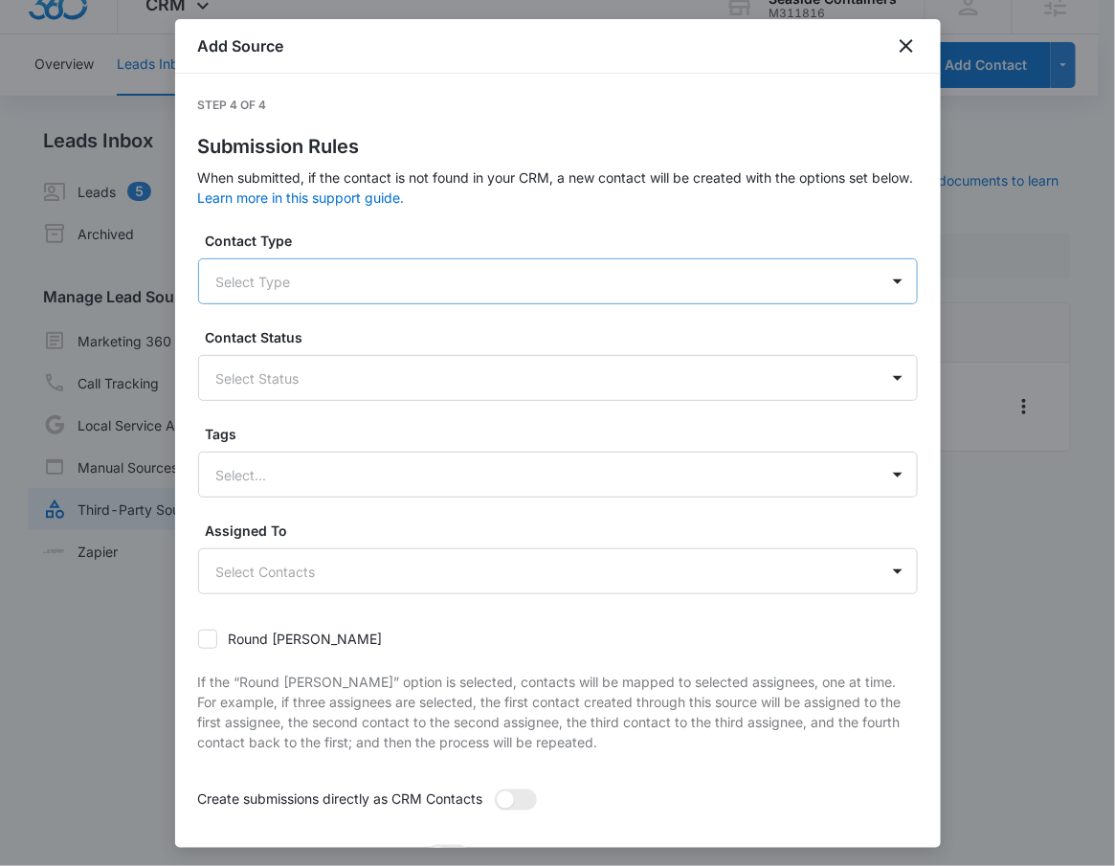
click at [733, 293] on div "Select Type" at bounding box center [538, 281] width 679 height 43
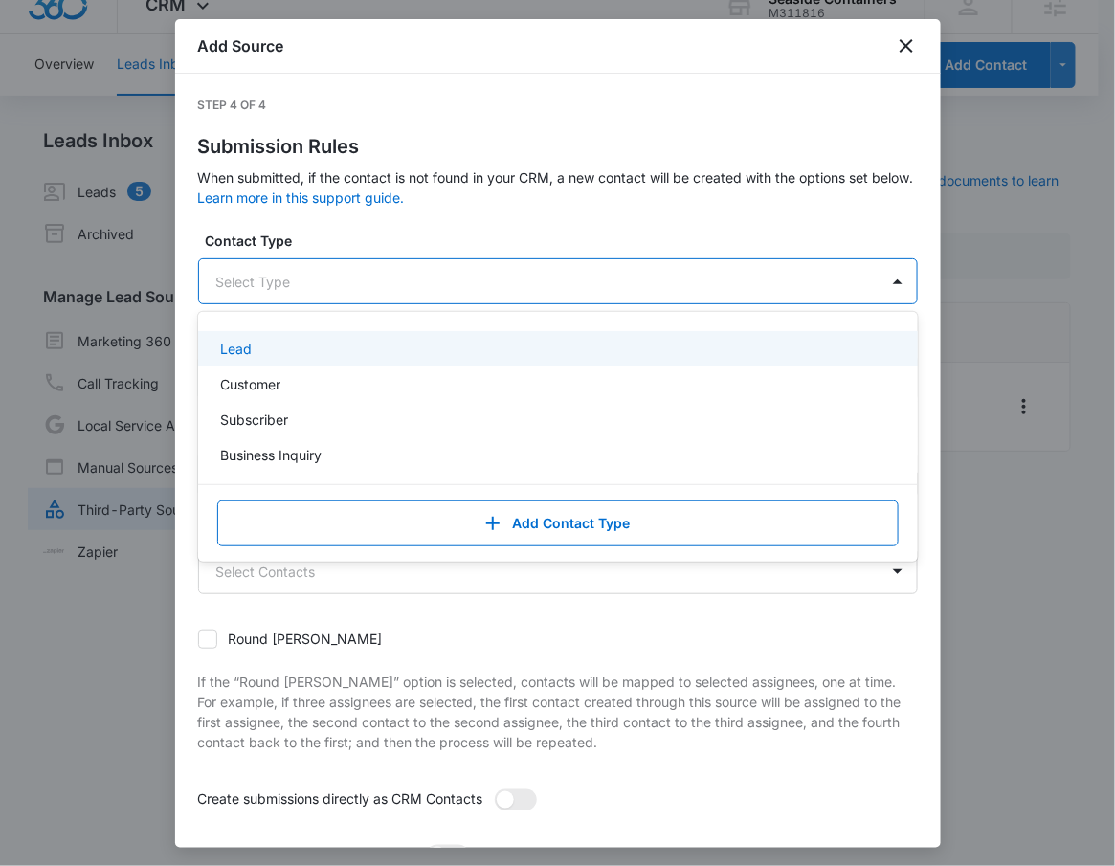
click at [383, 361] on div "Lead" at bounding box center [557, 348] width 719 height 35
click at [427, 284] on div at bounding box center [564, 283] width 577 height 24
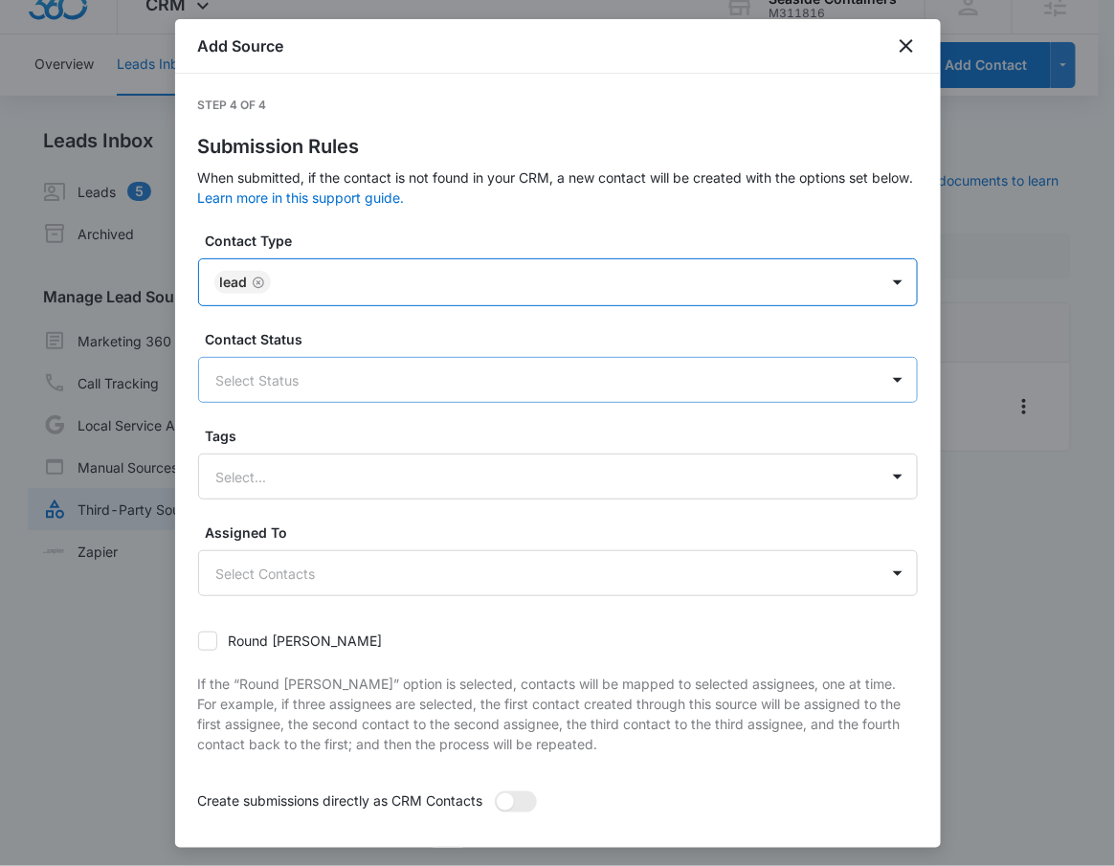
click at [371, 386] on div at bounding box center [534, 380] width 637 height 24
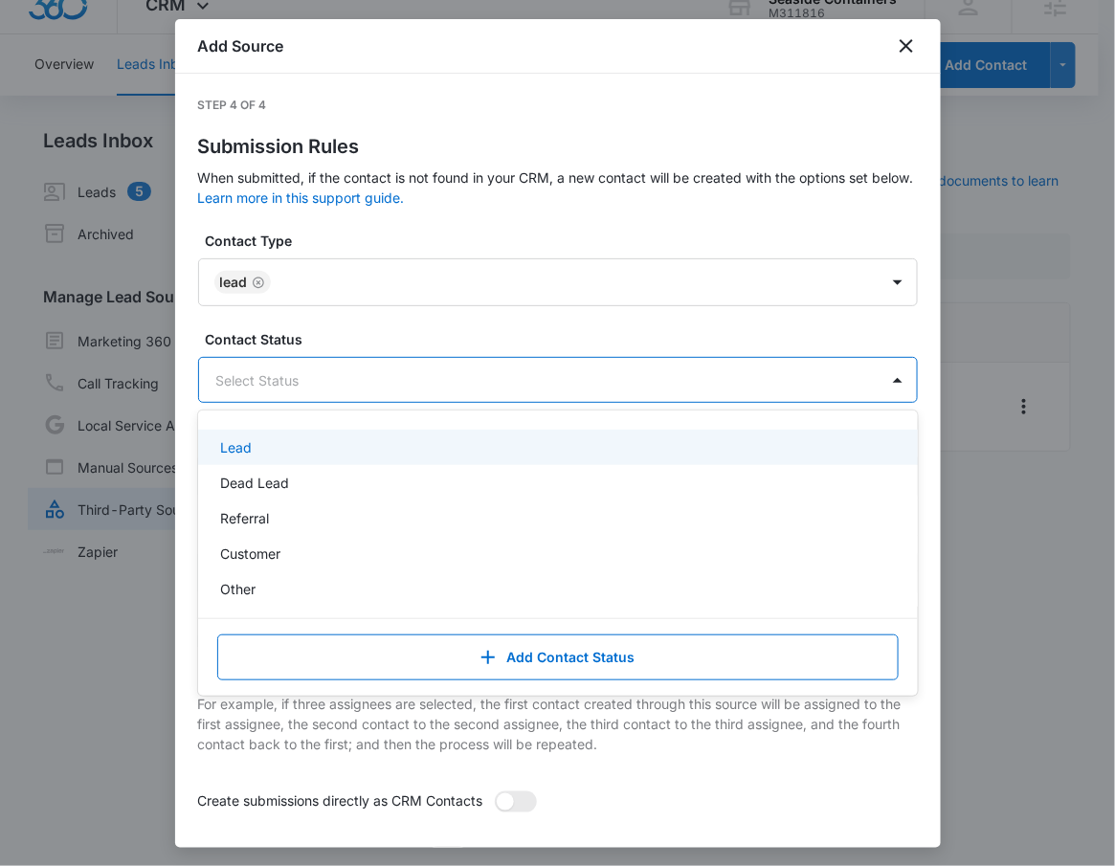
click at [270, 446] on div "Lead" at bounding box center [556, 447] width 670 height 20
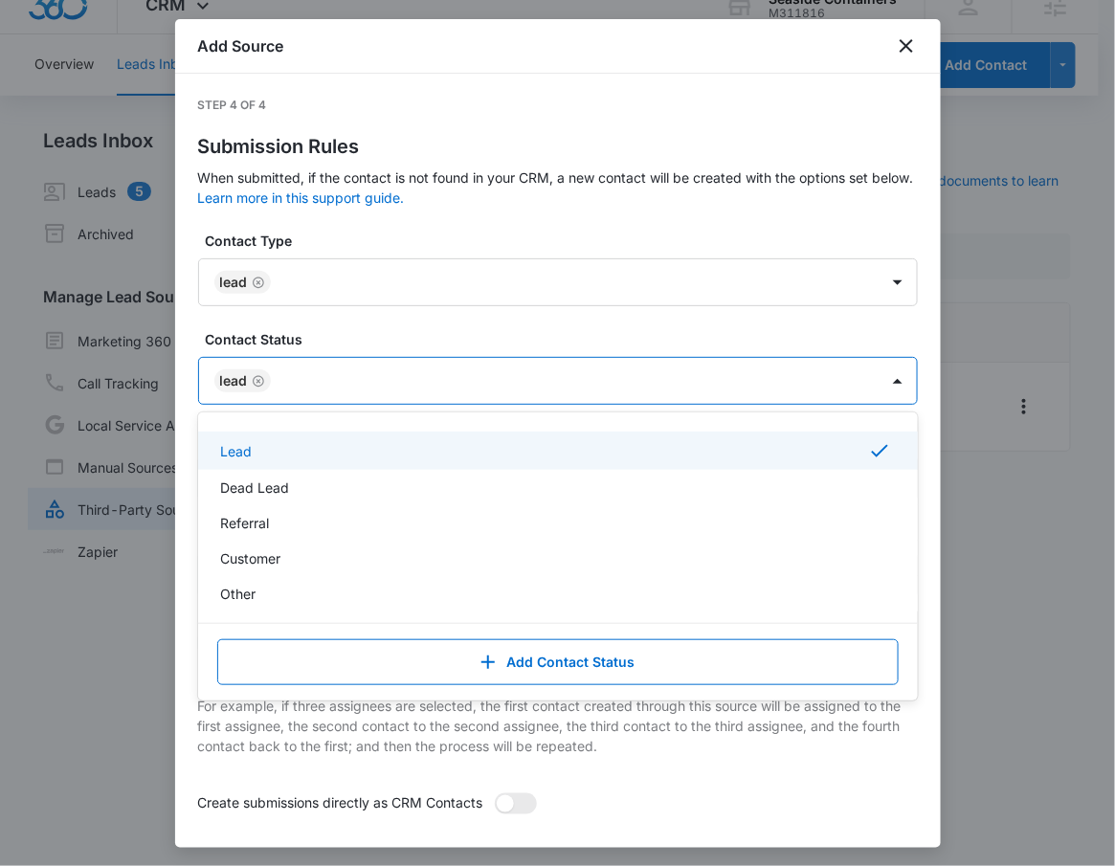
click at [314, 395] on div "Lead" at bounding box center [538, 381] width 679 height 46
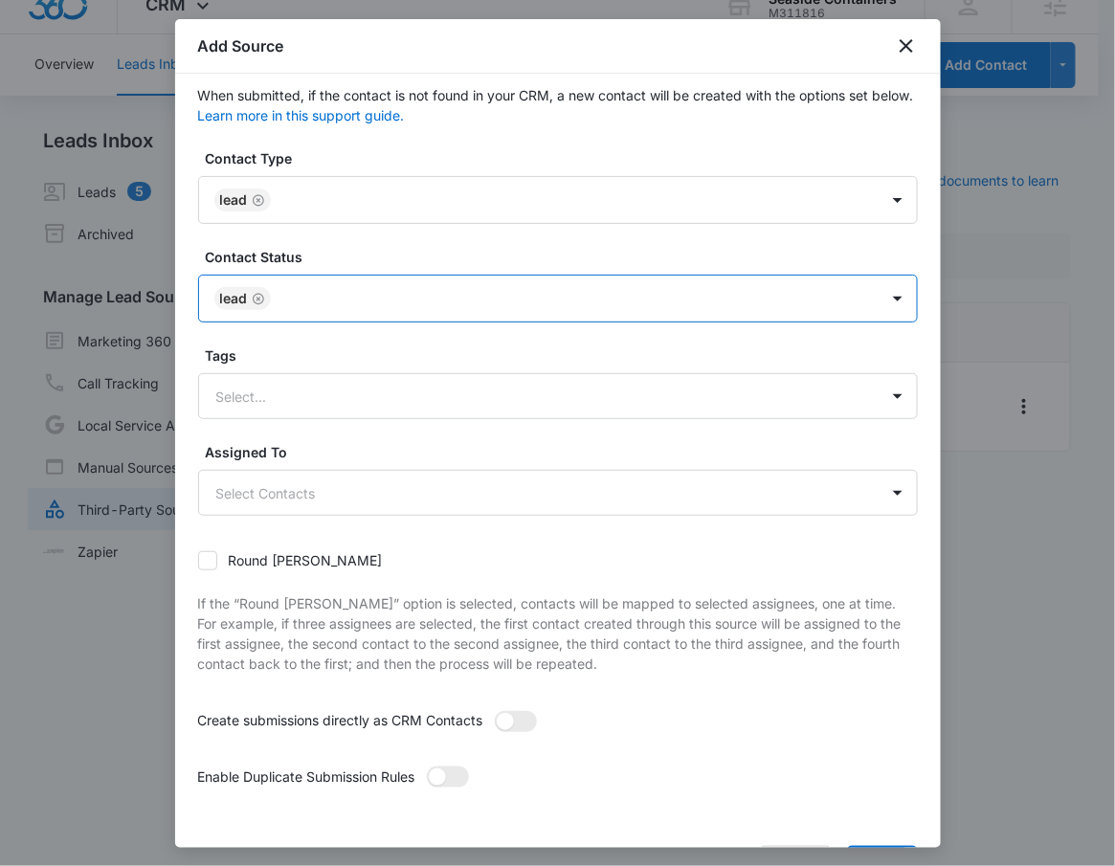
scroll to position [147, 0]
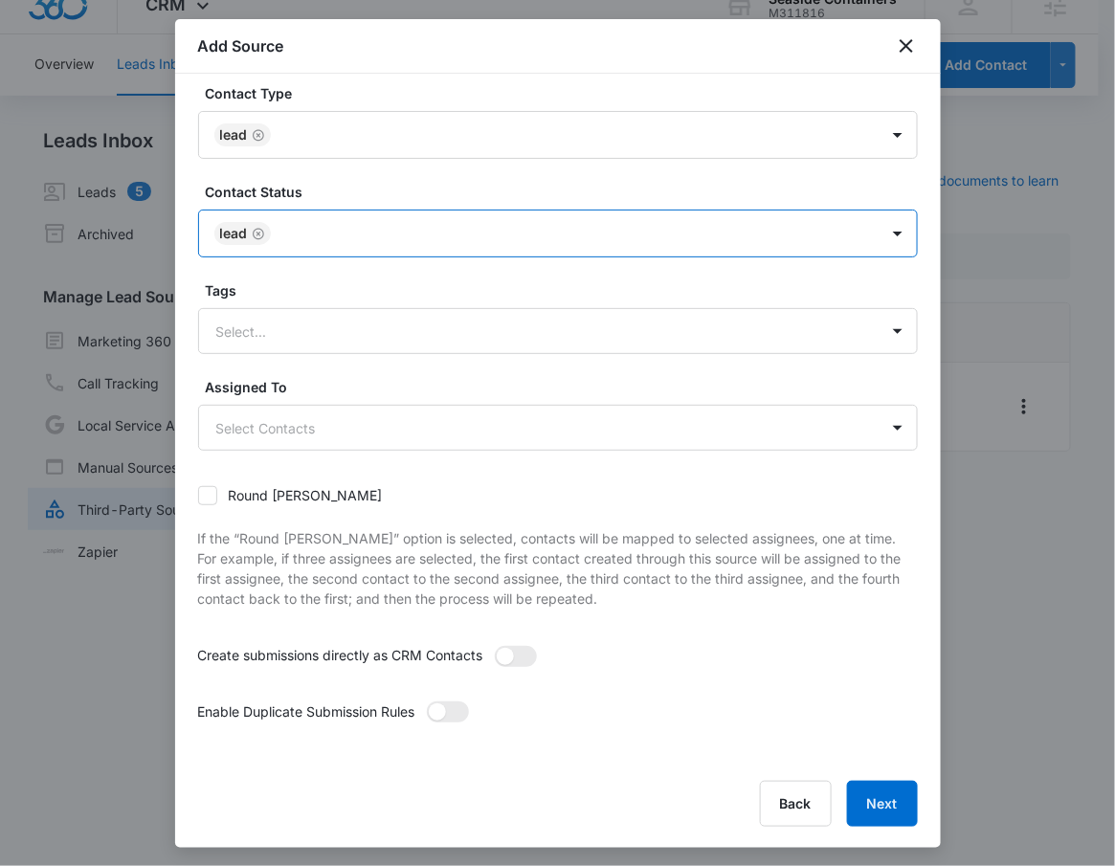
drag, startPoint x: 517, startPoint y: 654, endPoint x: 478, endPoint y: 680, distance: 46.2
click at [514, 658] on span at bounding box center [516, 656] width 42 height 21
click at [494, 645] on input "checkbox" at bounding box center [494, 645] width 0 height 0
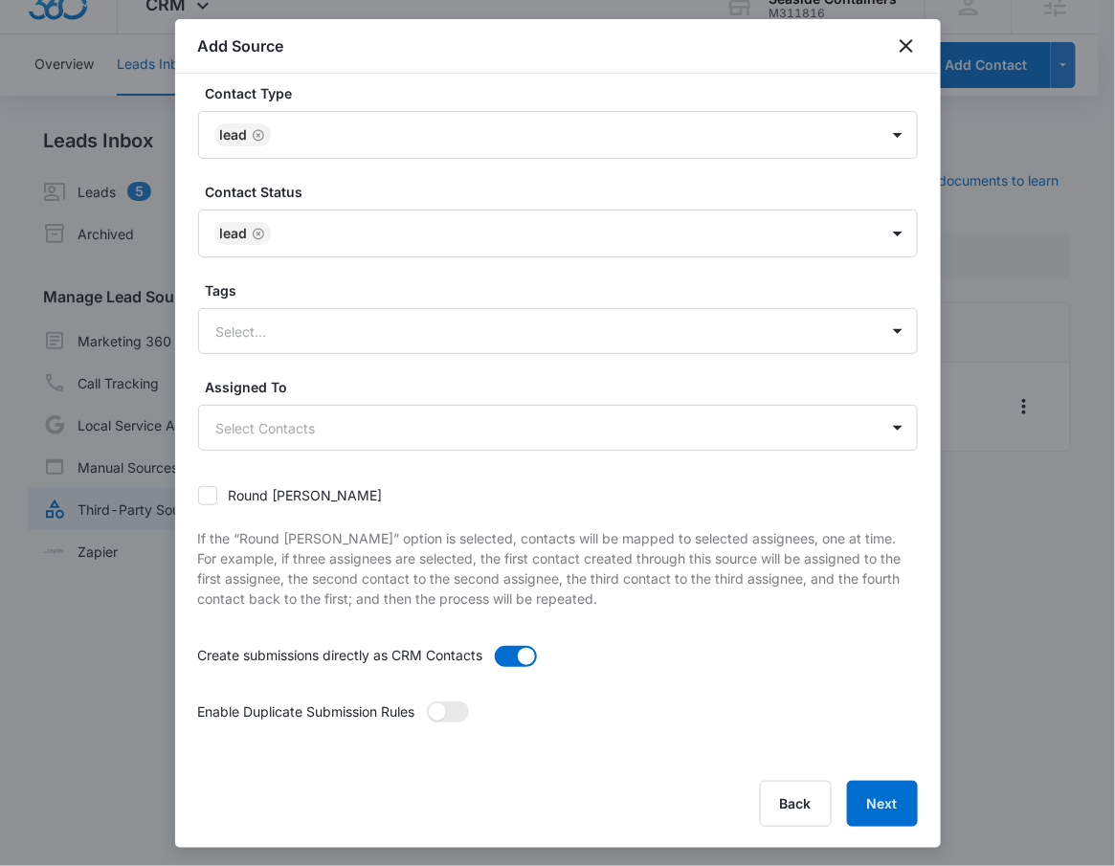
click at [429, 705] on label at bounding box center [448, 717] width 42 height 33
click at [426, 700] on input "checkbox" at bounding box center [426, 700] width 0 height 0
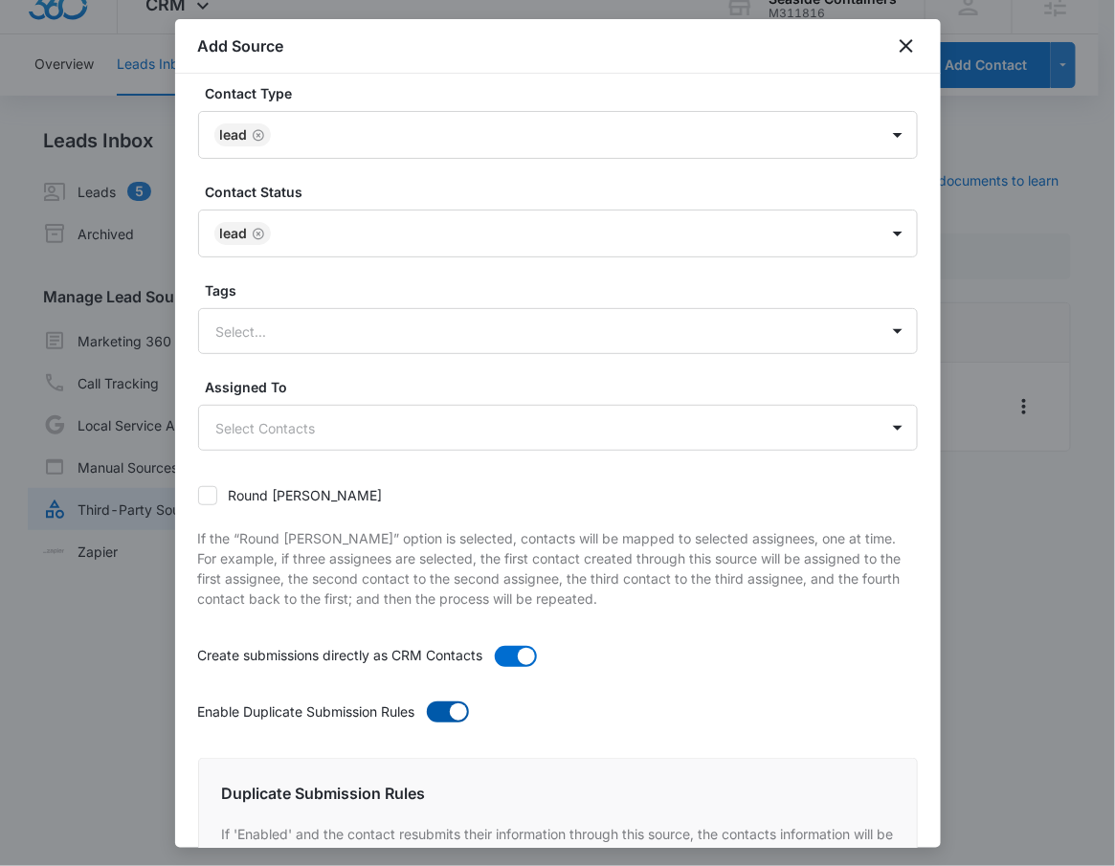
click at [437, 710] on span at bounding box center [448, 711] width 42 height 21
click at [426, 700] on input "checkbox" at bounding box center [426, 700] width 0 height 0
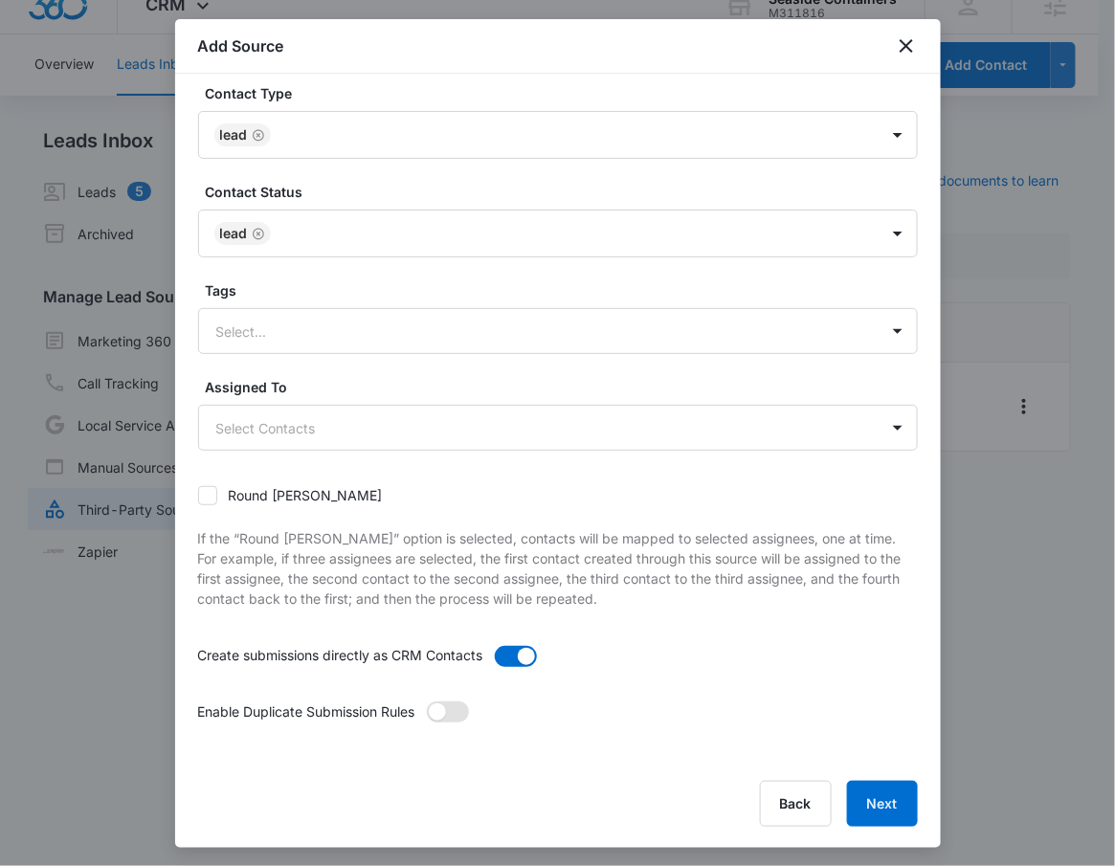
click at [446, 705] on span at bounding box center [437, 711] width 17 height 17
click at [426, 700] on input "checkbox" at bounding box center [426, 700] width 0 height 0
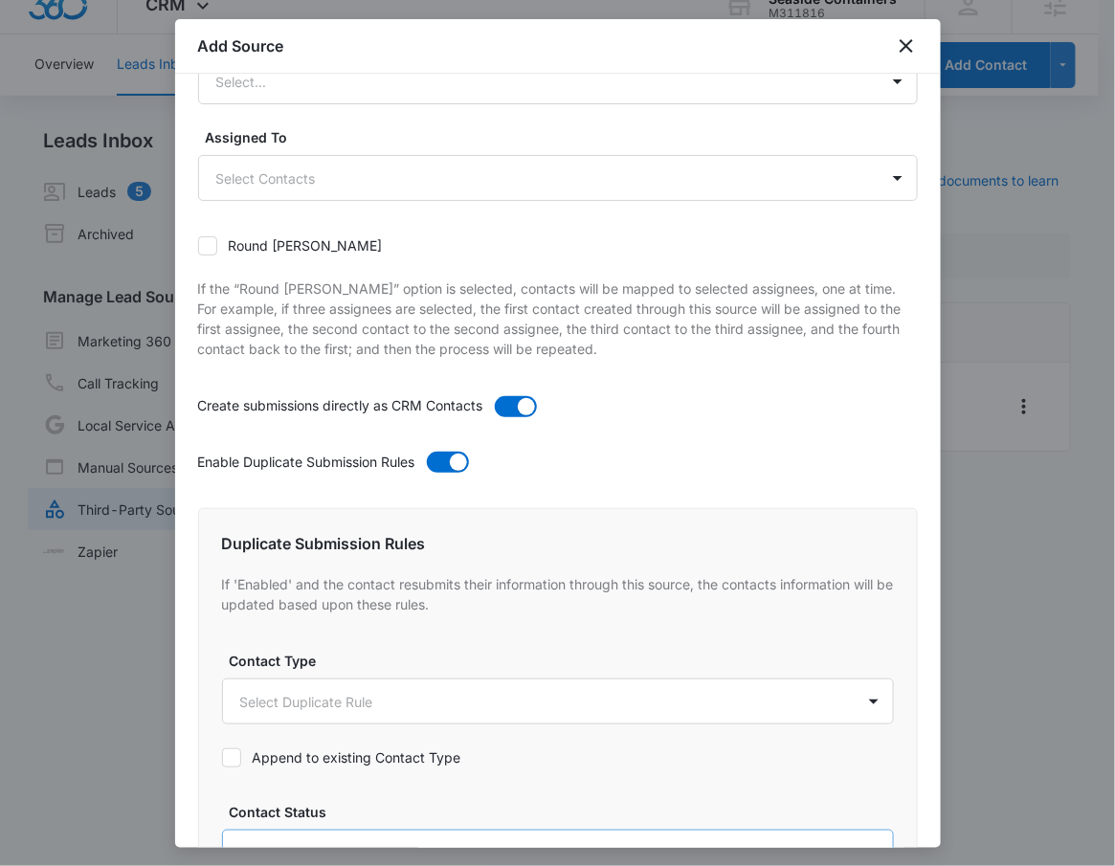
scroll to position [710, 0]
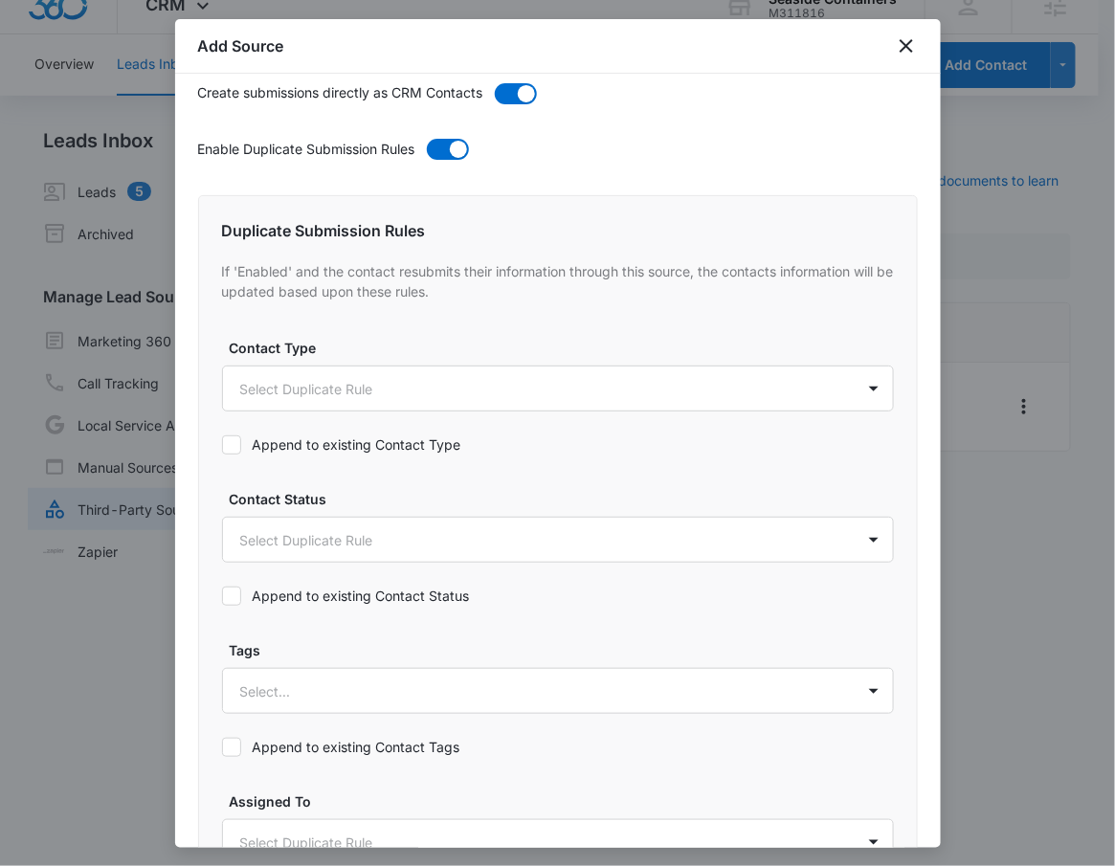
click at [235, 599] on icon at bounding box center [231, 595] width 17 height 17
click at [222, 596] on input "Append to existing Contact Status" at bounding box center [222, 596] width 0 height 0
click at [246, 437] on label "Append to existing Contact Type" at bounding box center [558, 444] width 672 height 20
click at [222, 445] on input "Append to existing Contact Type" at bounding box center [222, 445] width 0 height 0
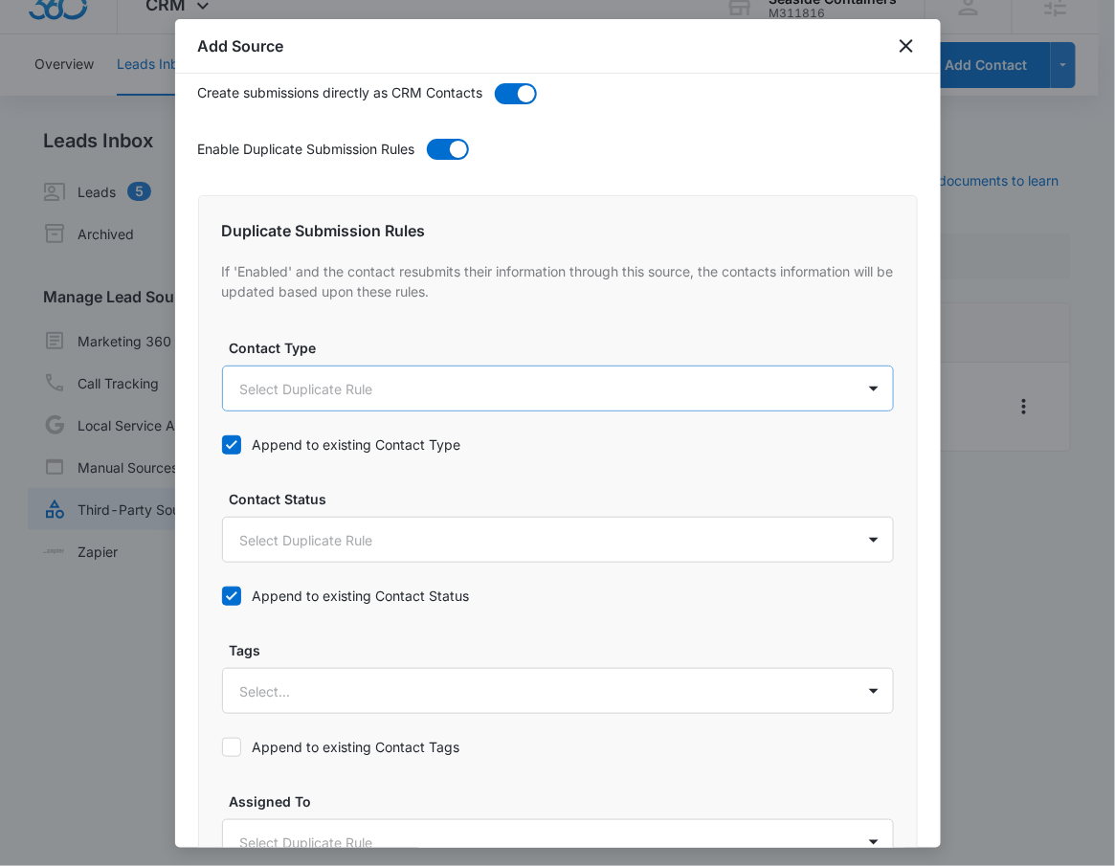
click at [270, 393] on body "CRM Apps Reputation Websites Forms CRM Email Social Payments POS Content Ads In…" at bounding box center [557, 421] width 1115 height 889
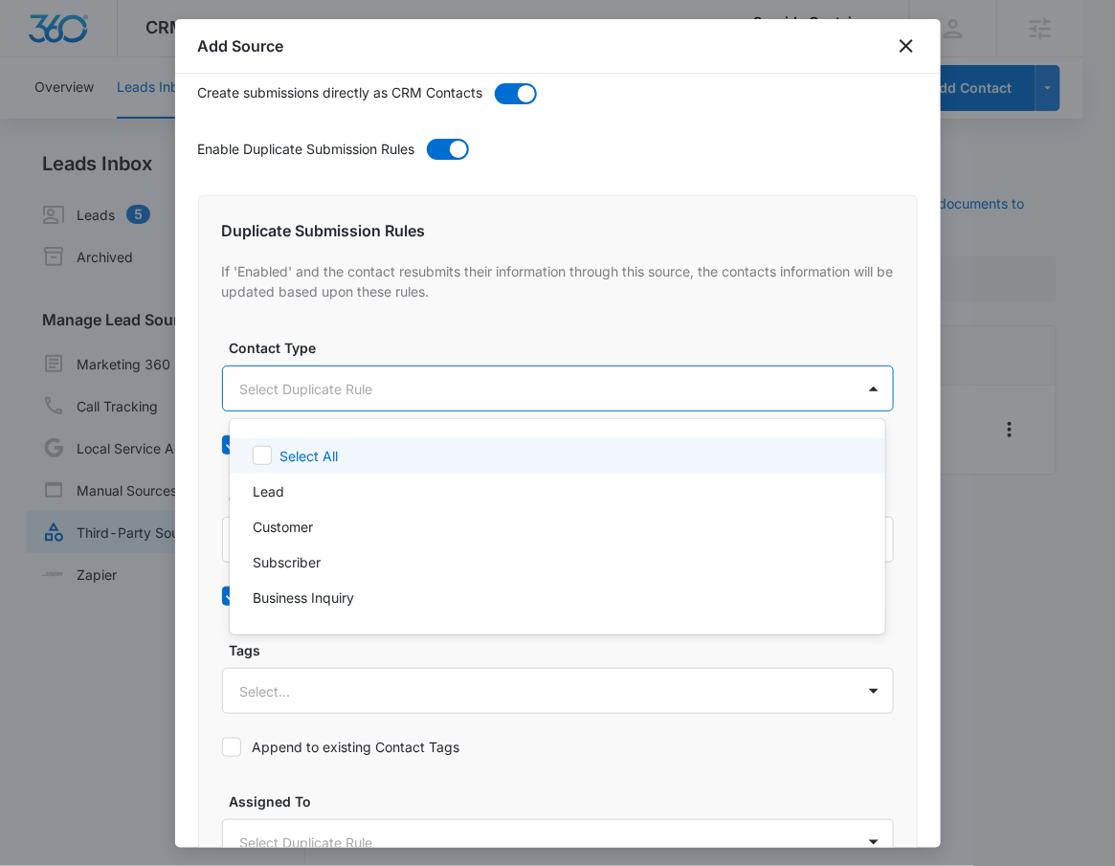
scroll to position [0, 0]
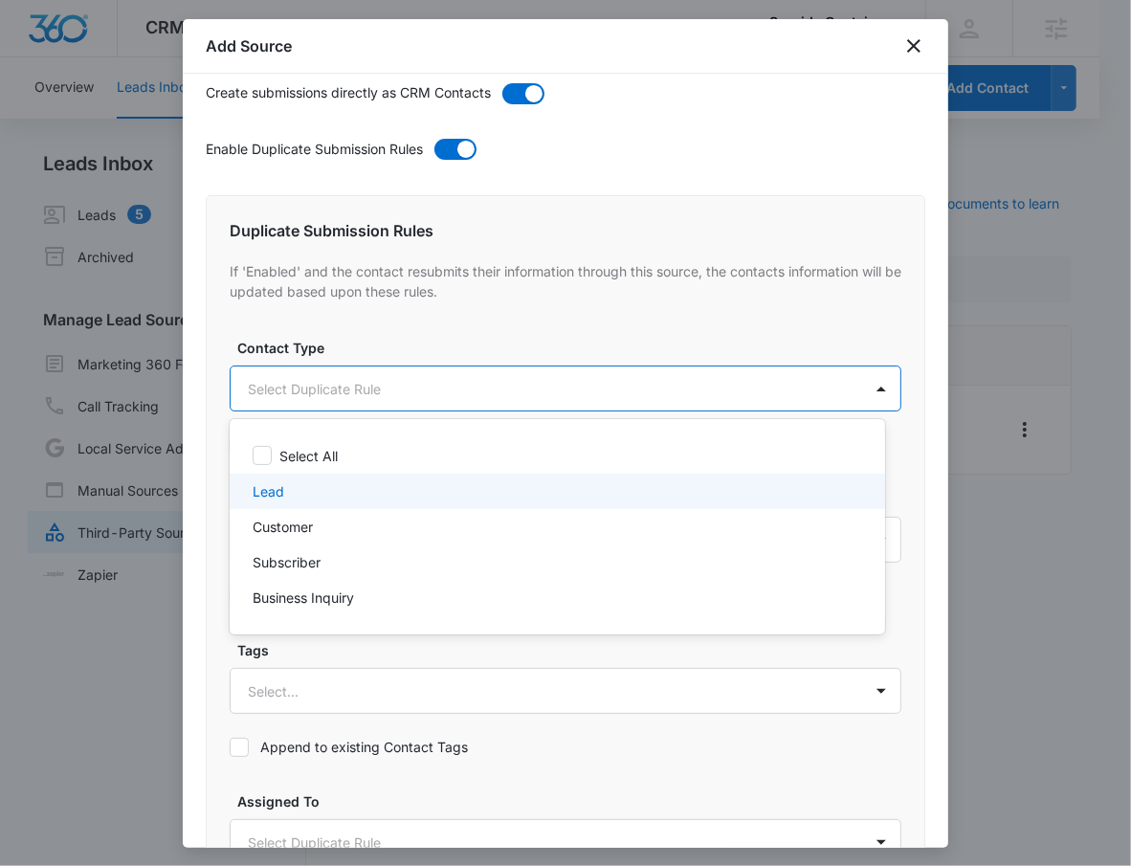
click at [276, 495] on p "Lead" at bounding box center [269, 491] width 32 height 20
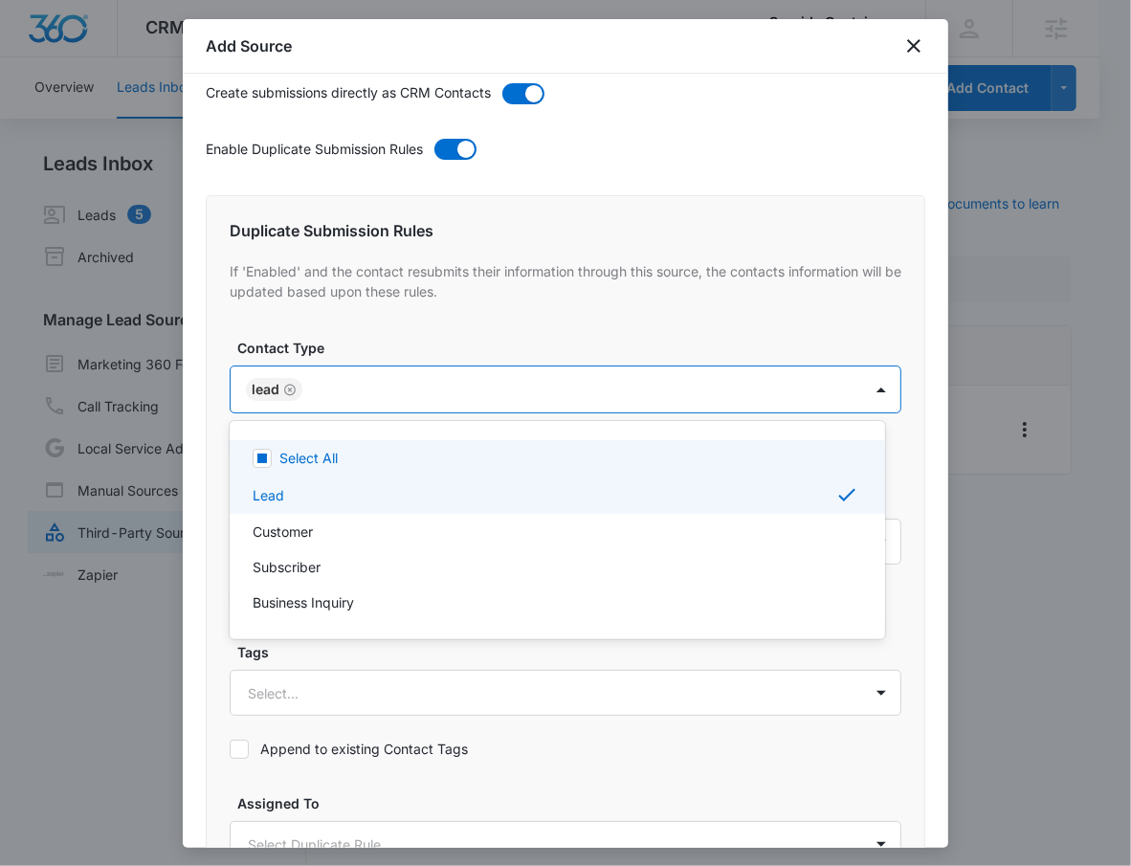
click at [312, 376] on div at bounding box center [565, 433] width 1131 height 866
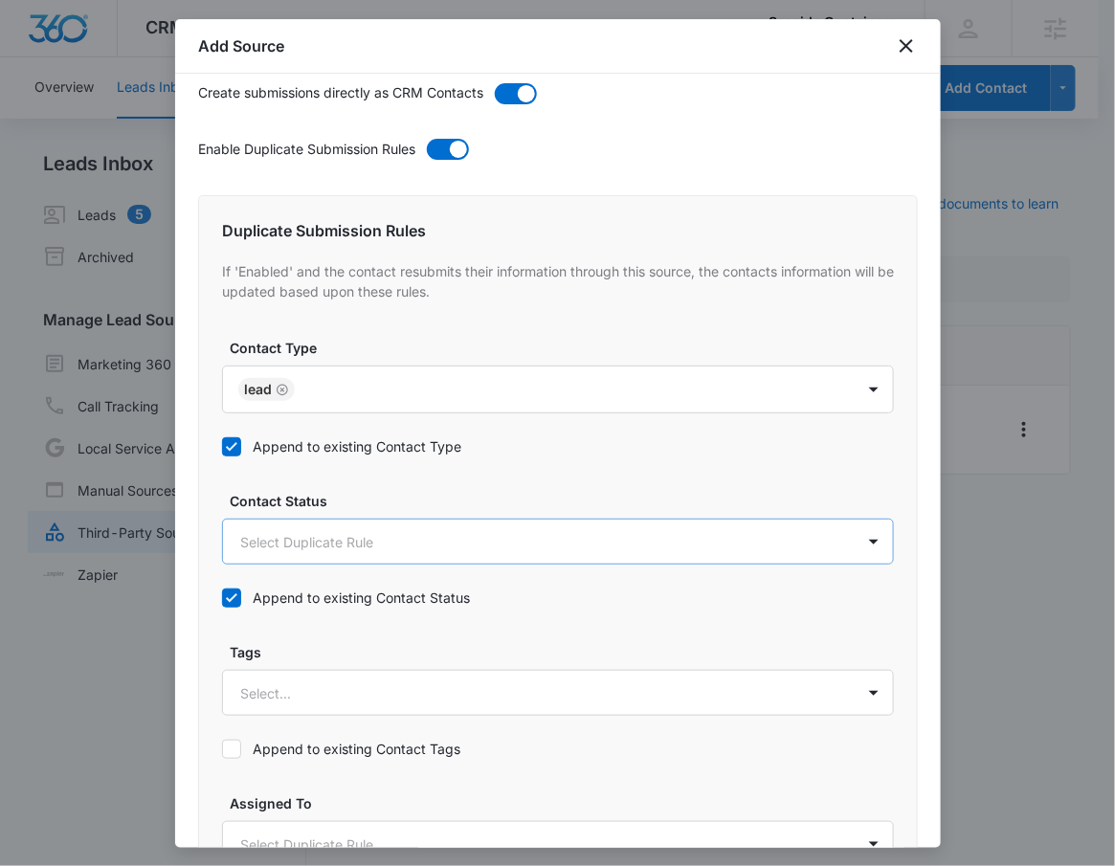
click at [293, 538] on body "CRM Apps Reputation Websites Forms CRM Email Social Payments POS Content Ads In…" at bounding box center [557, 444] width 1115 height 889
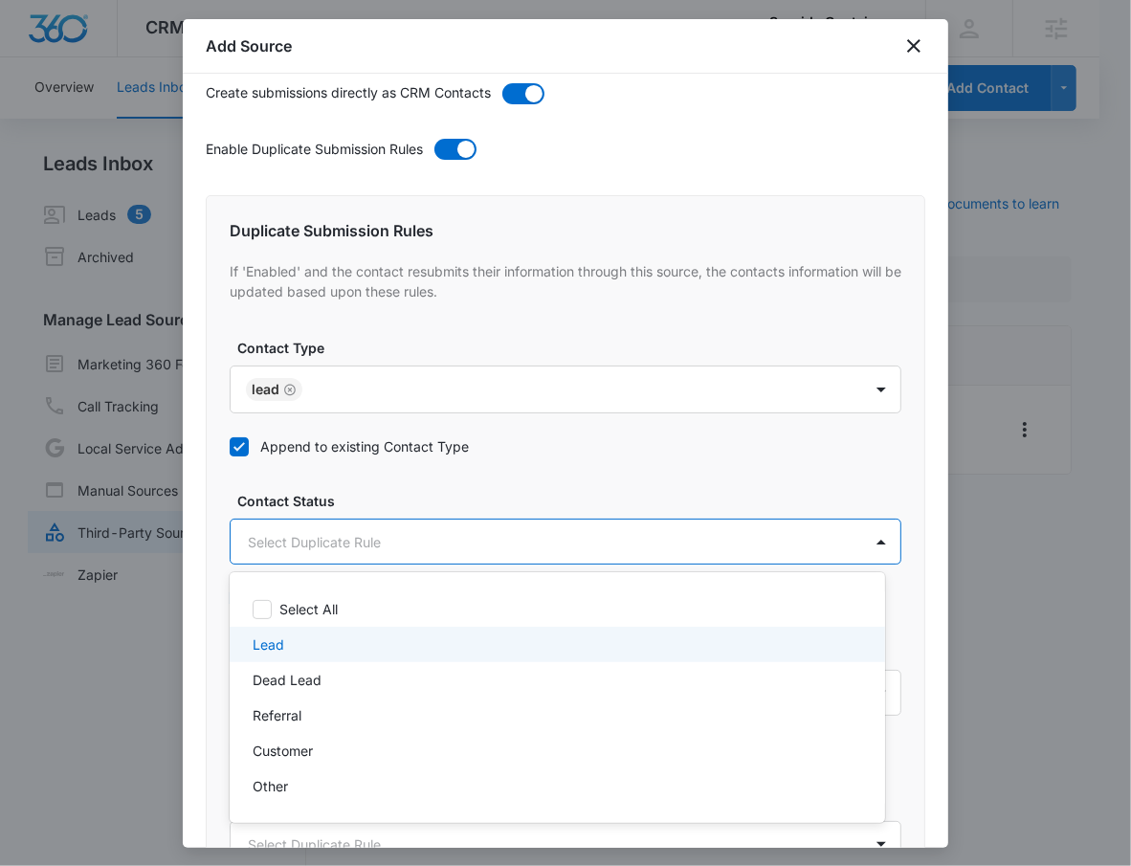
click at [293, 639] on div "Lead" at bounding box center [556, 644] width 606 height 20
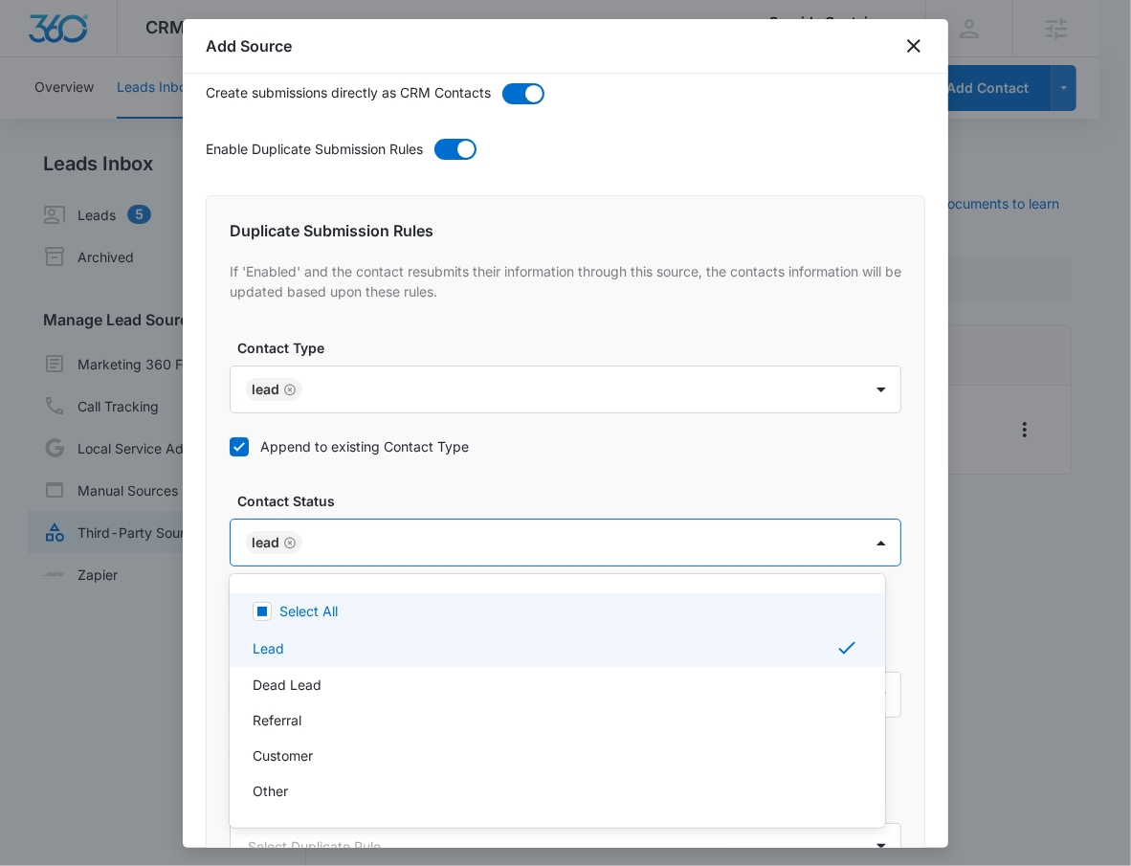
click at [320, 519] on div at bounding box center [565, 433] width 1131 height 866
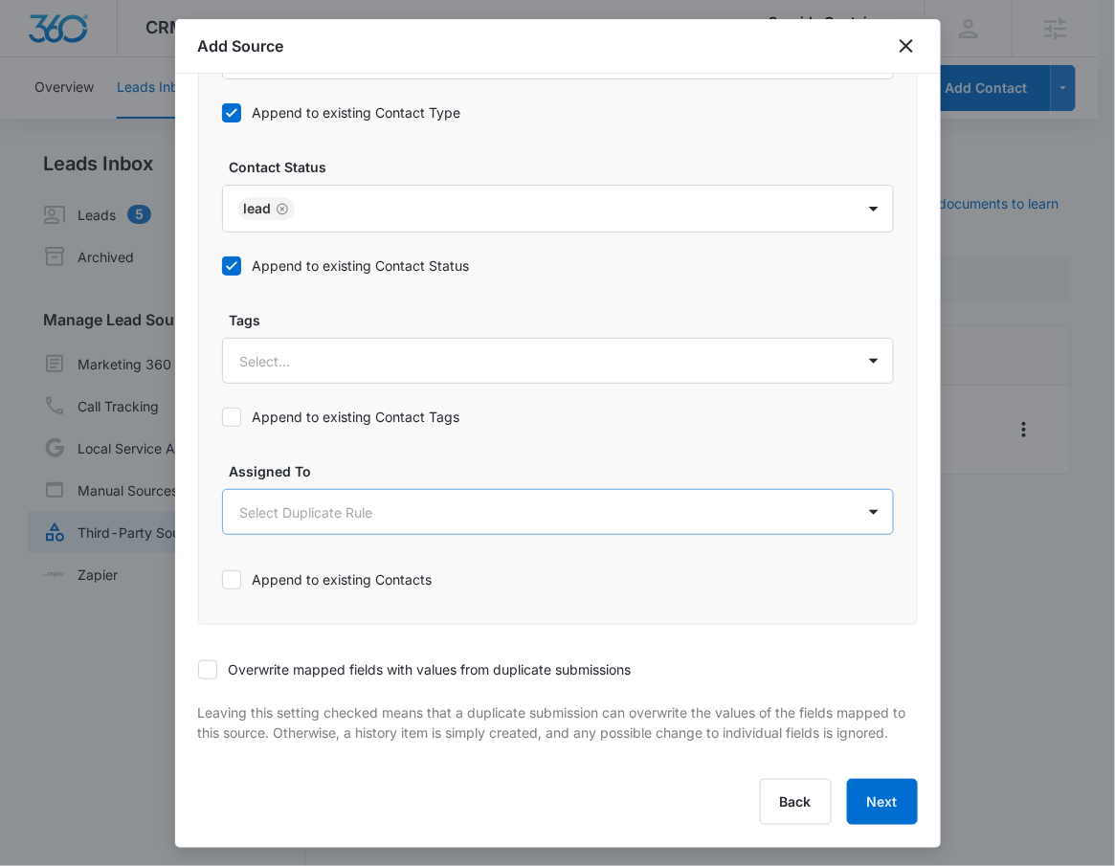
scroll to position [23, 0]
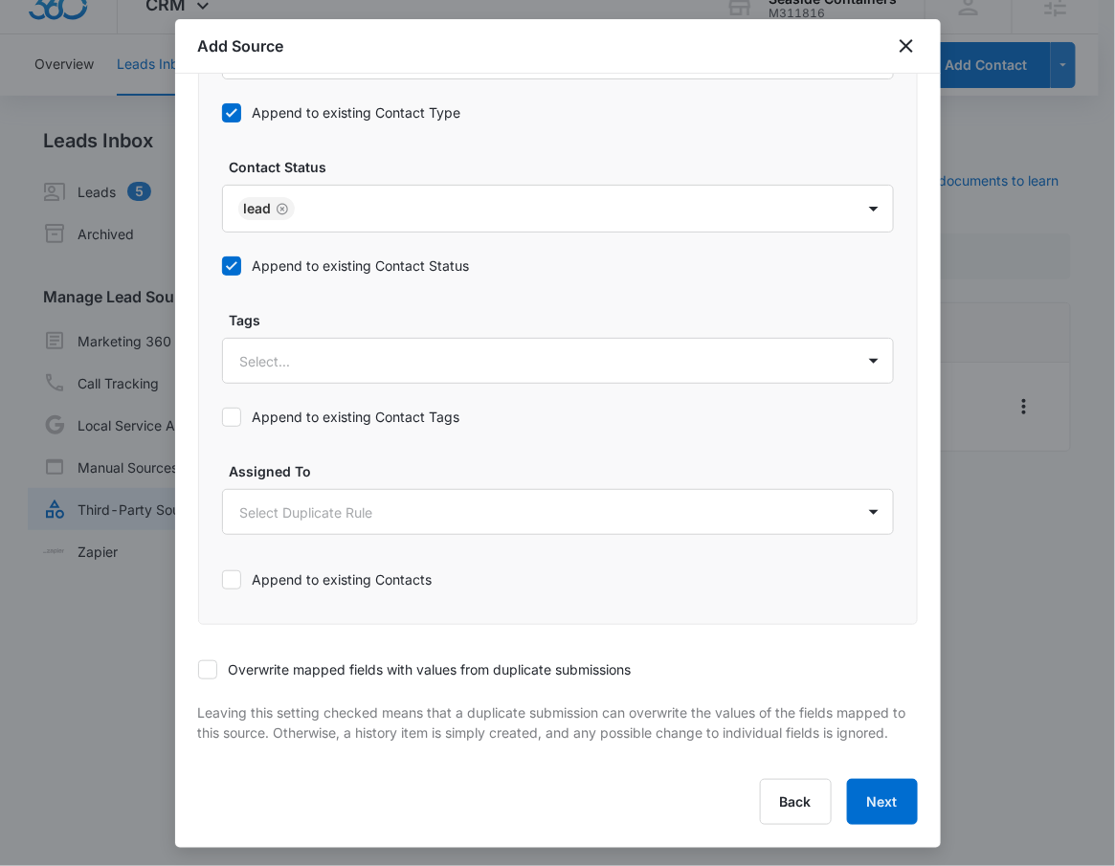
click at [287, 659] on label "Overwrite mapped fields with values from duplicate submissions" at bounding box center [557, 669] width 719 height 20
click at [198, 670] on input "Overwrite mapped fields with values from duplicate submissions" at bounding box center [198, 670] width 0 height 0
click at [869, 799] on button "Next" at bounding box center [882, 802] width 71 height 46
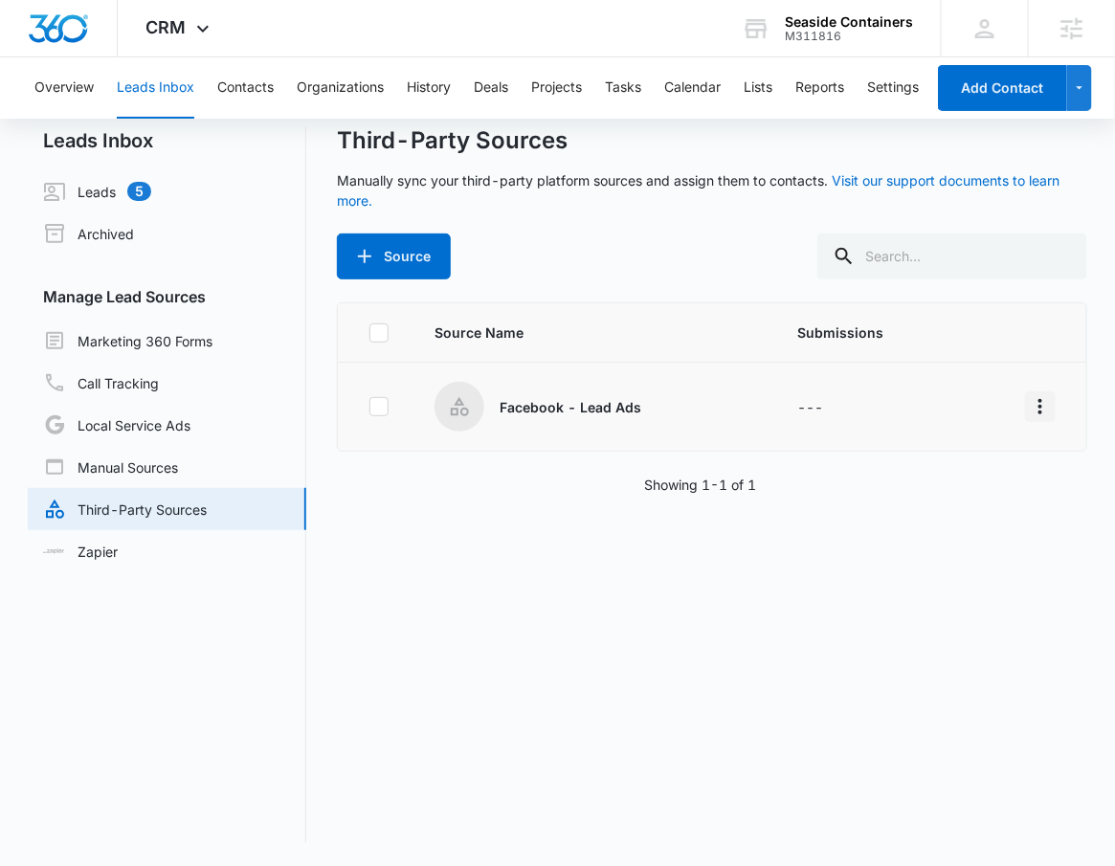
click at [1035, 408] on icon "Overflow Menu" at bounding box center [1039, 406] width 23 height 23
click at [964, 491] on div "Edit" at bounding box center [938, 487] width 108 height 13
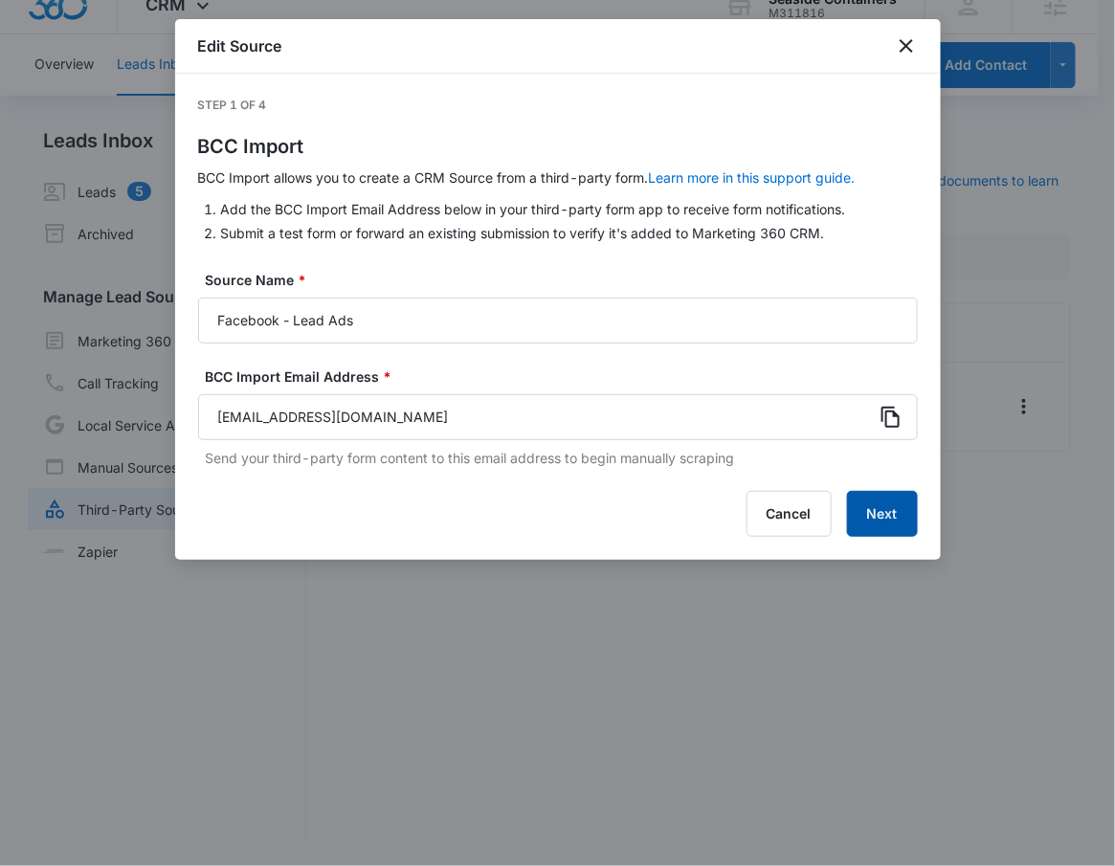
click at [867, 519] on button "Next" at bounding box center [882, 514] width 71 height 46
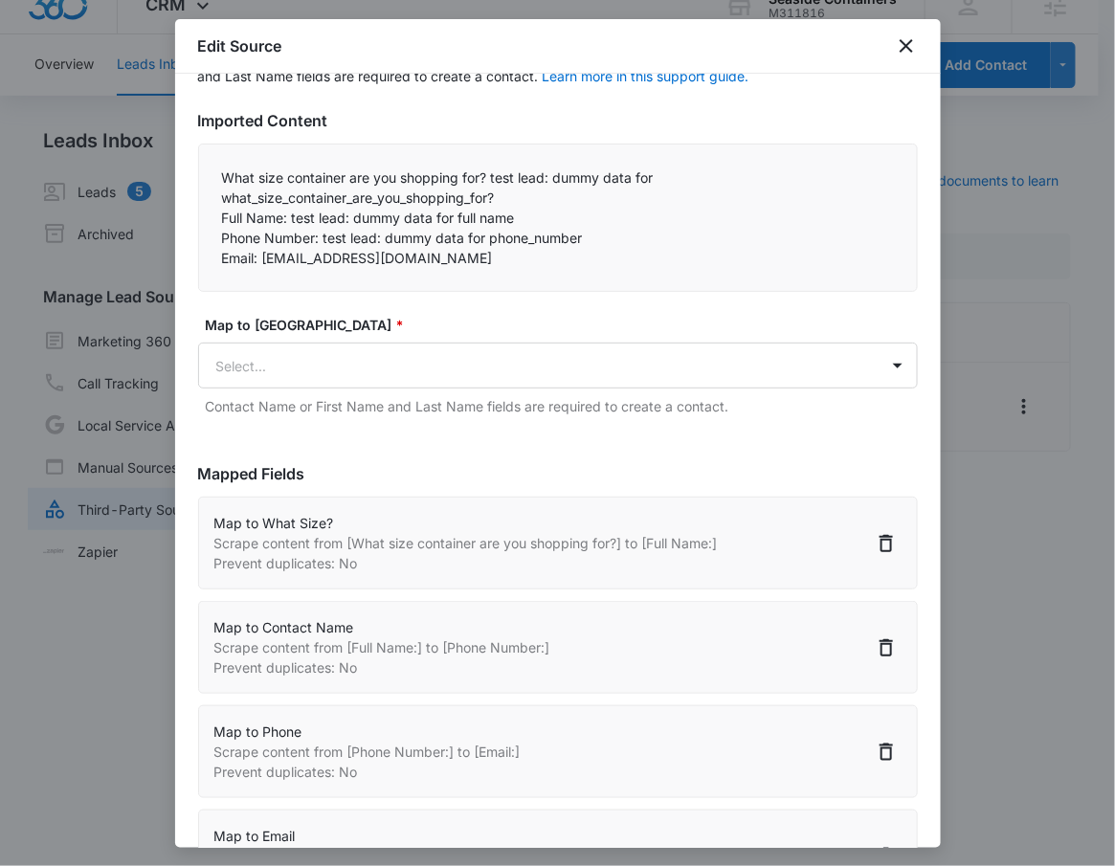
scroll to position [268, 0]
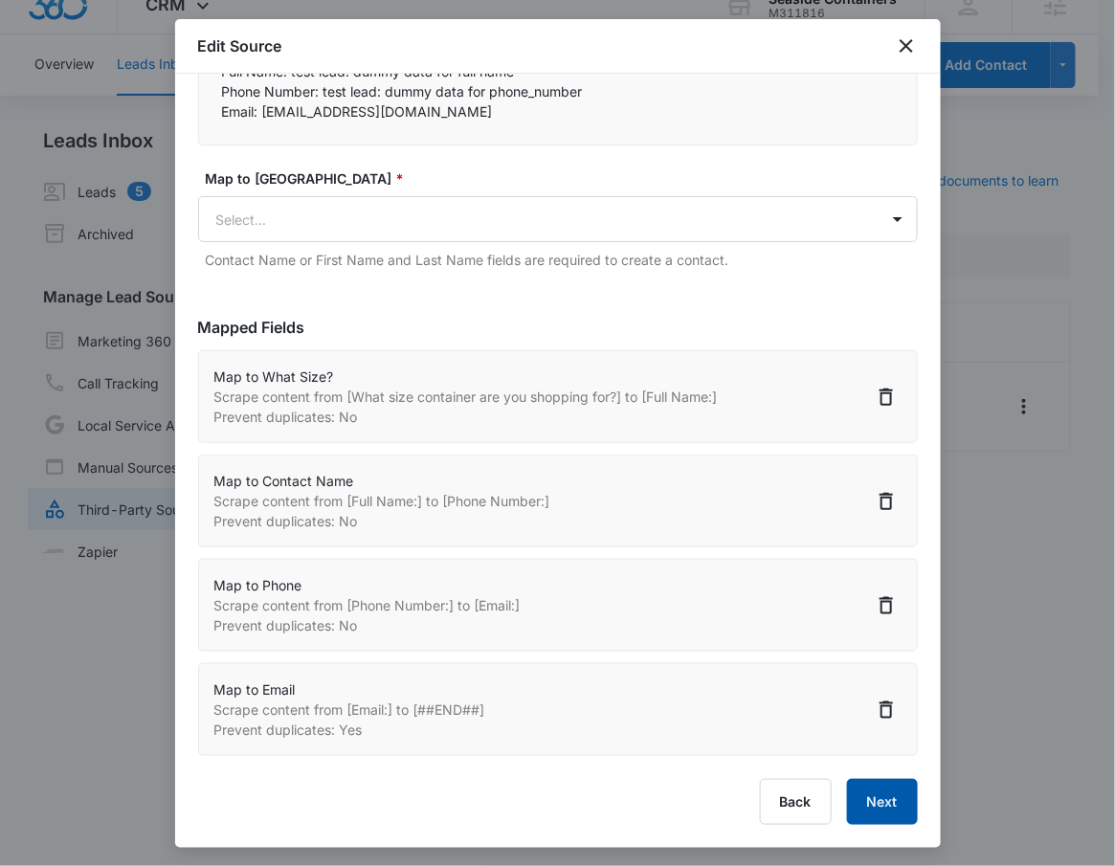
click at [884, 803] on button "Next" at bounding box center [882, 802] width 71 height 46
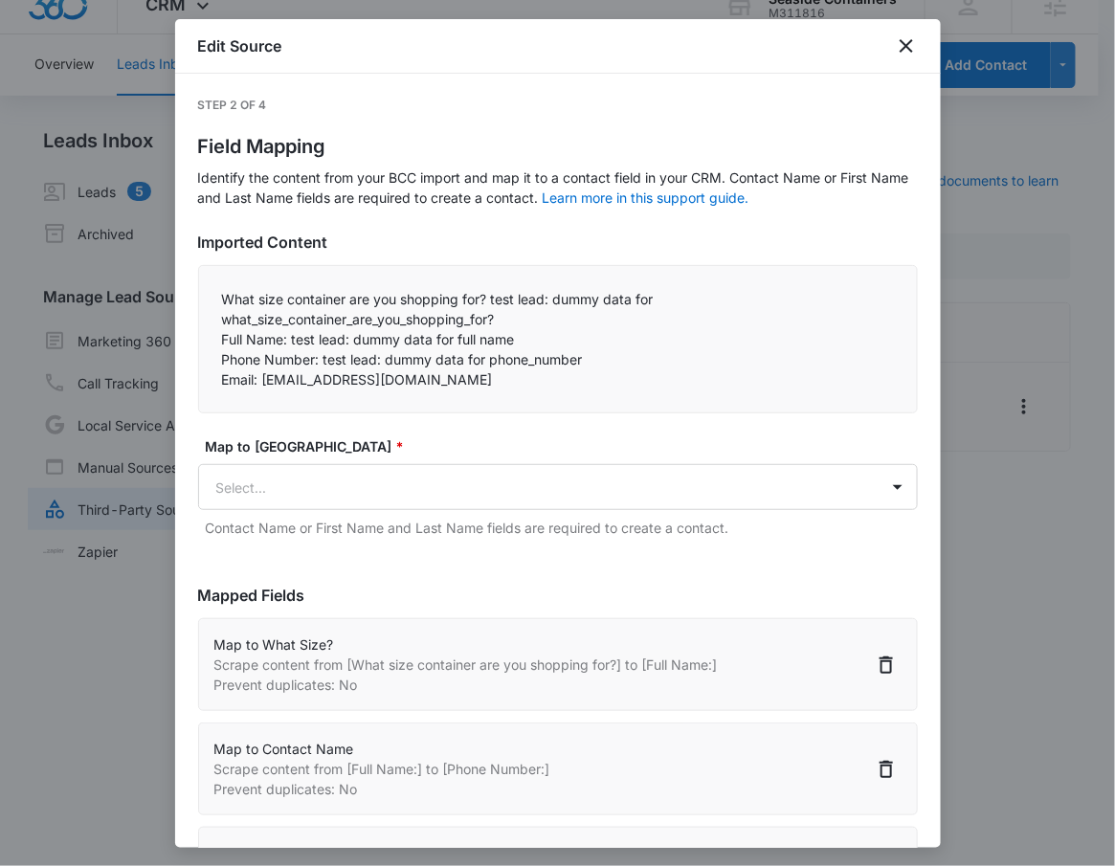
select select "371"
select select "77"
select select "184"
select select "185"
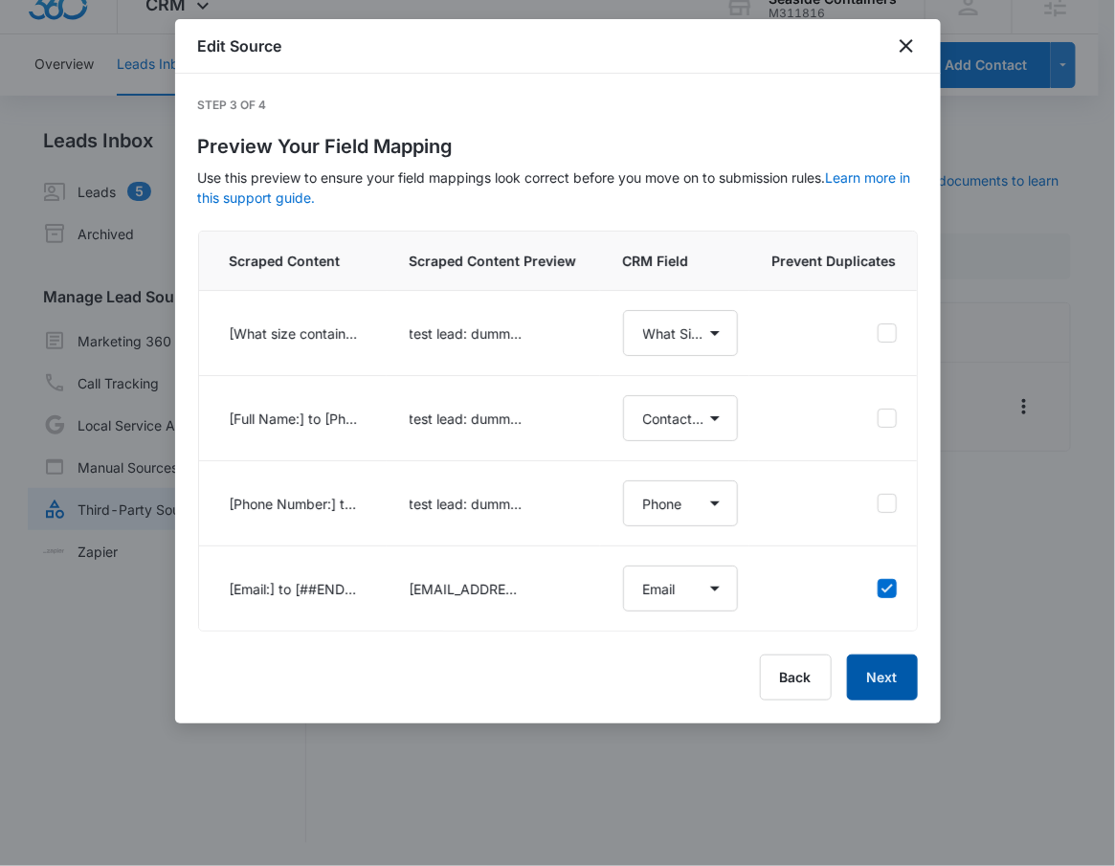
click at [893, 700] on button "Next" at bounding box center [882, 677] width 71 height 46
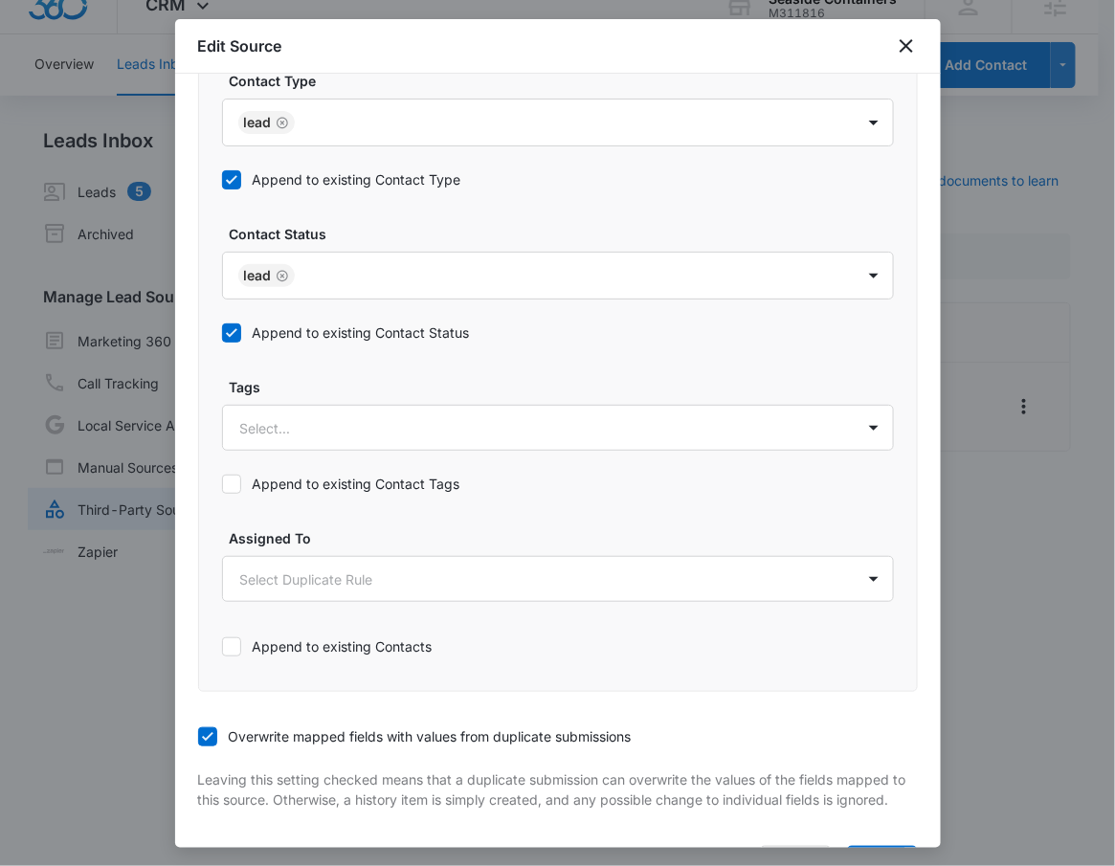
scroll to position [1063, 0]
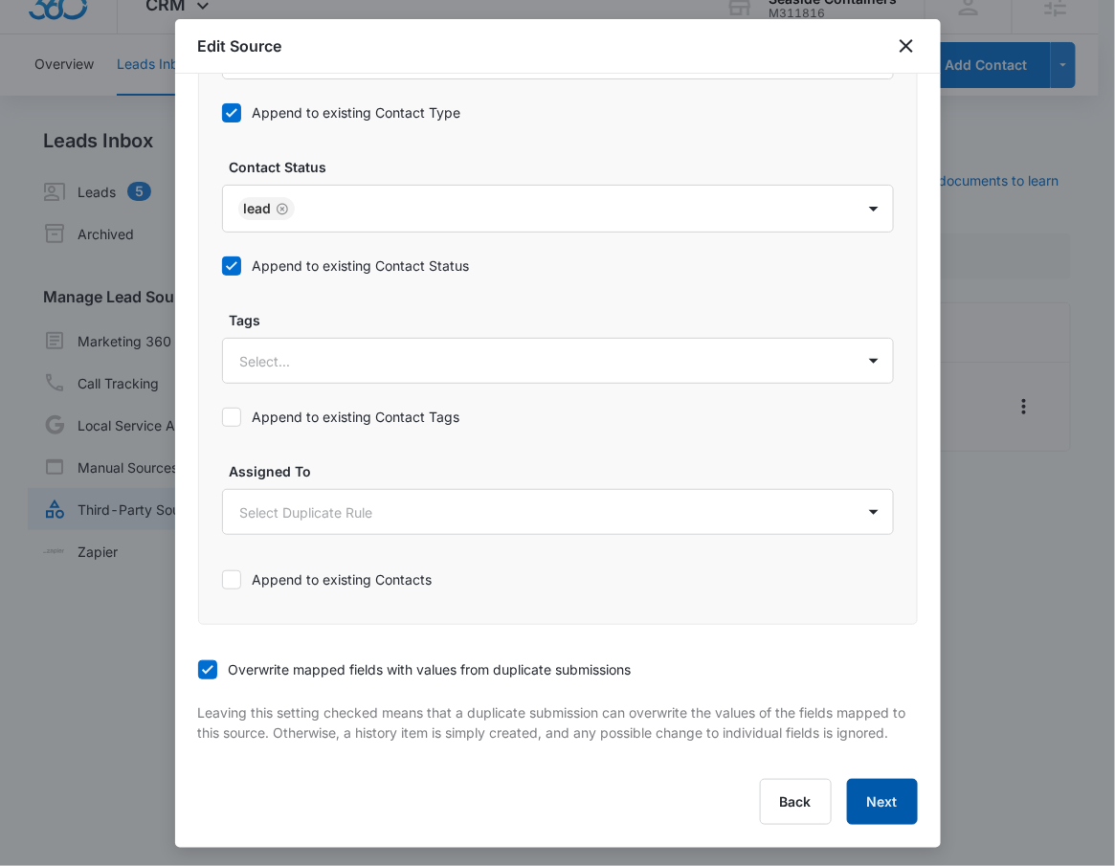
click at [867, 797] on button "Next" at bounding box center [882, 802] width 71 height 46
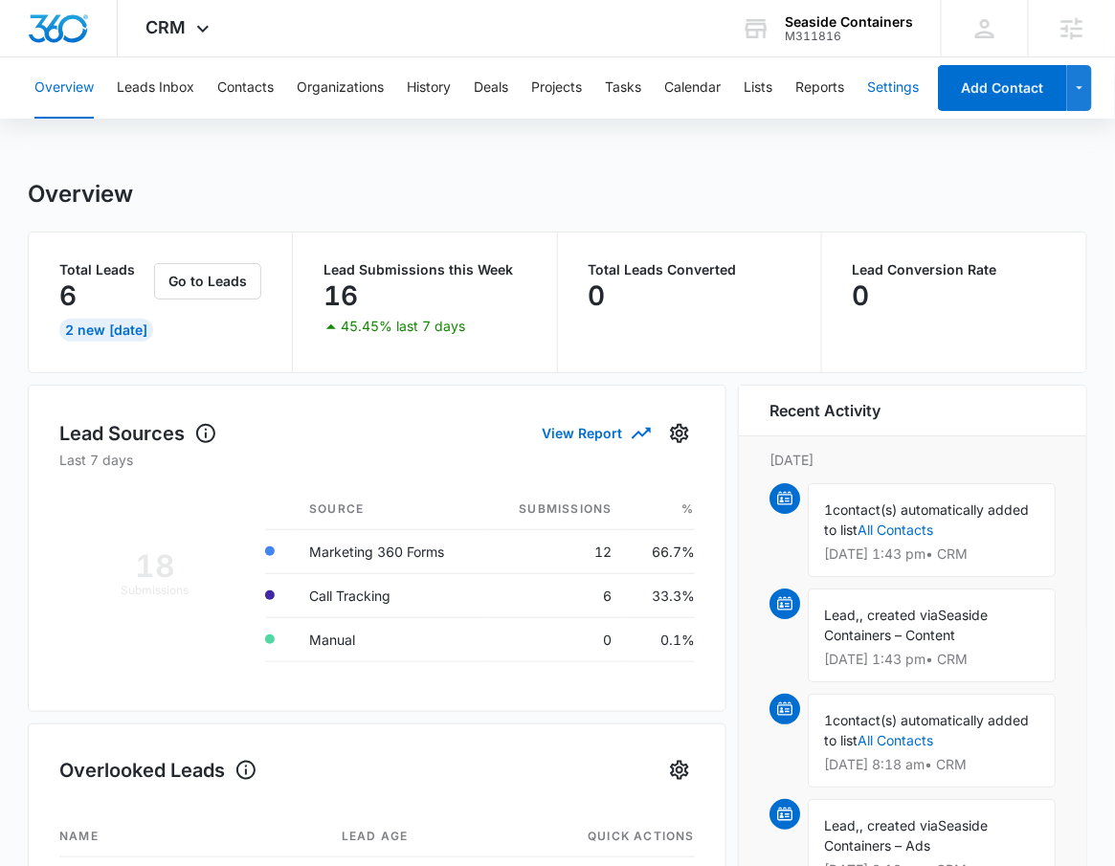
click at [901, 78] on button "Settings" at bounding box center [893, 87] width 52 height 61
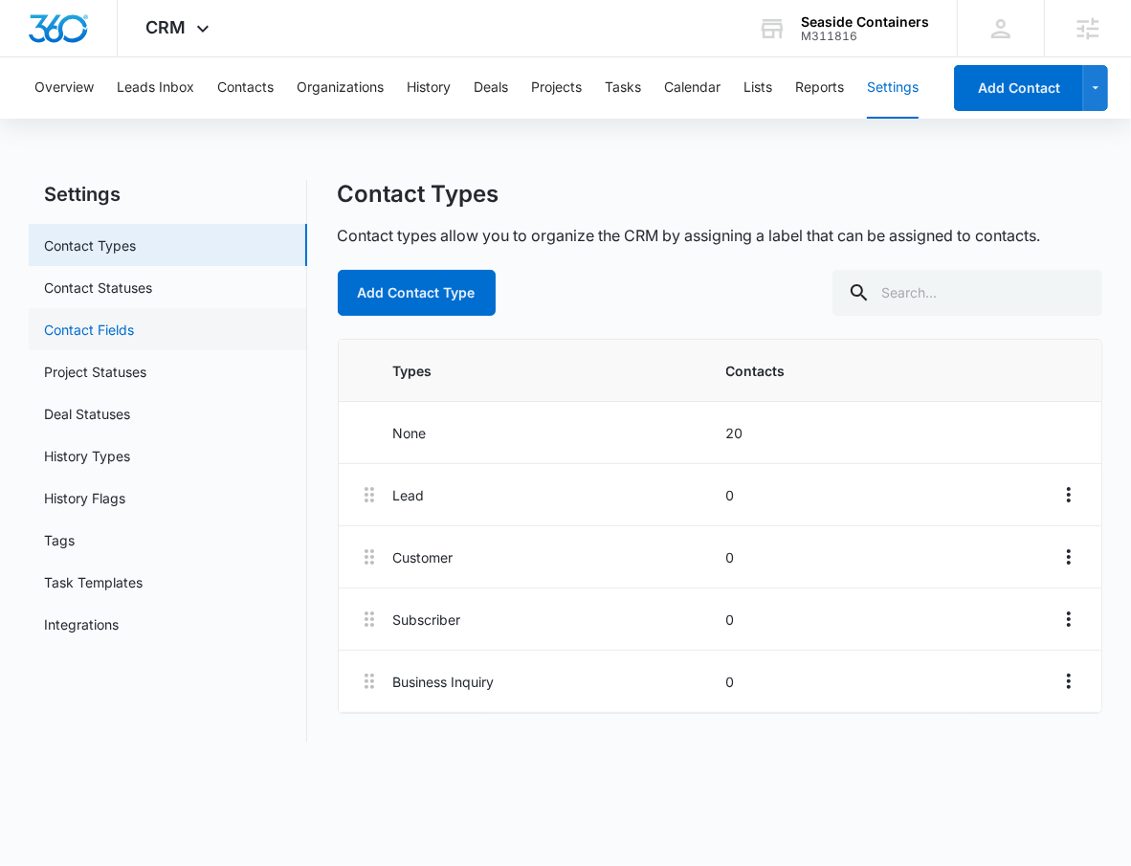
click at [134, 320] on link "Contact Fields" at bounding box center [89, 330] width 90 height 20
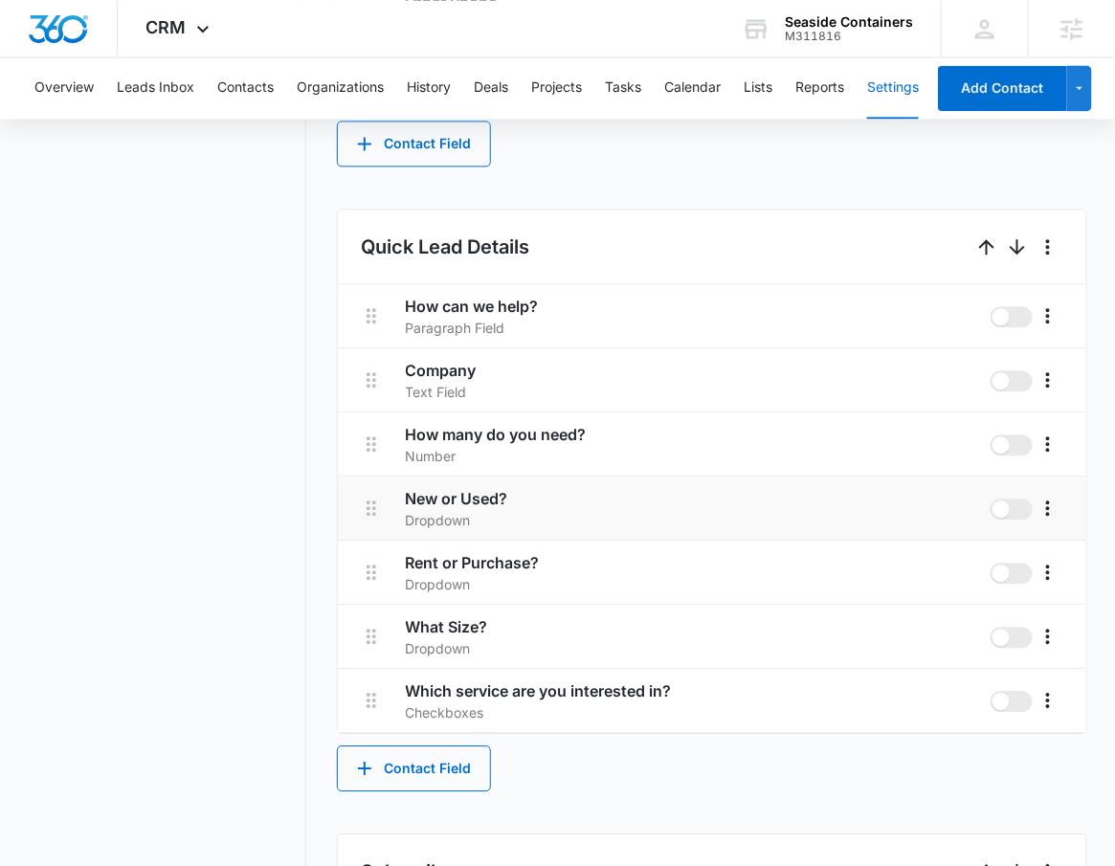
scroll to position [1134, 0]
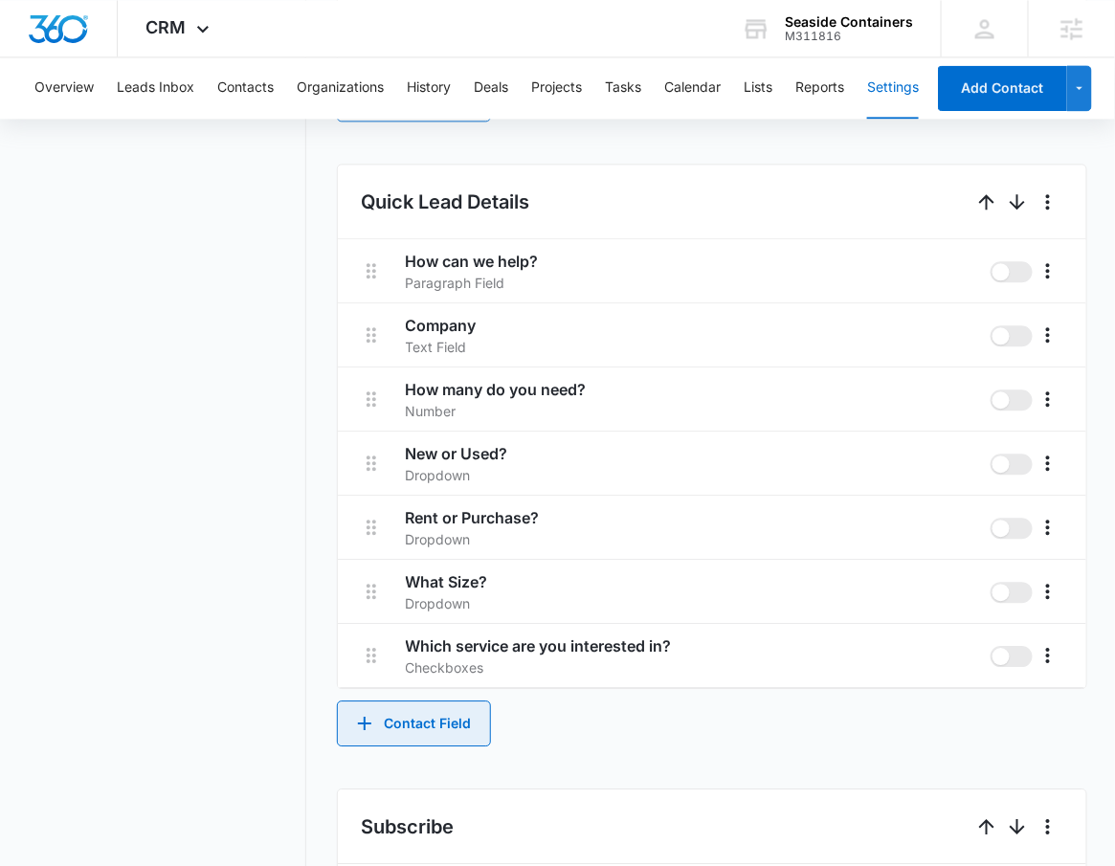
click at [420, 720] on button "Contact Field" at bounding box center [414, 723] width 154 height 46
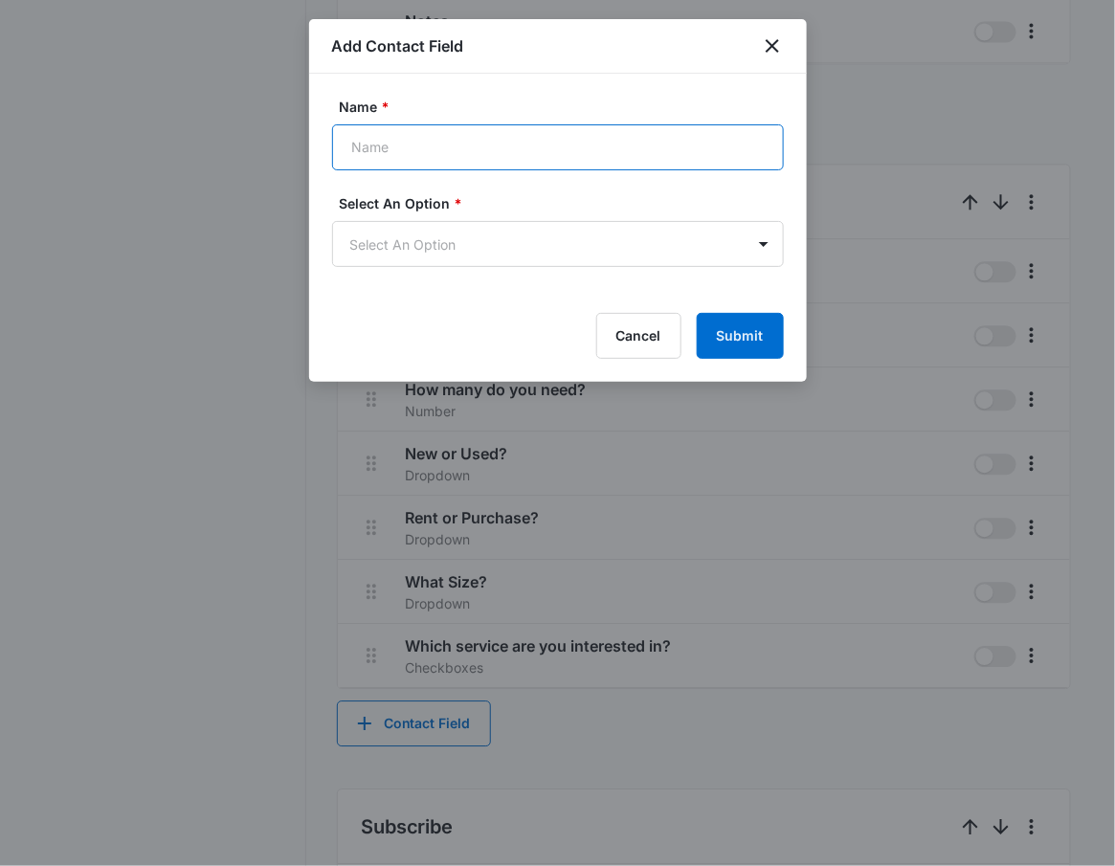
click at [522, 138] on input "Name *" at bounding box center [558, 147] width 452 height 46
paste input "What size container are you shopping for?"
type input "What size container are you shopping for?"
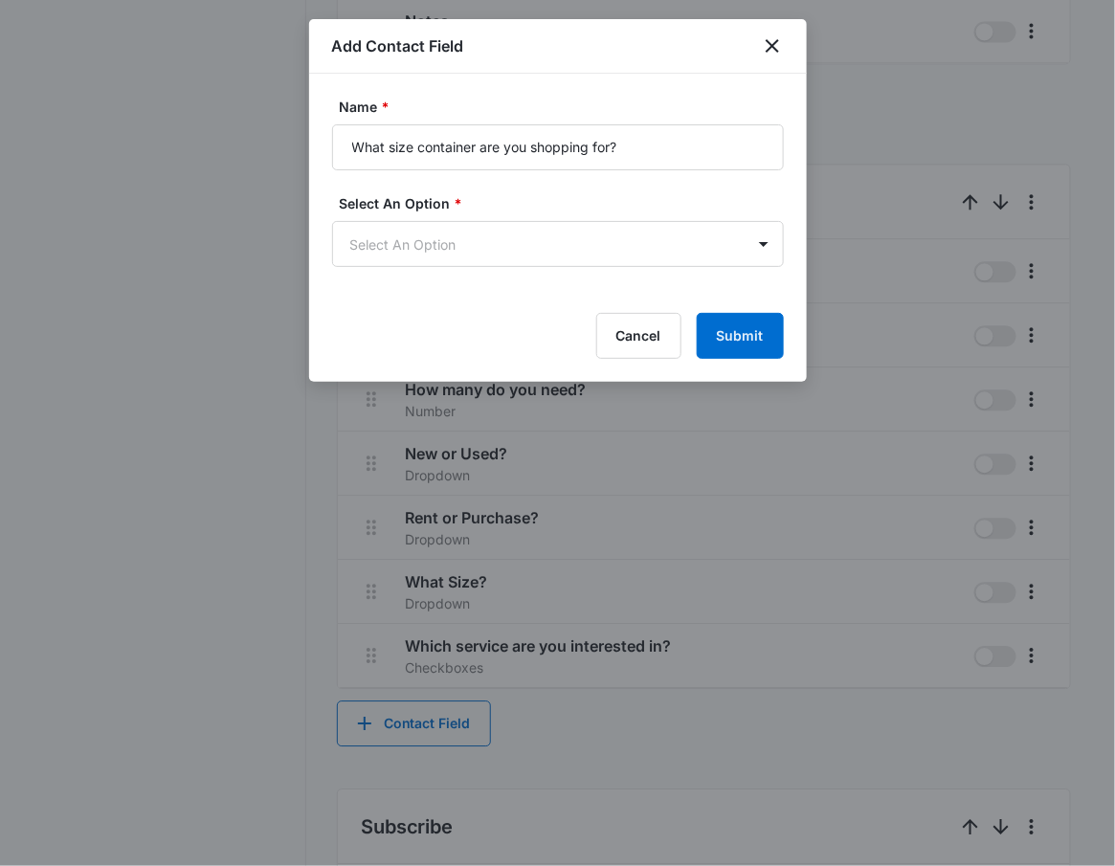
click at [714, 268] on form "Name * What size container are you shopping for? Select An Option * Select An O…" at bounding box center [558, 228] width 452 height 262
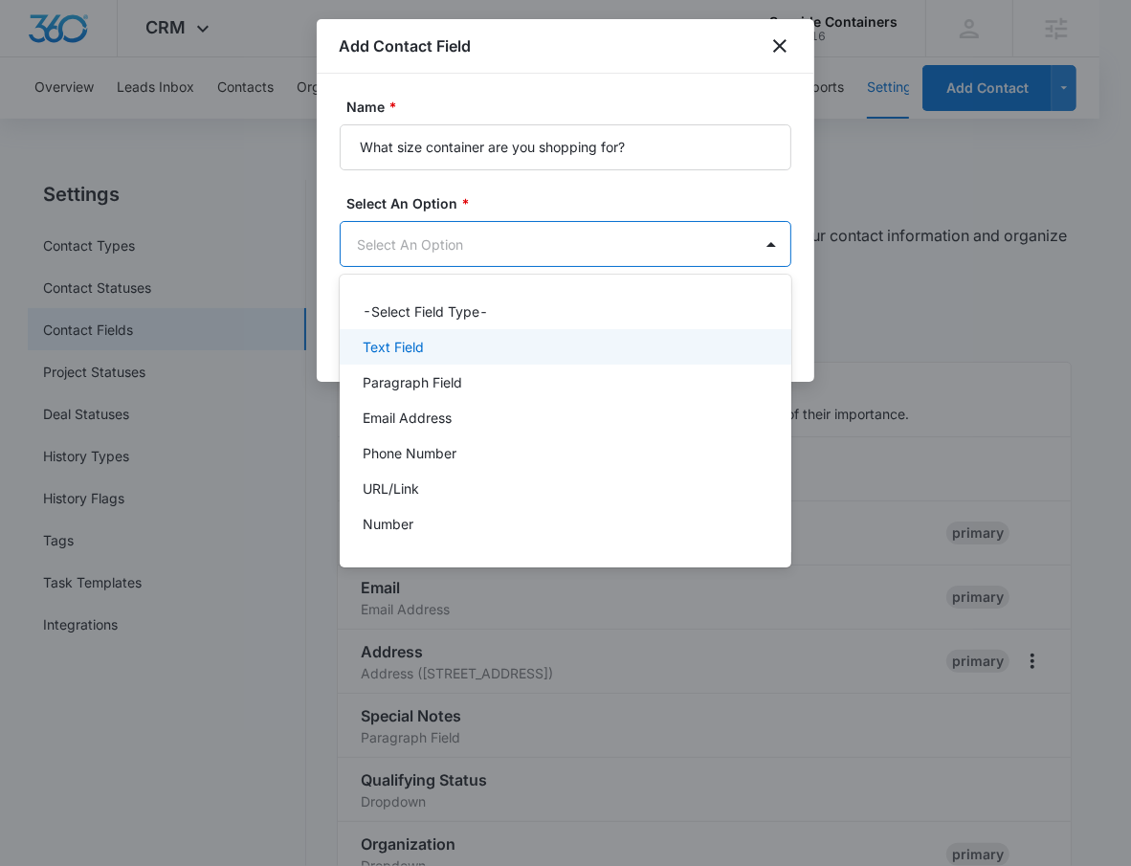
click at [512, 352] on div "Text Field" at bounding box center [564, 347] width 402 height 20
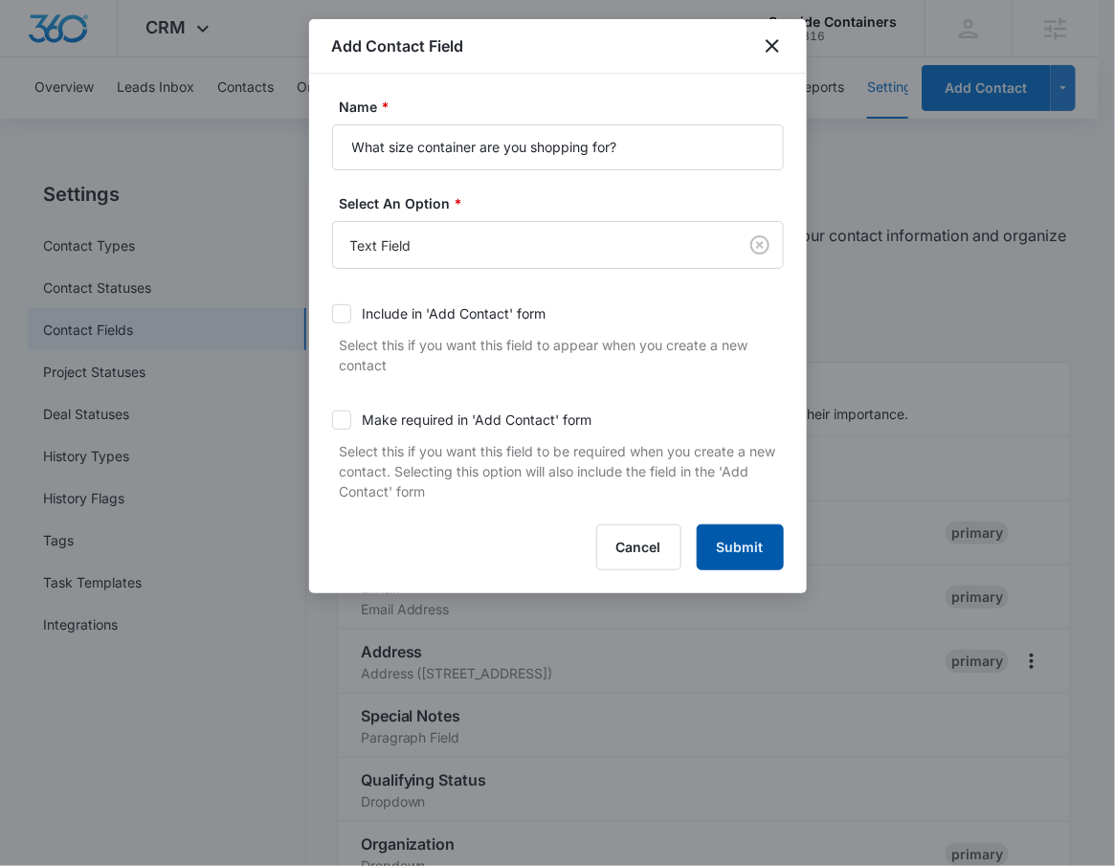
click at [769, 491] on p "Select this if you want this field to be required when you create a new contact…" at bounding box center [562, 471] width 444 height 60
click at [769, 522] on form "Name * What size container are you shopping for? Select An Option * Text Field …" at bounding box center [558, 334] width 452 height 474
click at [767, 529] on button "Submit" at bounding box center [739, 547] width 87 height 46
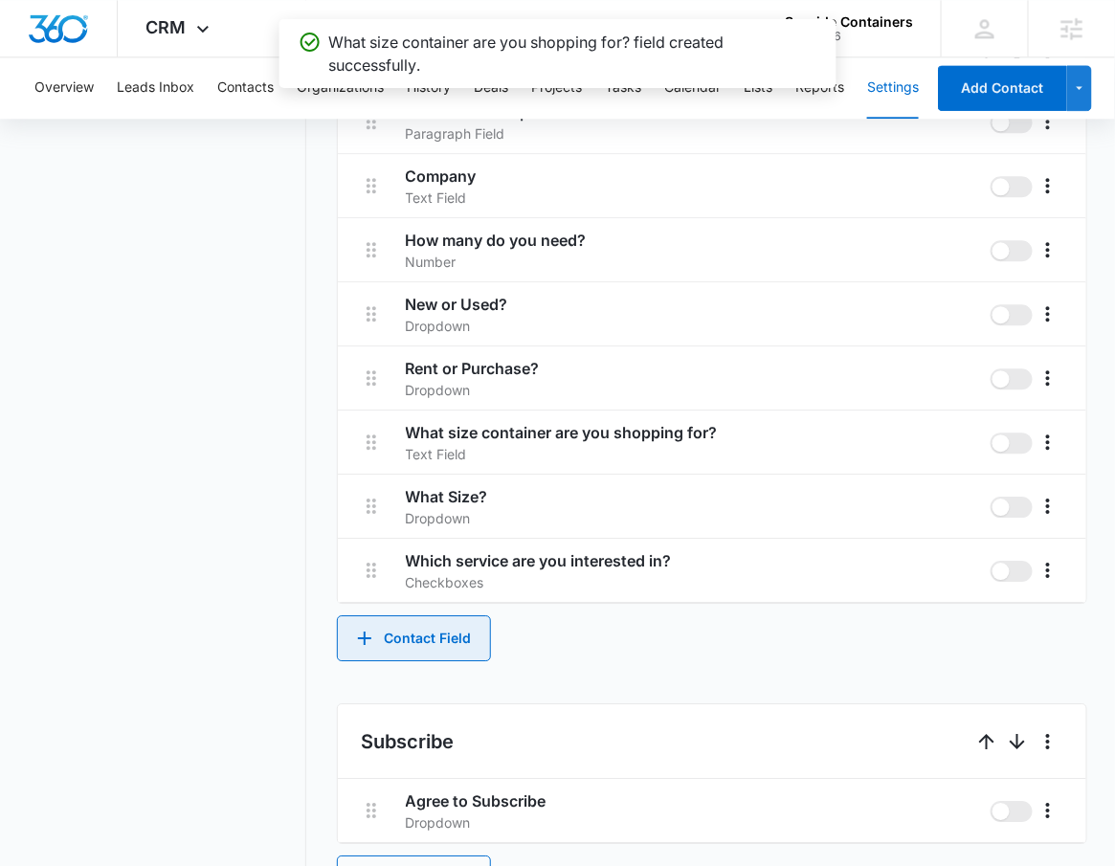
scroll to position [1117, 0]
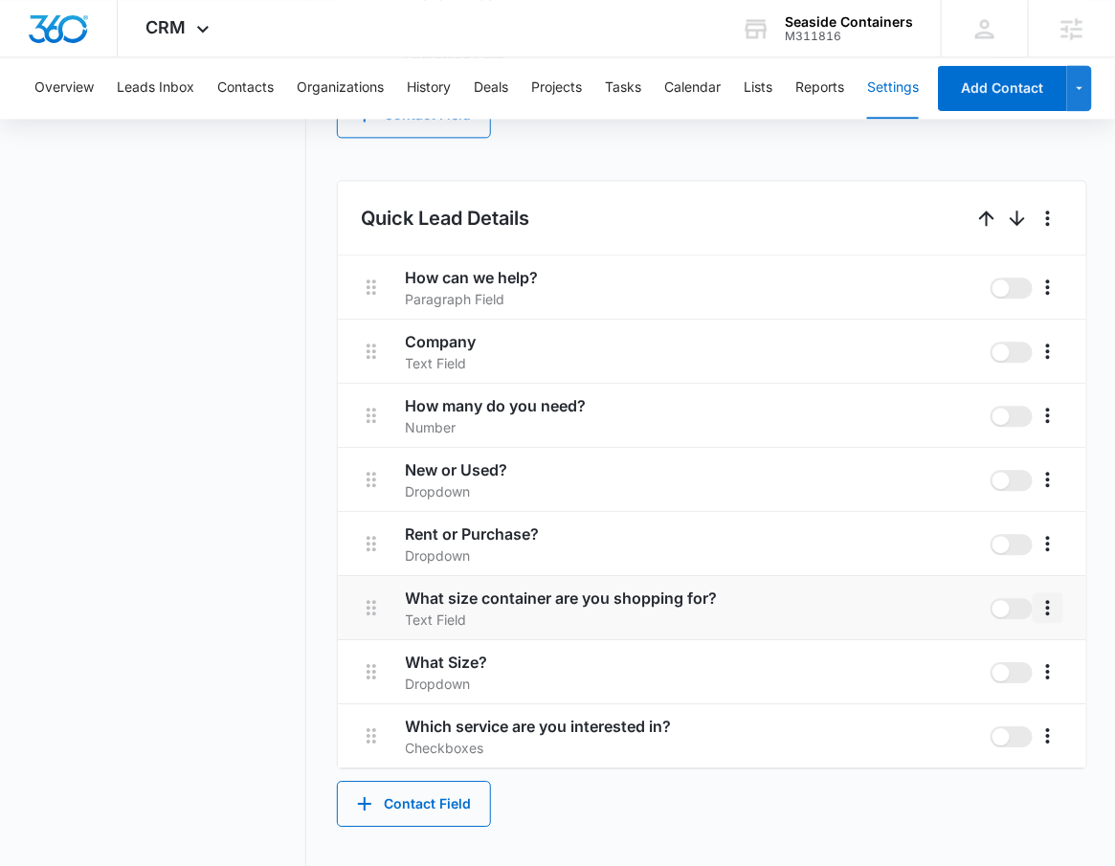
click at [1056, 607] on icon "More" at bounding box center [1047, 607] width 23 height 23
click at [214, 491] on nav "Settings Contact Types Contact Statuses Contact Fields Project Statuses Deal St…" at bounding box center [167, 248] width 278 height 2373
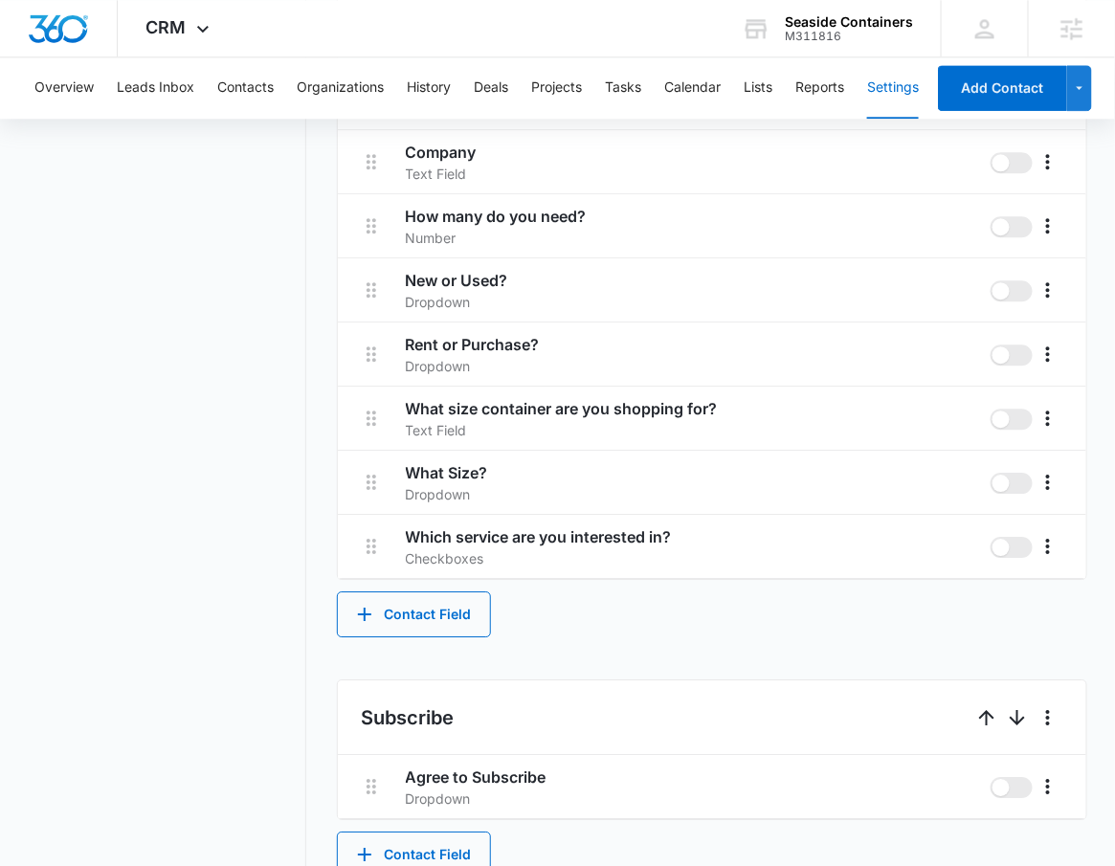
scroll to position [1197, 0]
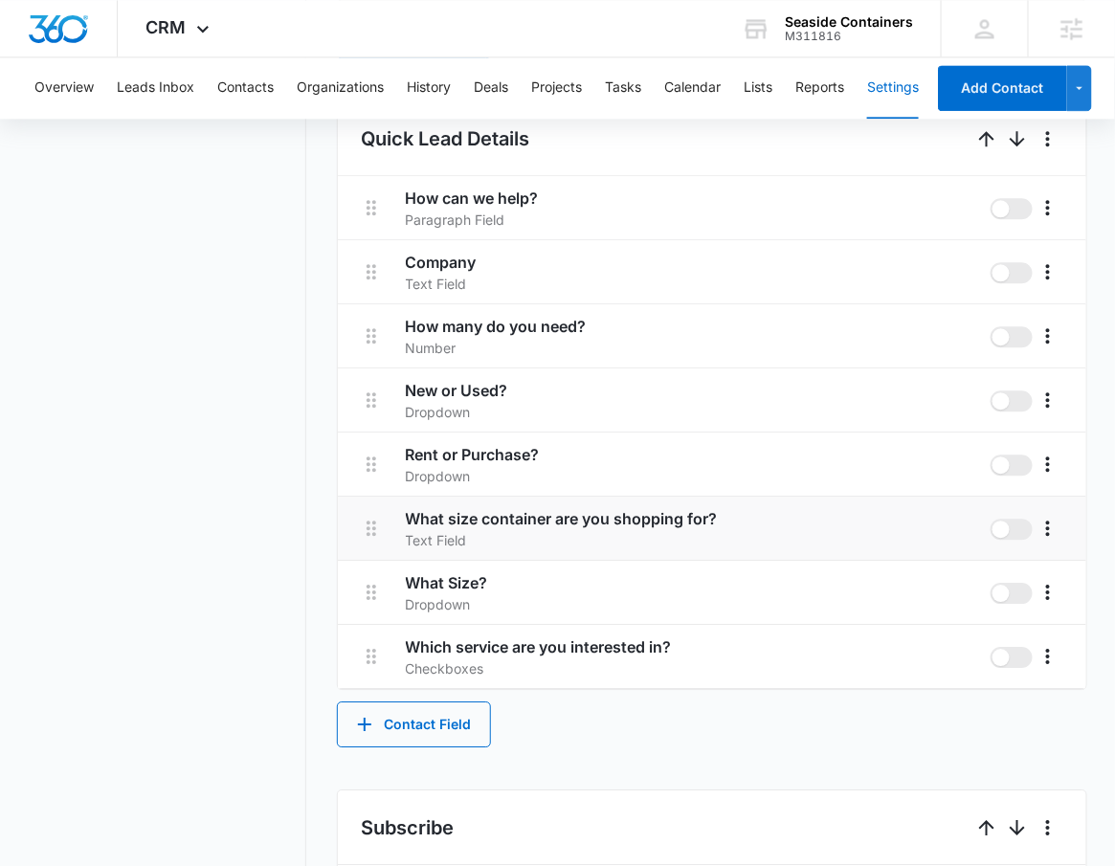
click at [1065, 529] on li "What size container are you shopping for? Text Field" at bounding box center [712, 529] width 748 height 64
click at [1049, 533] on icon "More" at bounding box center [1047, 528] width 23 height 23
click at [1011, 609] on div "Delete" at bounding box center [997, 611] width 40 height 13
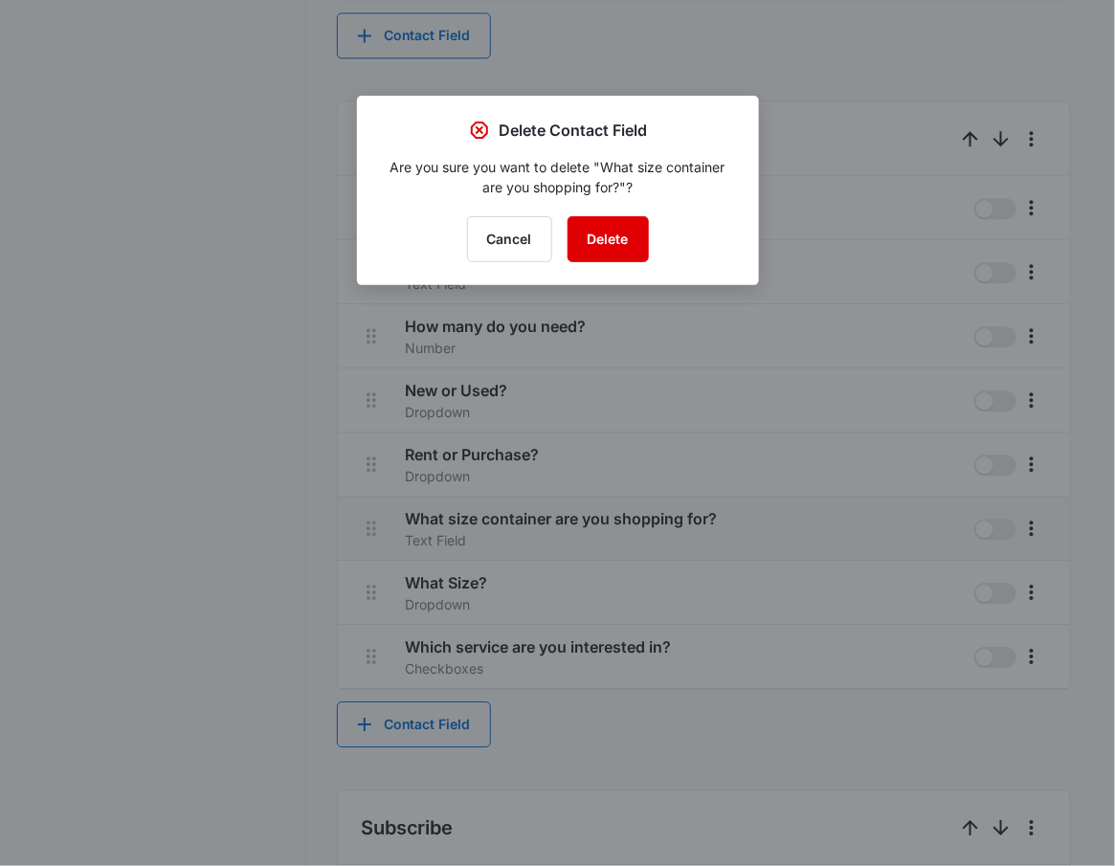
click at [618, 230] on button "Delete" at bounding box center [607, 239] width 81 height 46
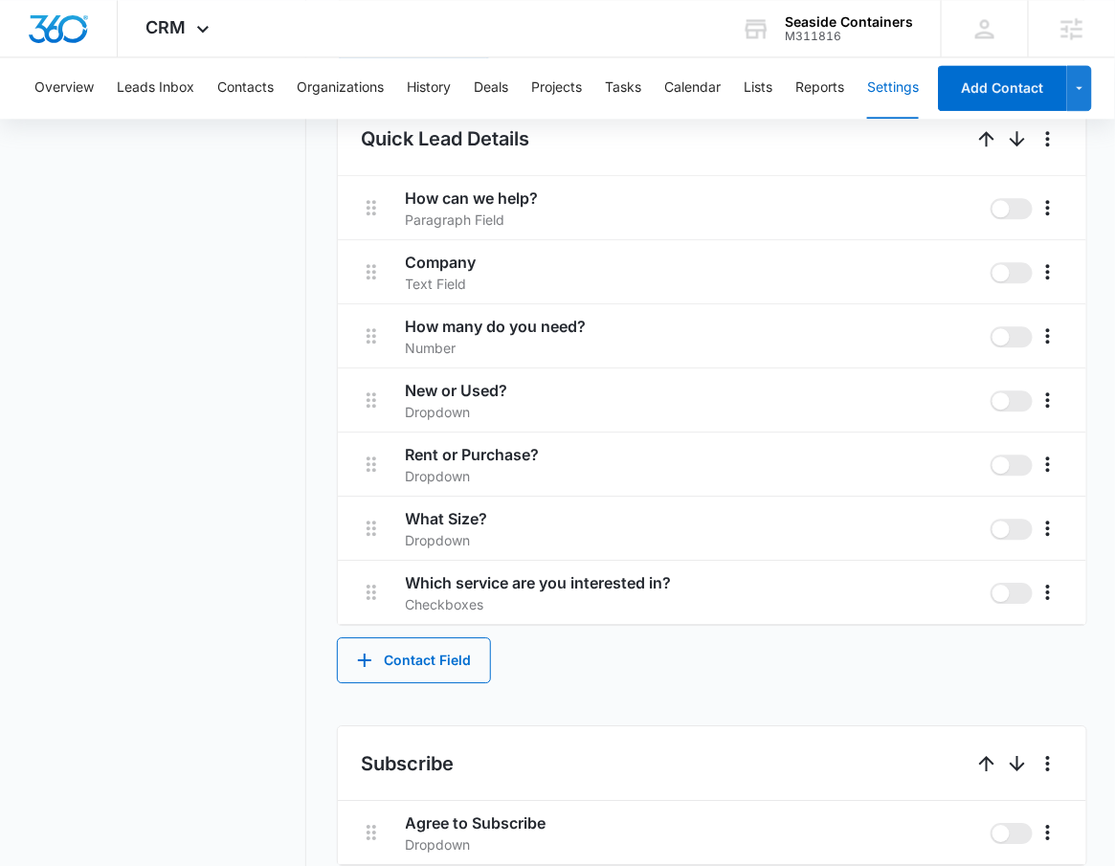
click at [187, 232] on nav "Settings Contact Types Contact Statuses Contact Fields Project Statuses Deal St…" at bounding box center [167, 137] width 278 height 2308
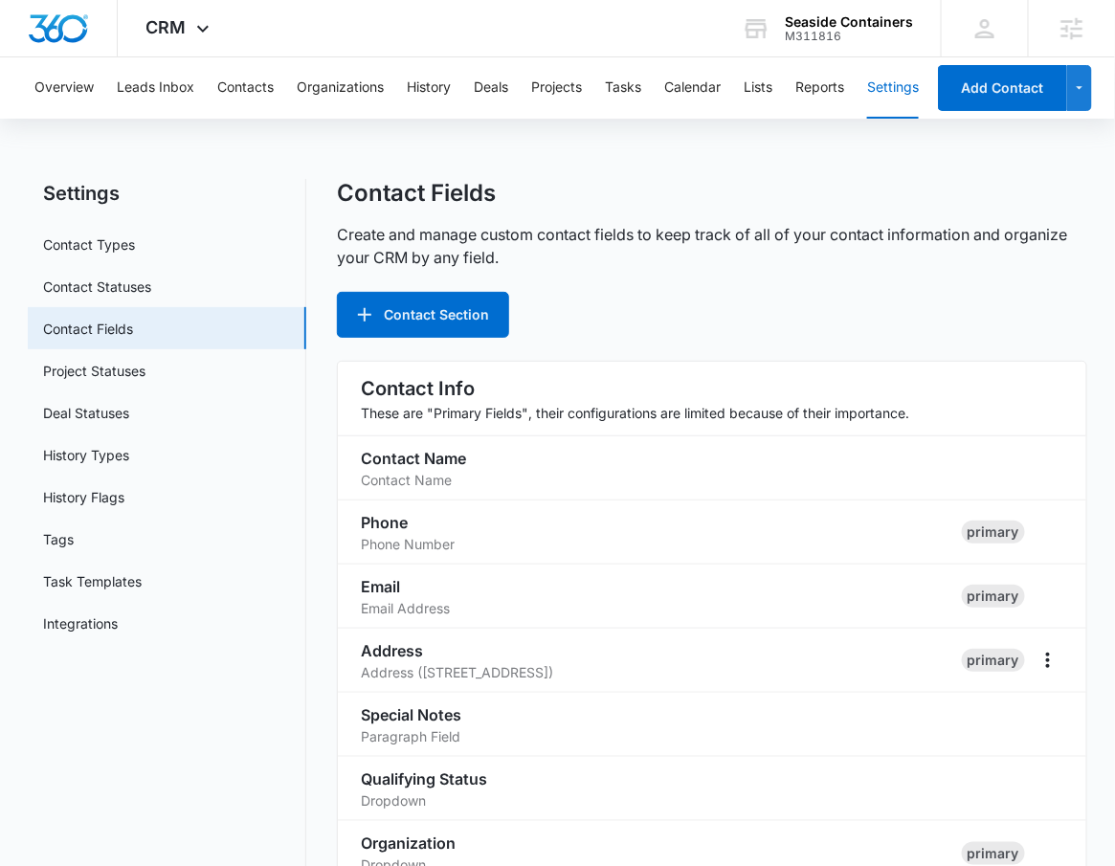
scroll to position [0, 0]
click at [718, 272] on div "Contact Fields Create and manage custom contact fields to keep track of all of …" at bounding box center [712, 259] width 750 height 159
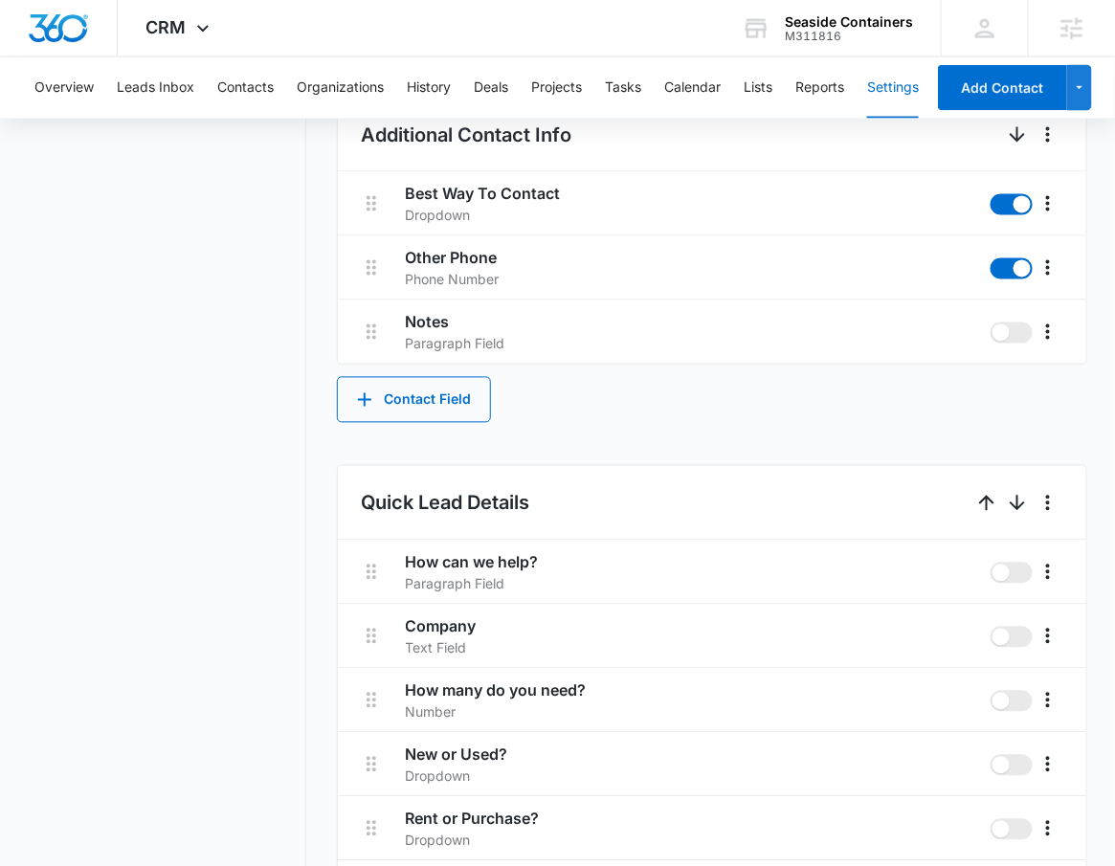
scroll to position [1069, 0]
